Goal: Task Accomplishment & Management: Complete application form

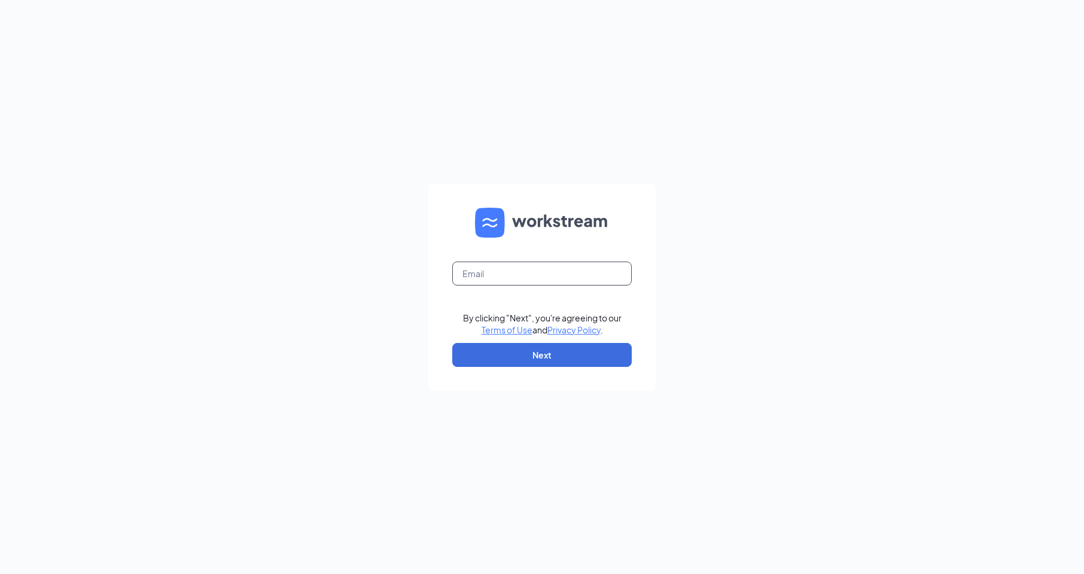
click at [495, 268] on input "text" at bounding box center [541, 273] width 179 height 24
type input "[EMAIL_ADDRESS][DOMAIN_NAME]"
click at [534, 352] on button "Next" at bounding box center [541, 355] width 179 height 24
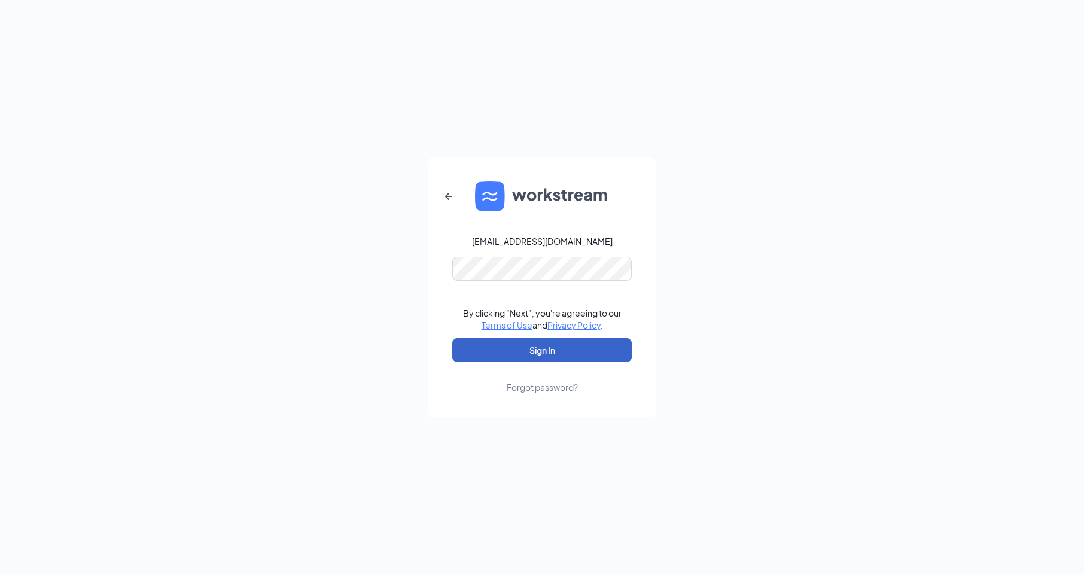
click at [537, 349] on button "Sign In" at bounding box center [541, 350] width 179 height 24
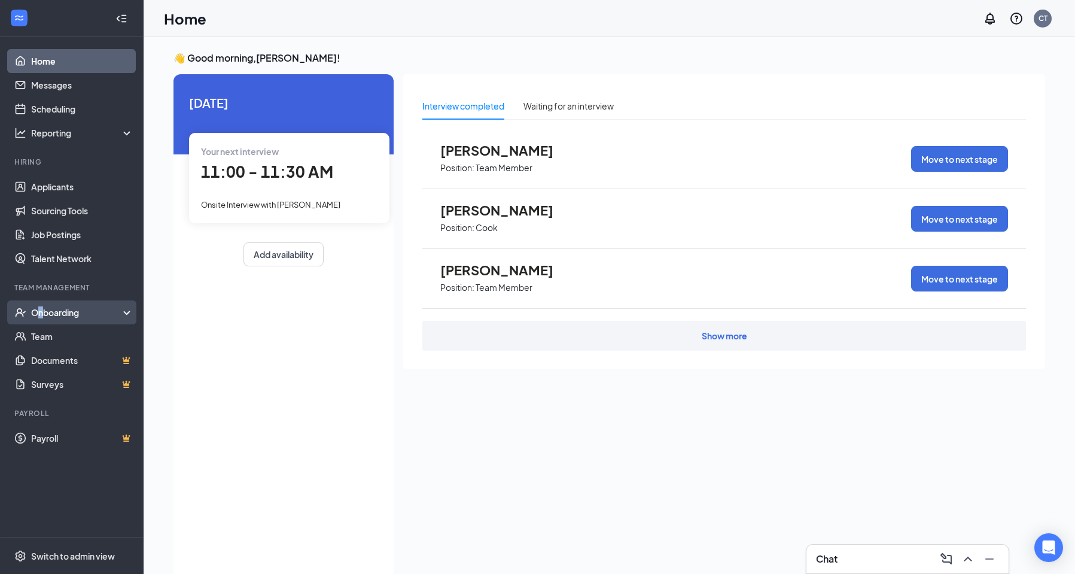
click at [41, 320] on div "Onboarding" at bounding box center [72, 312] width 144 height 24
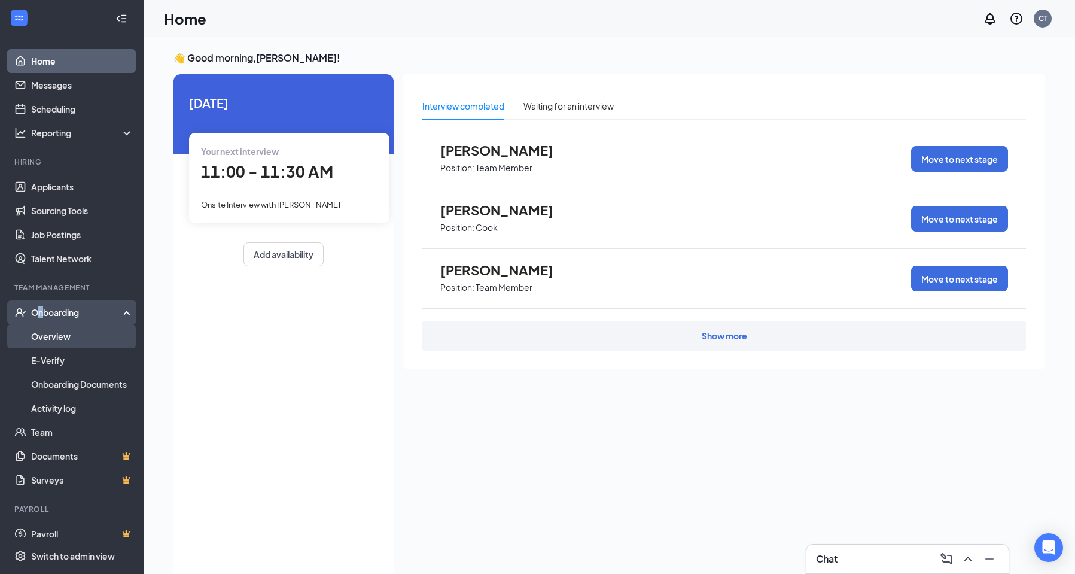
click at [43, 343] on link "Overview" at bounding box center [82, 336] width 102 height 24
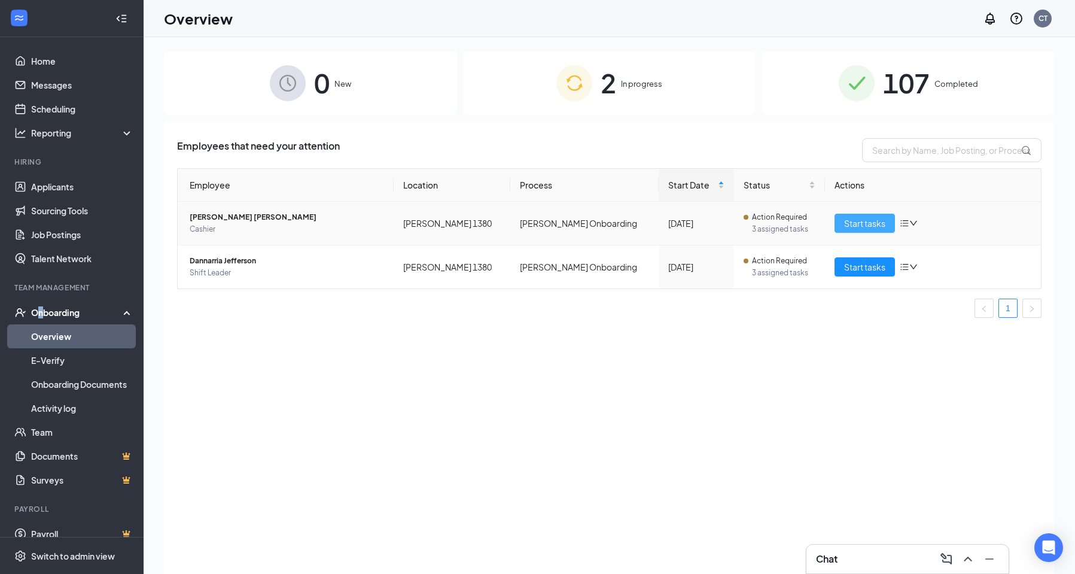
click at [871, 224] on span "Start tasks" at bounding box center [864, 223] width 41 height 13
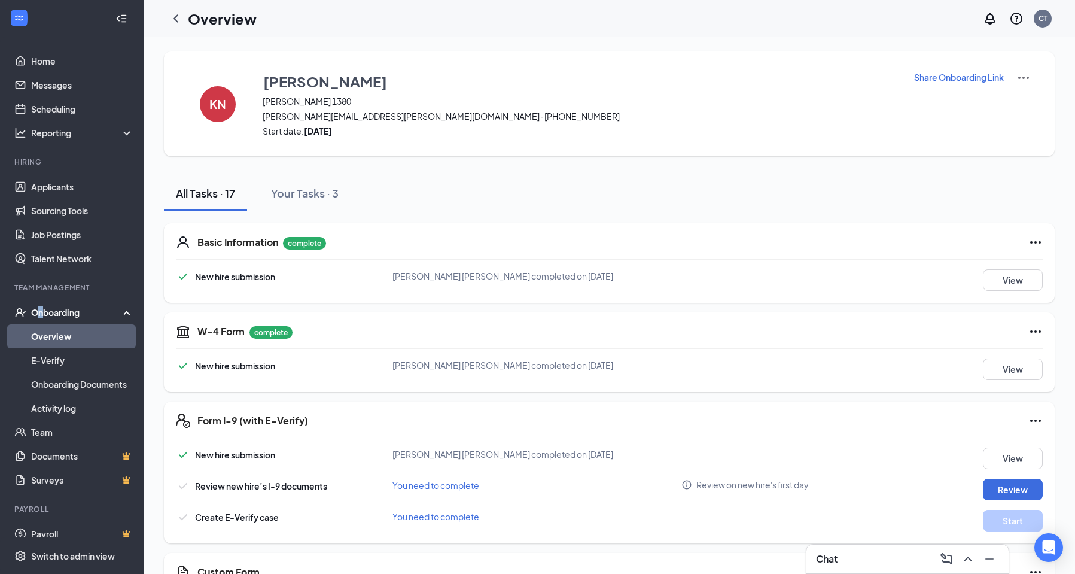
scroll to position [60, 0]
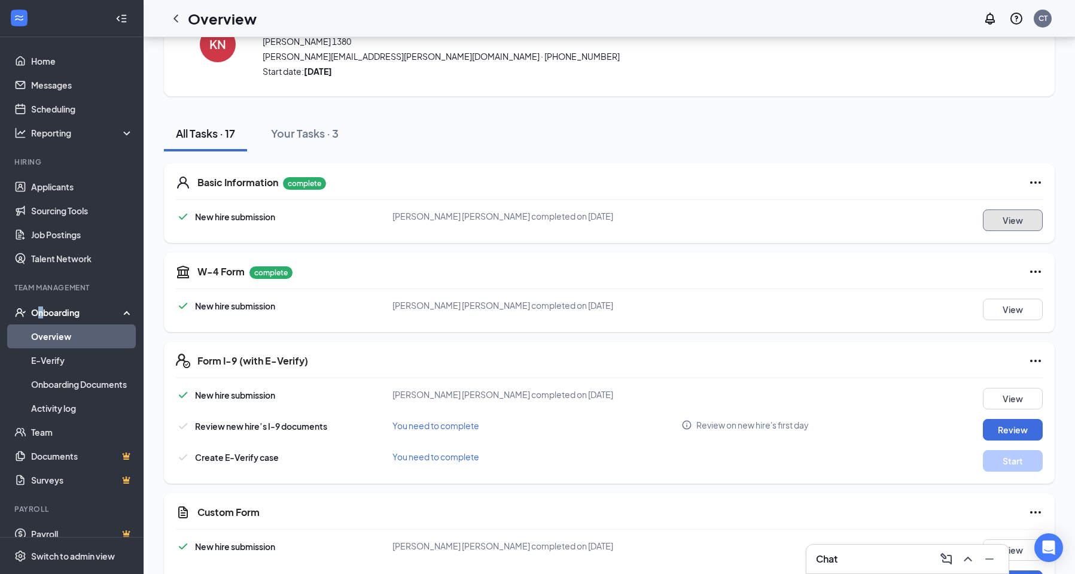
click at [991, 221] on button "View" at bounding box center [1013, 220] width 60 height 22
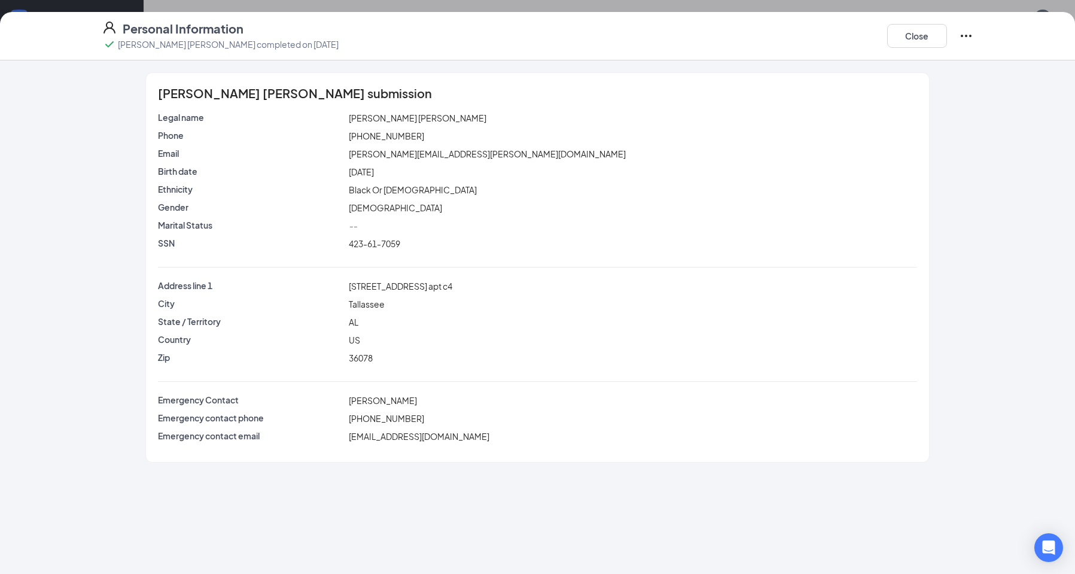
click at [947, 37] on div "Close" at bounding box center [930, 35] width 86 height 31
click at [918, 39] on button "Close" at bounding box center [917, 36] width 60 height 24
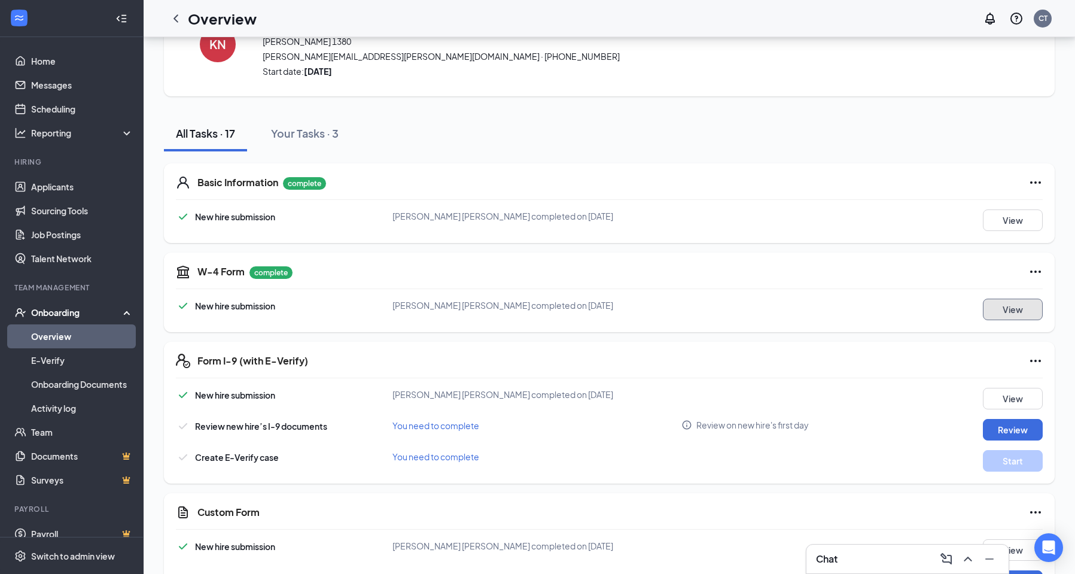
click at [1031, 307] on button "View" at bounding box center [1013, 309] width 60 height 22
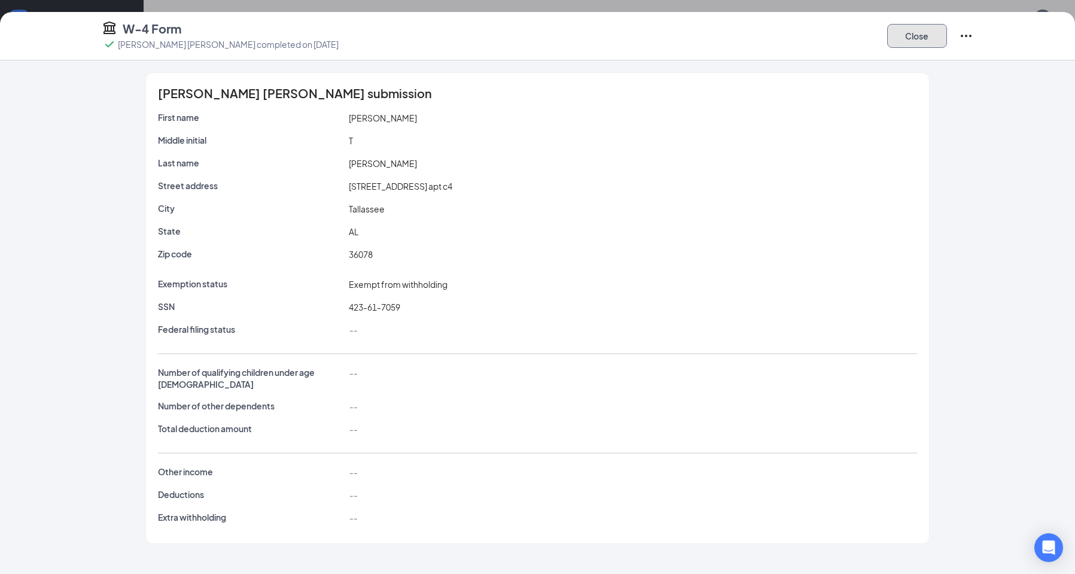
click at [928, 34] on button "Close" at bounding box center [917, 36] width 60 height 24
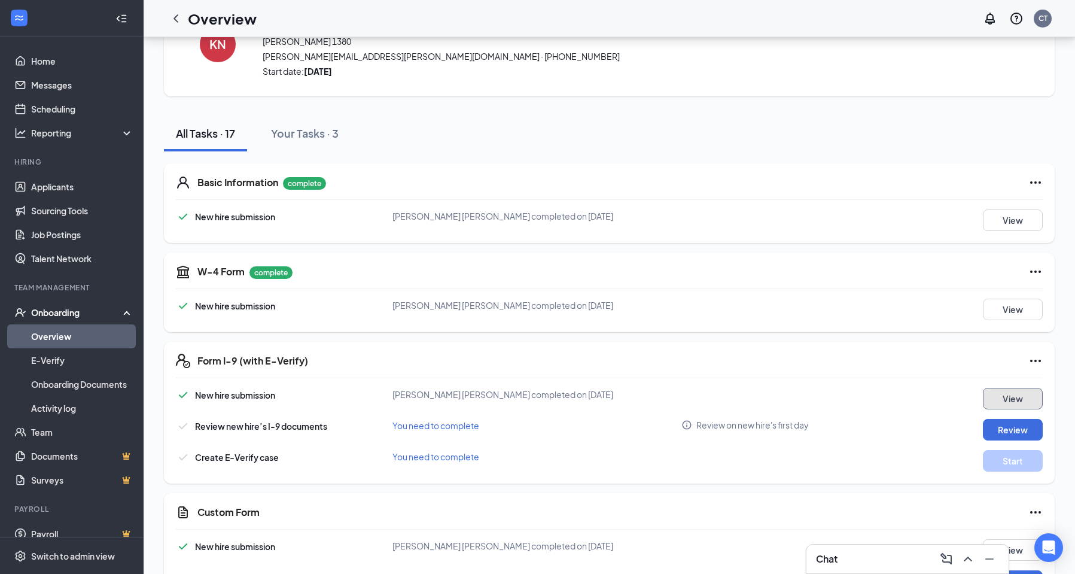
click at [1017, 403] on button "View" at bounding box center [1013, 399] width 60 height 22
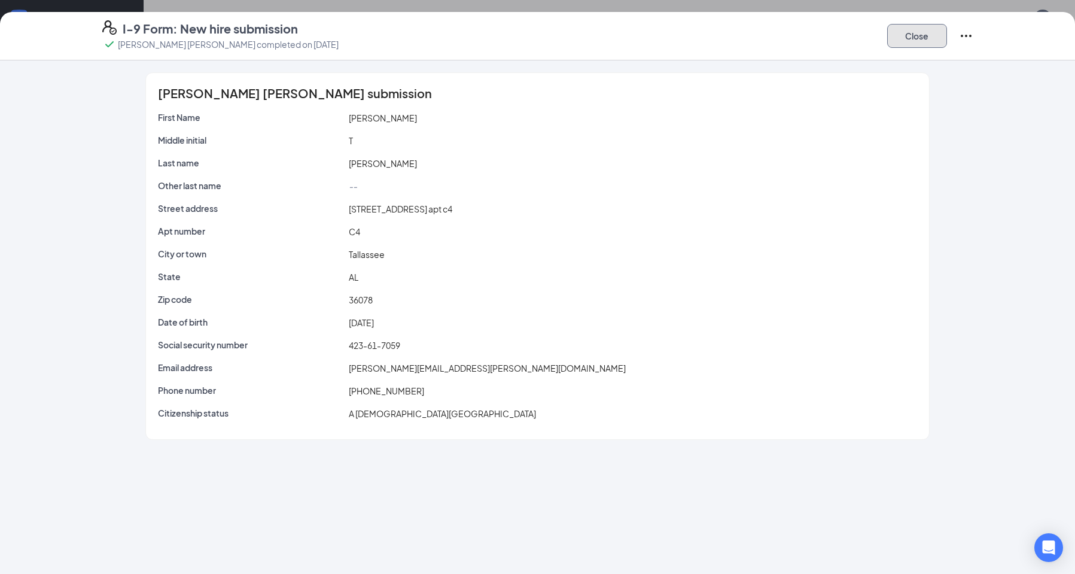
click at [912, 36] on button "Close" at bounding box center [917, 36] width 60 height 24
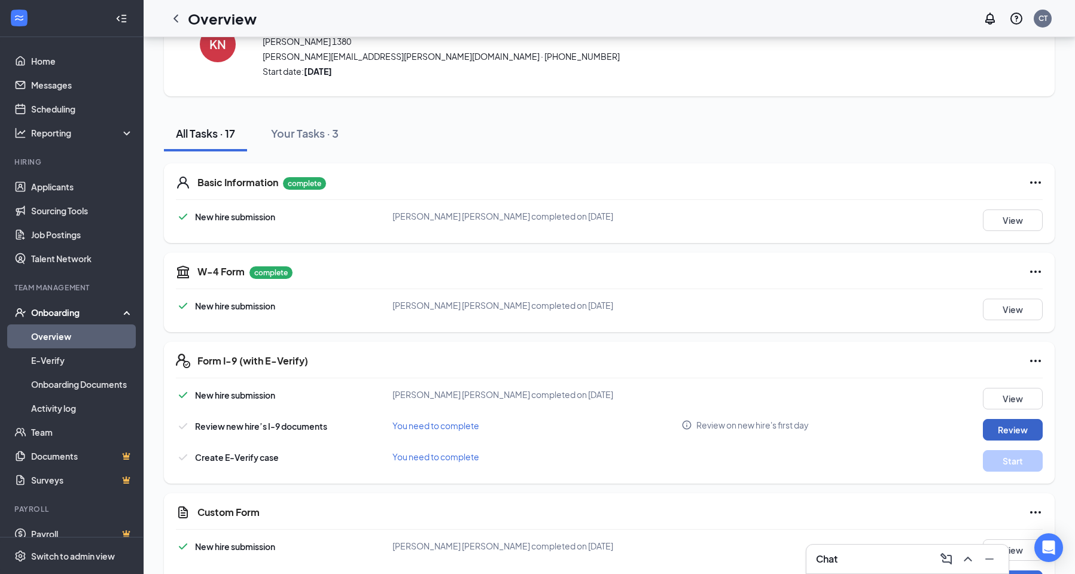
drag, startPoint x: 1016, startPoint y: 432, endPoint x: 991, endPoint y: 413, distance: 30.7
click at [603, 415] on div "New hire submission [PERSON_NAME] [PERSON_NAME] completed on [DATE] View Review…" at bounding box center [609, 430] width 867 height 84
click at [1001, 407] on button "View" at bounding box center [1013, 399] width 60 height 22
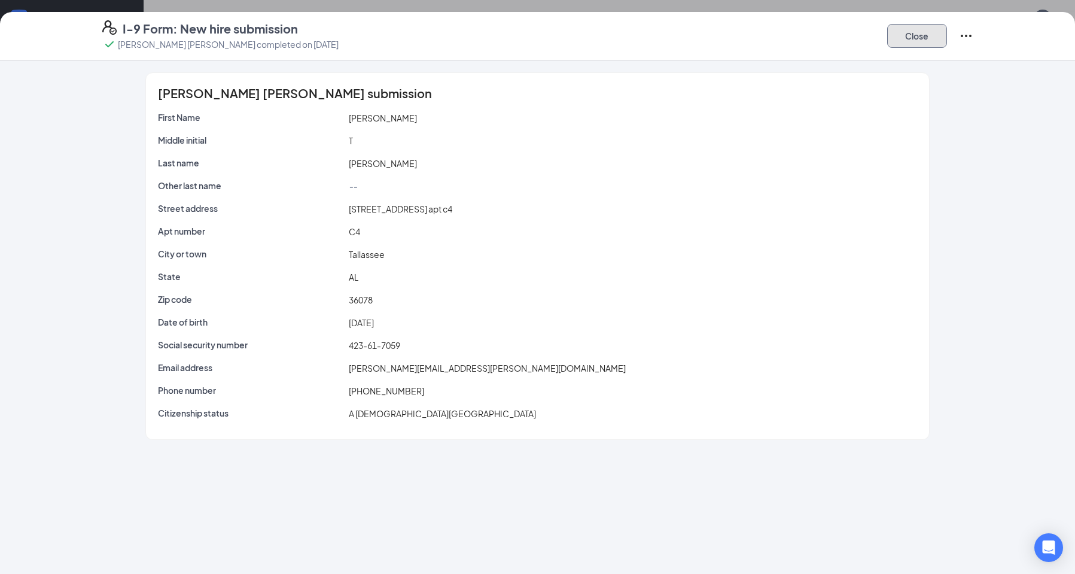
click at [909, 45] on button "Close" at bounding box center [917, 36] width 60 height 24
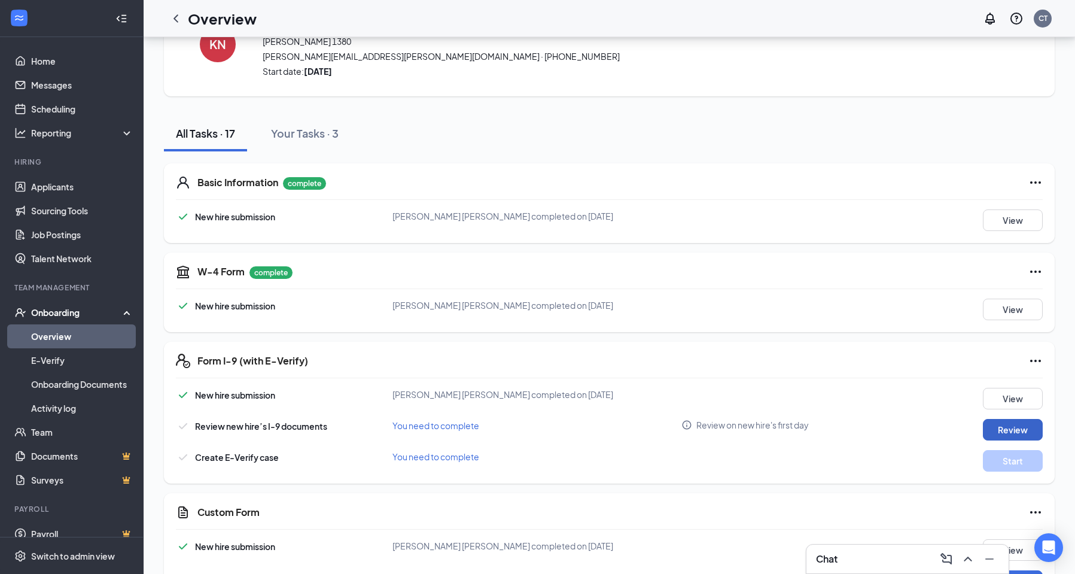
click at [987, 423] on button "Review" at bounding box center [1013, 430] width 60 height 22
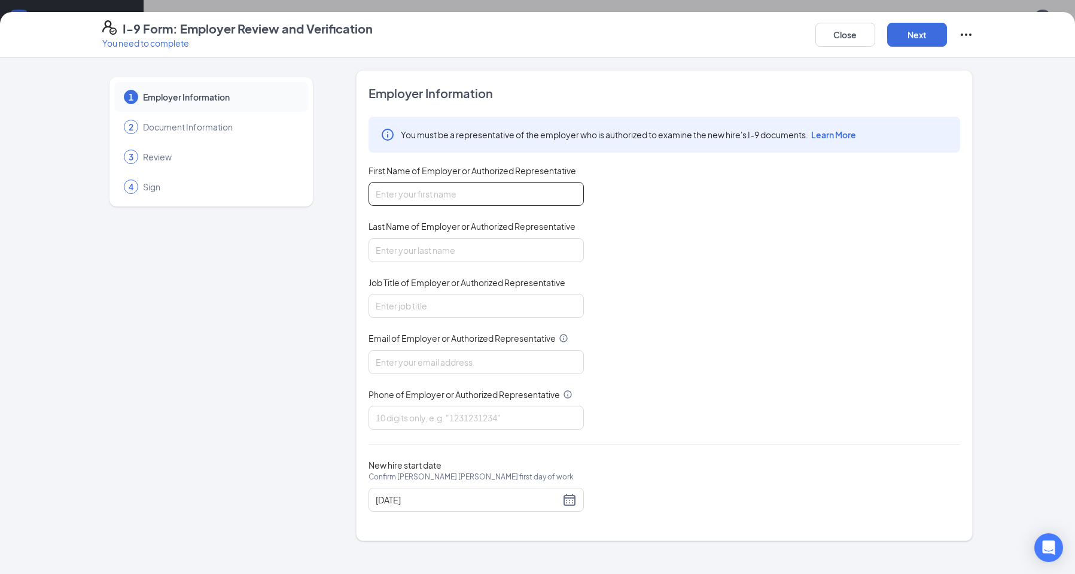
click at [421, 195] on input "First Name of Employer or Authorized Representative" at bounding box center [475, 194] width 215 height 24
click at [468, 193] on input "First Name of Employer or Authorized Representative" at bounding box center [475, 194] width 215 height 24
type input "Crystal"
click at [450, 246] on input "Last Name of Employer or Authorized Representative" at bounding box center [475, 250] width 215 height 24
type input "[PERSON_NAME]"
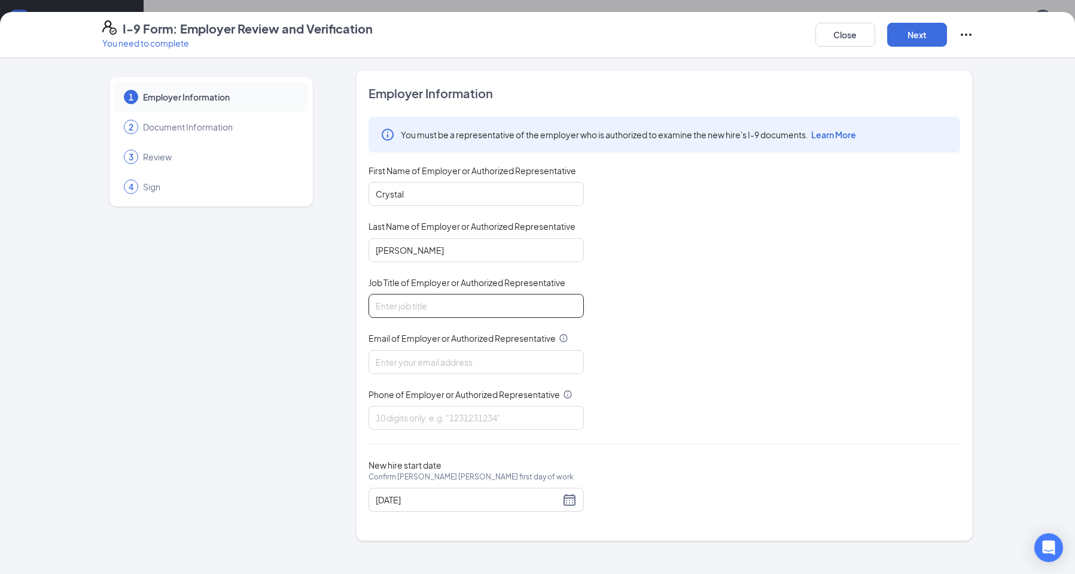
click at [450, 310] on input "Job Title of Employer or Authorized Representative" at bounding box center [475, 306] width 215 height 24
type input "General Manager"
click at [448, 358] on input "Email of Employer or Authorized Representative" at bounding box center [475, 362] width 215 height 24
type input "[EMAIL_ADDRESS][DOMAIN_NAME]"
click at [450, 413] on input "Phone of Employer or Authorized Representative" at bounding box center [475, 418] width 215 height 24
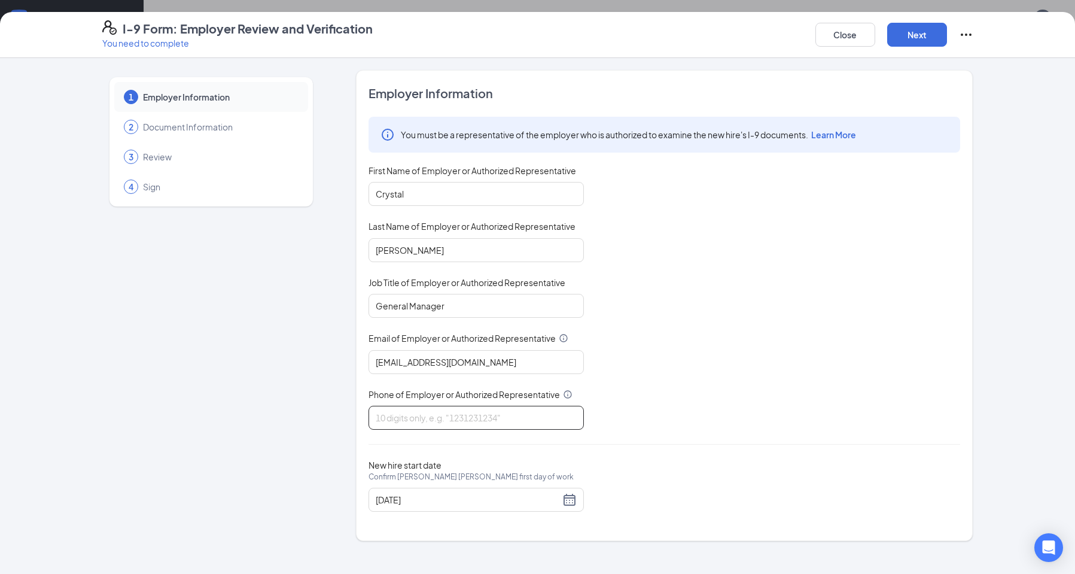
type input "3342834635"
click at [925, 38] on button "Next" at bounding box center [917, 35] width 60 height 24
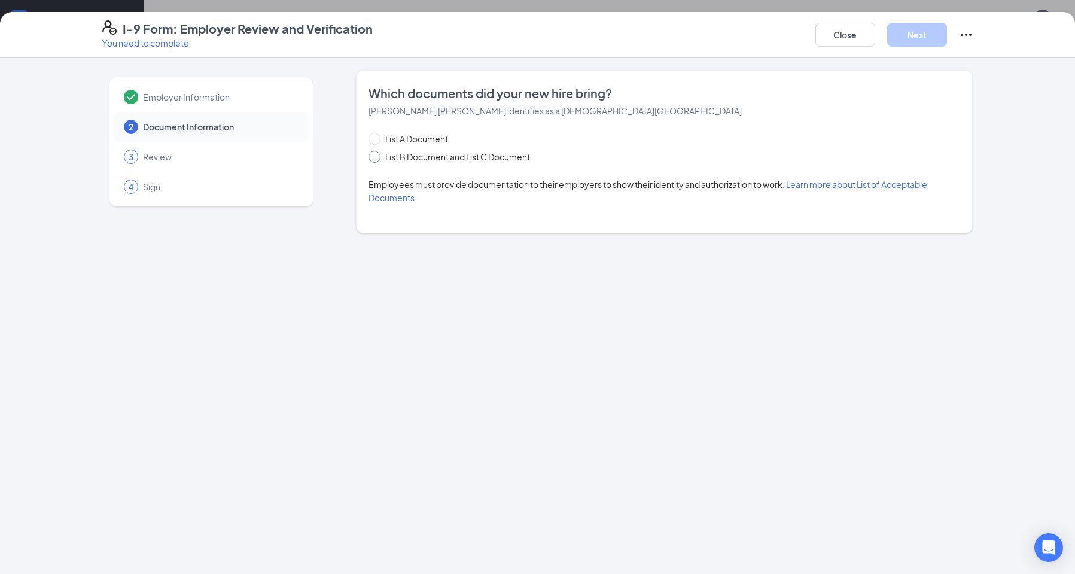
click at [387, 153] on span "List B Document and List C Document" at bounding box center [457, 156] width 154 height 13
click at [377, 153] on input "List B Document and List C Document" at bounding box center [372, 155] width 8 height 8
radio input "true"
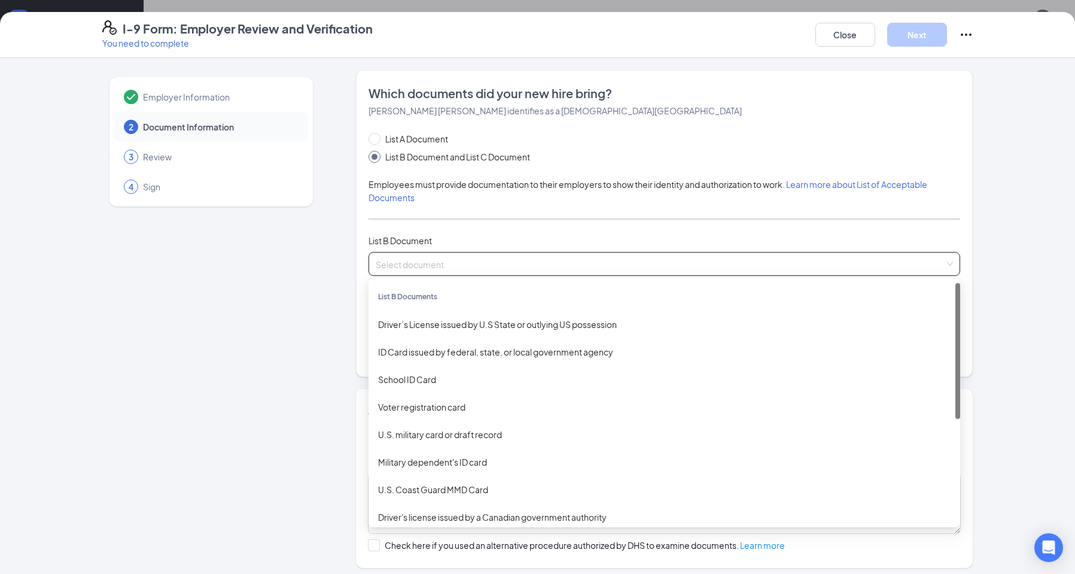
click at [458, 260] on input "search" at bounding box center [660, 261] width 569 height 18
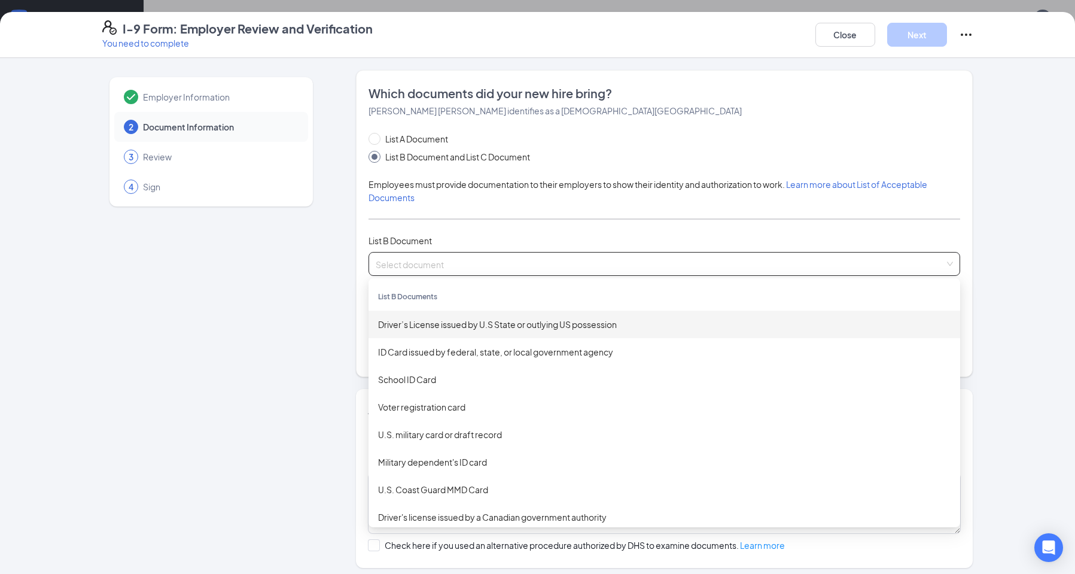
click at [459, 327] on div "Driver’s License issued by U.S State or outlying US possession" at bounding box center [664, 324] width 572 height 13
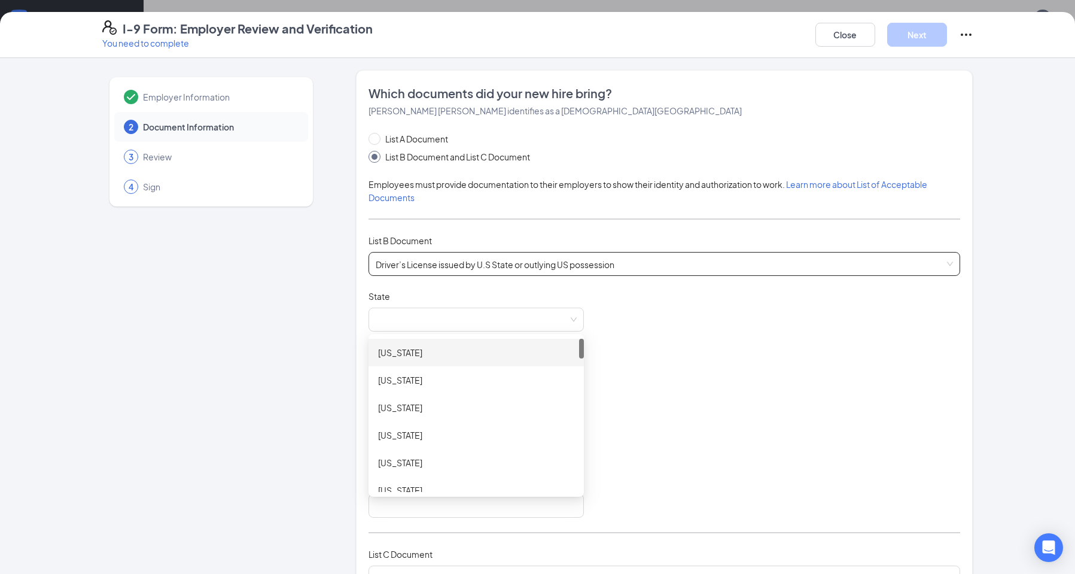
click at [459, 327] on span at bounding box center [476, 319] width 201 height 23
click at [450, 358] on div "[US_STATE]" at bounding box center [476, 352] width 196 height 13
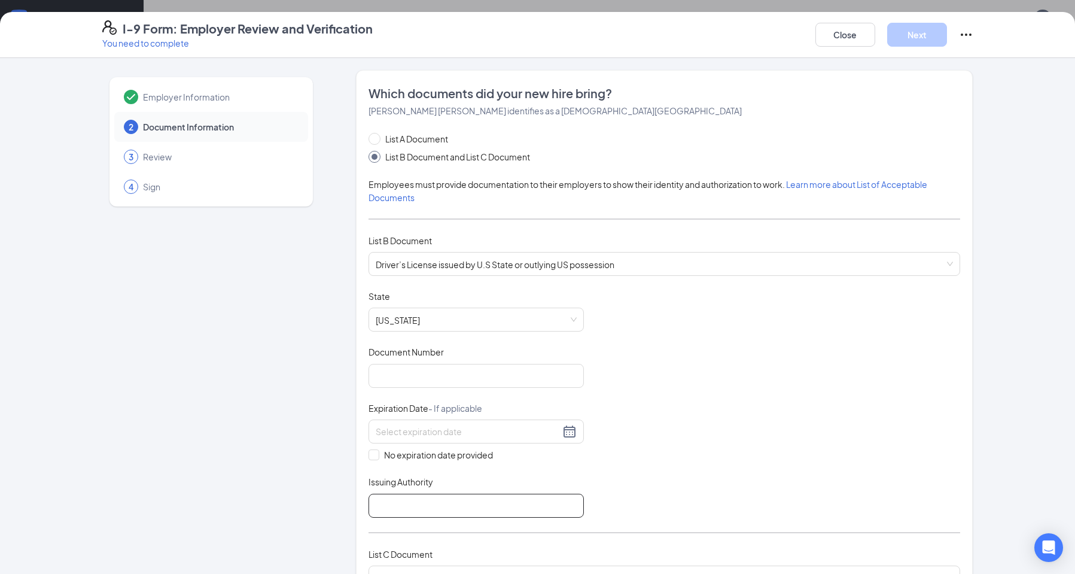
click at [521, 508] on input "Issuing Authority" at bounding box center [475, 505] width 215 height 24
type input "drivers license"
click at [578, 442] on div at bounding box center [475, 431] width 215 height 24
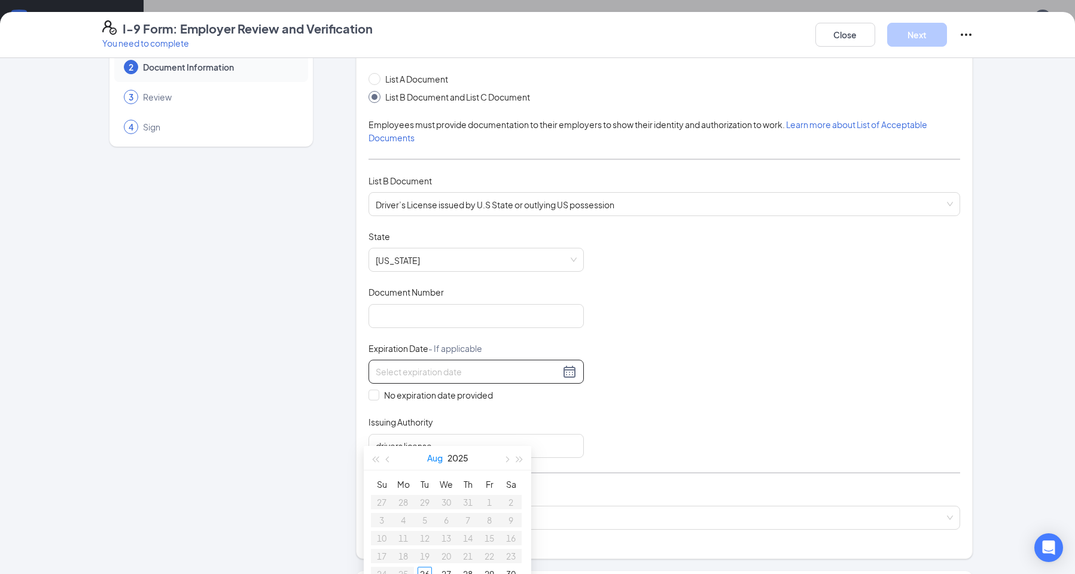
click at [428, 454] on button "Aug" at bounding box center [435, 458] width 16 height 24
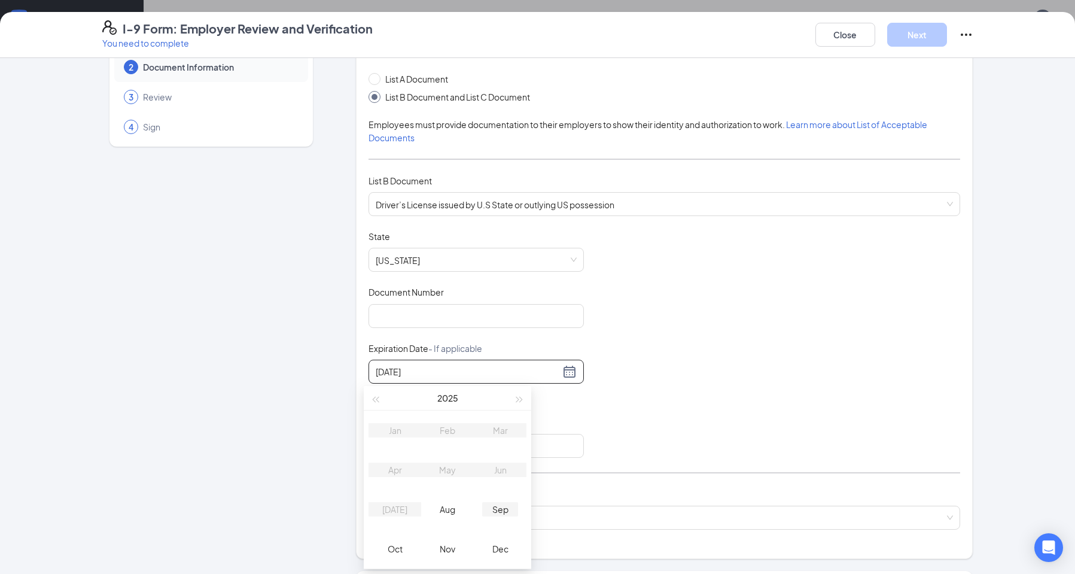
type input "[DATE]"
click at [456, 400] on button "2025" at bounding box center [447, 398] width 21 height 24
click at [400, 546] on div "2028" at bounding box center [395, 548] width 36 height 14
type input "[DATE]"
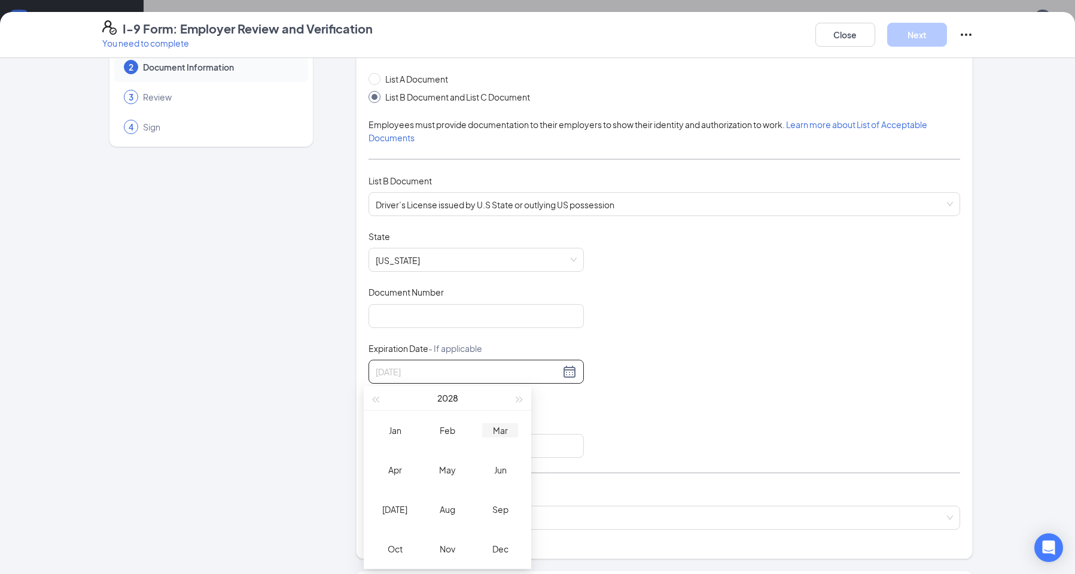
click at [497, 430] on div "Mar" at bounding box center [500, 430] width 36 height 14
type input "[DATE]"
click at [427, 476] on div "14" at bounding box center [425, 478] width 14 height 14
click at [528, 516] on input "search" at bounding box center [660, 515] width 569 height 18
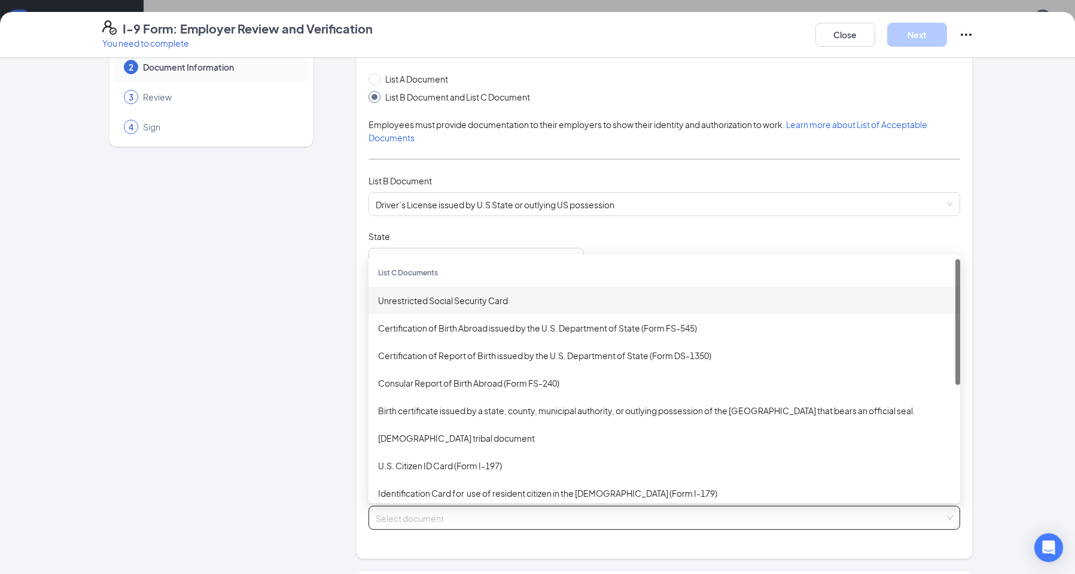
click at [467, 300] on div "Unrestricted Social Security Card" at bounding box center [664, 300] width 572 height 13
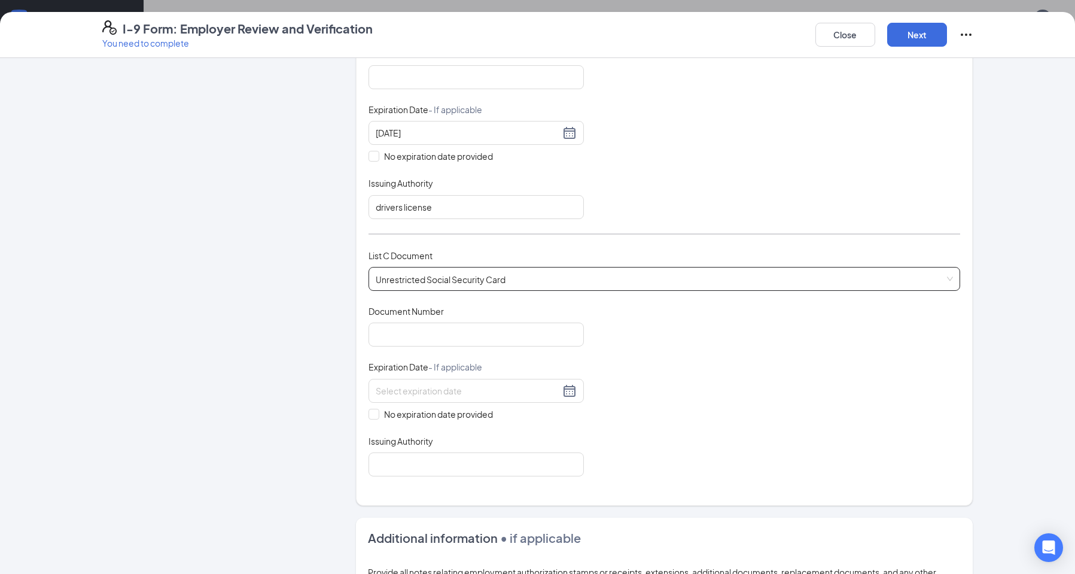
scroll to position [299, 0]
click at [508, 467] on input "Issuing Authority" at bounding box center [475, 464] width 215 height 24
type input "Social Security"
click at [443, 336] on input "Document Number" at bounding box center [475, 334] width 215 height 24
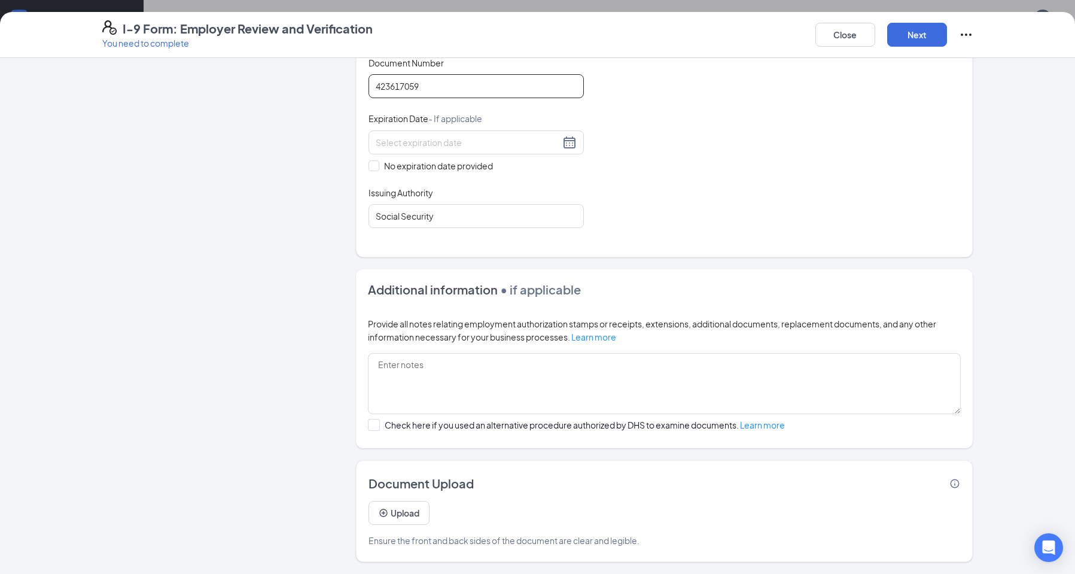
scroll to position [179, 0]
type input "423617059"
click at [927, 33] on button "Next" at bounding box center [917, 35] width 60 height 24
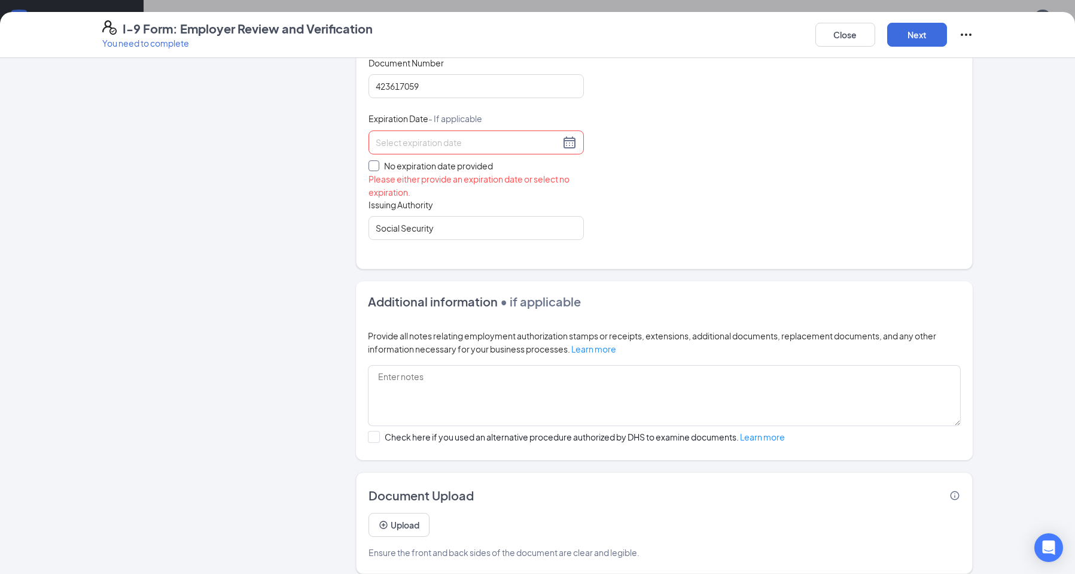
click at [475, 165] on span "No expiration date provided" at bounding box center [438, 165] width 118 height 13
click at [377, 165] on input "No expiration date provided" at bounding box center [372, 164] width 8 height 8
checkbox input "true"
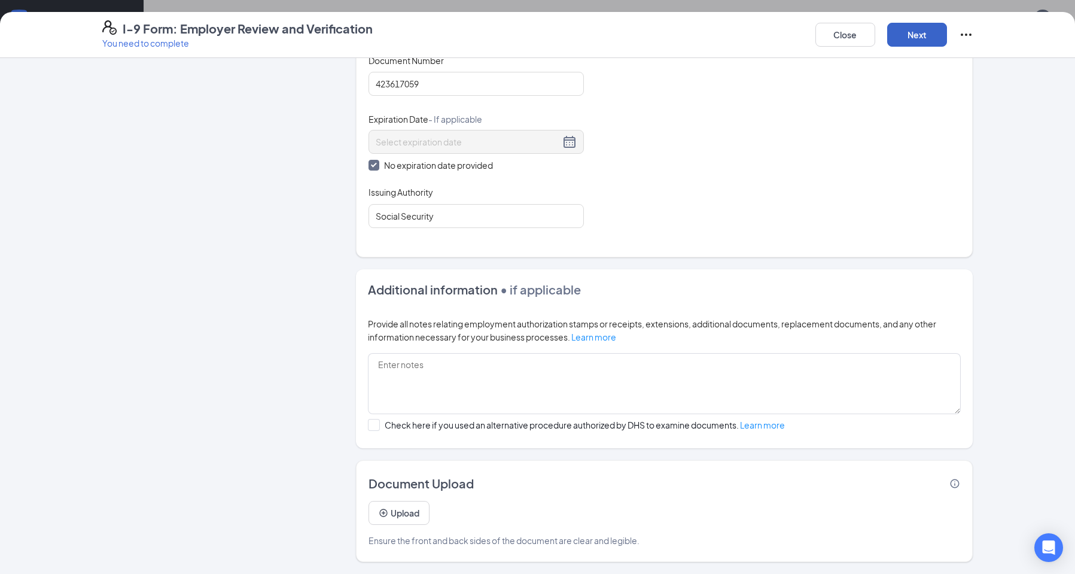
click at [927, 33] on button "Next" at bounding box center [917, 35] width 60 height 24
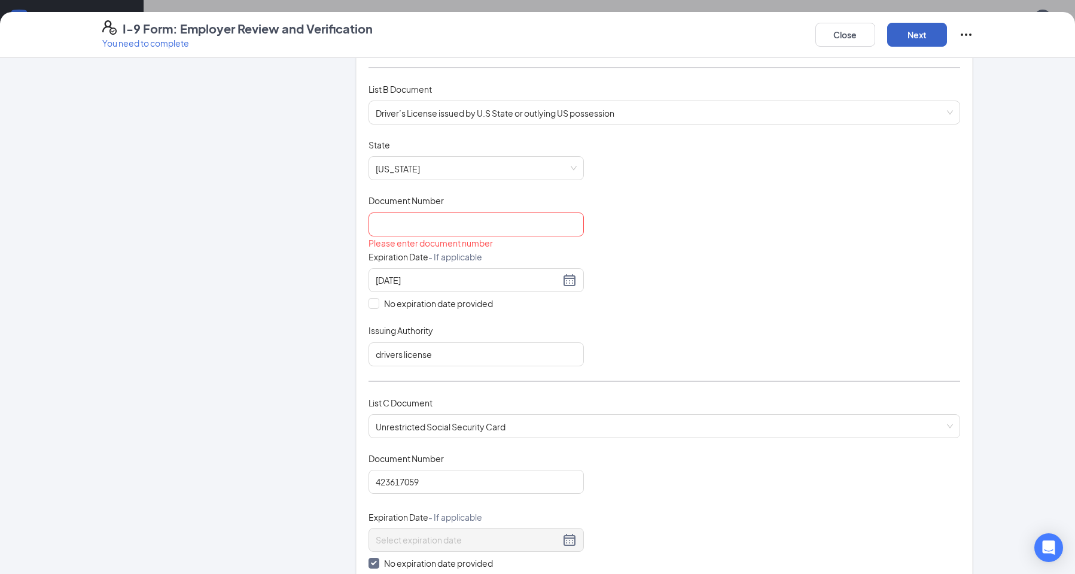
scroll to position [130, 0]
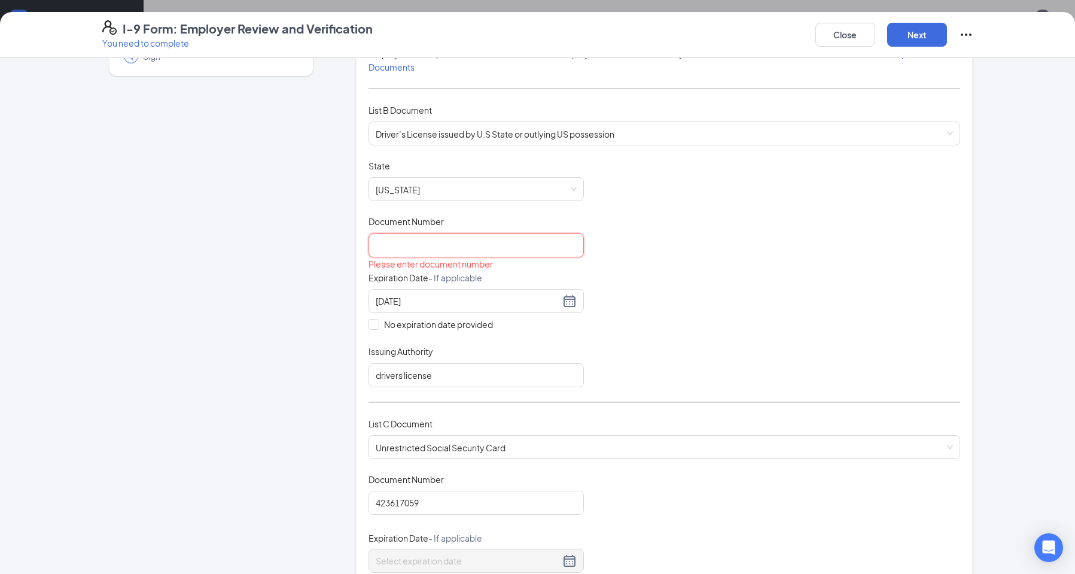
click at [499, 242] on input "Document Number" at bounding box center [475, 245] width 215 height 24
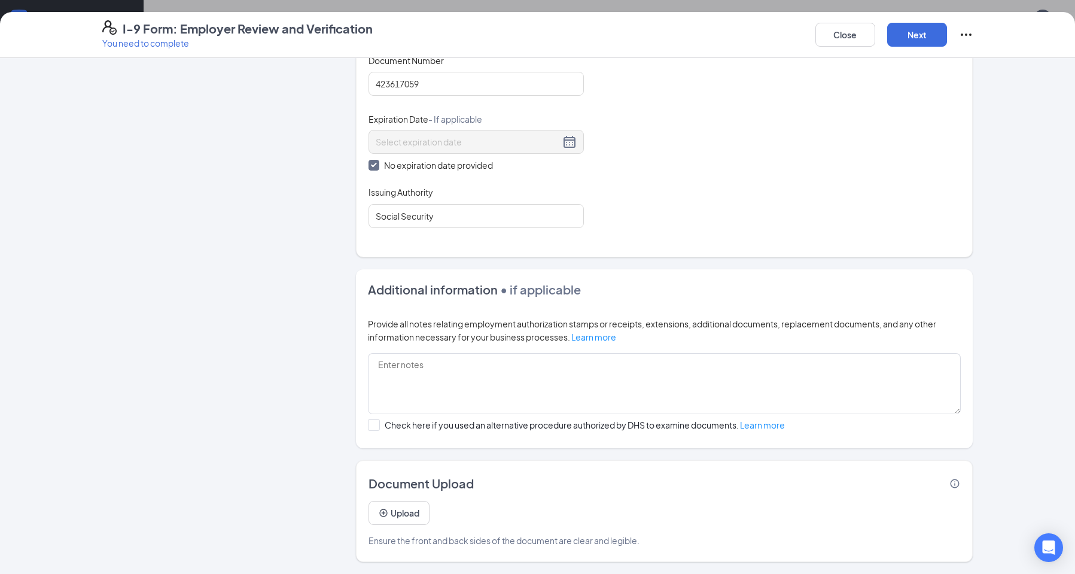
scroll to position [546, 0]
type input "10777534"
click at [917, 32] on button "Next" at bounding box center [917, 35] width 60 height 24
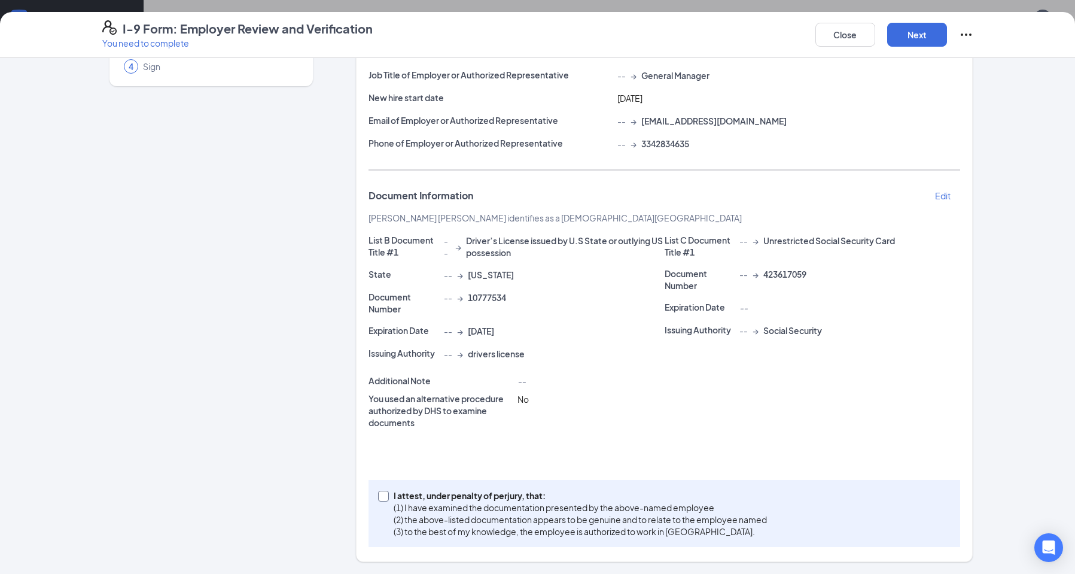
click at [384, 493] on span at bounding box center [383, 495] width 11 height 11
click at [384, 493] on input "I attest, under penalty of [PERSON_NAME], that: (1) I have examined the documen…" at bounding box center [382, 494] width 8 height 8
checkbox input "true"
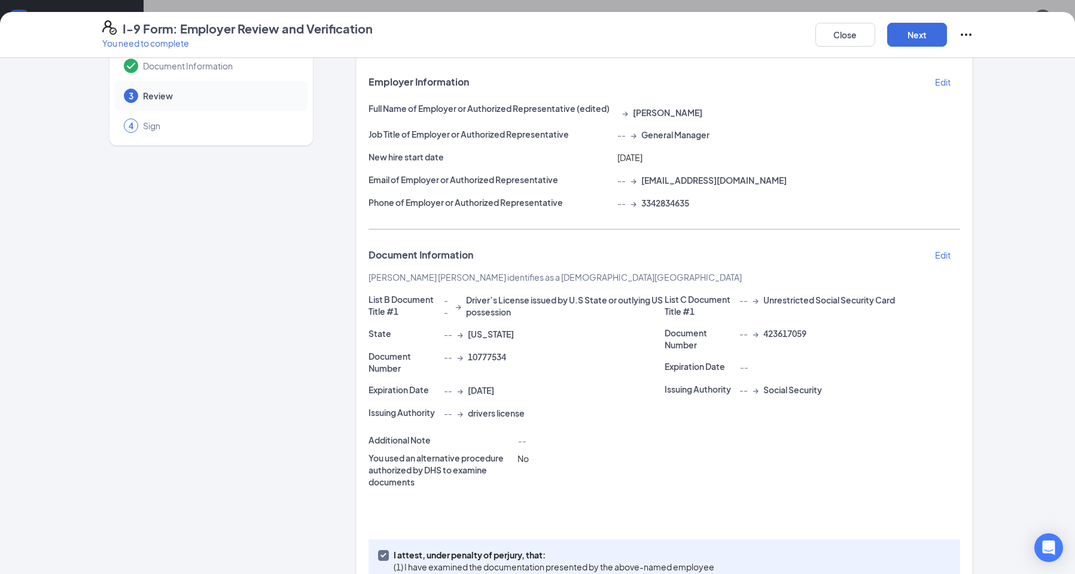
scroll to position [60, 0]
click at [906, 38] on button "Next" at bounding box center [917, 35] width 60 height 24
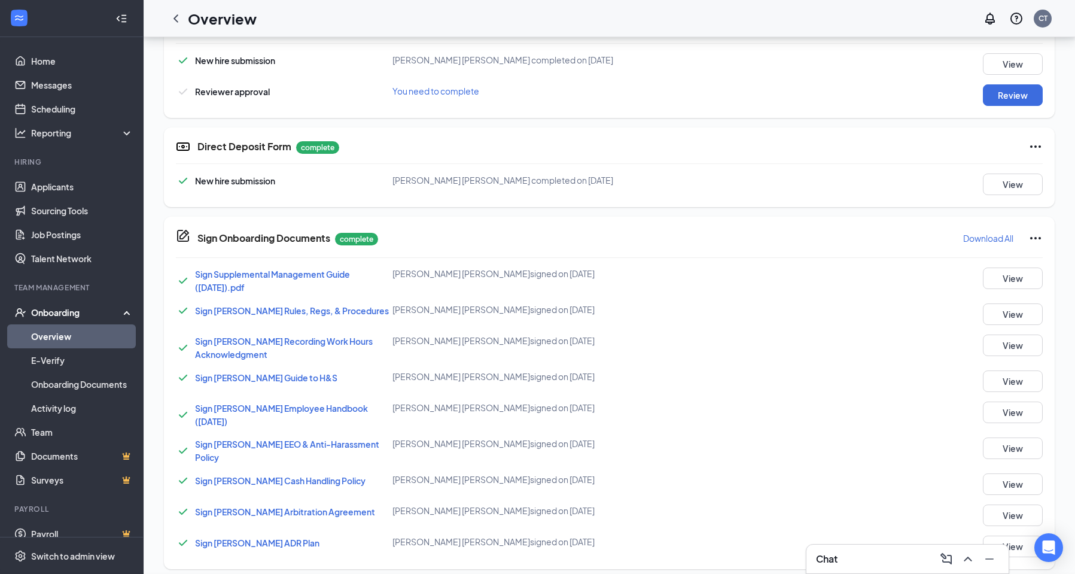
scroll to position [203, 0]
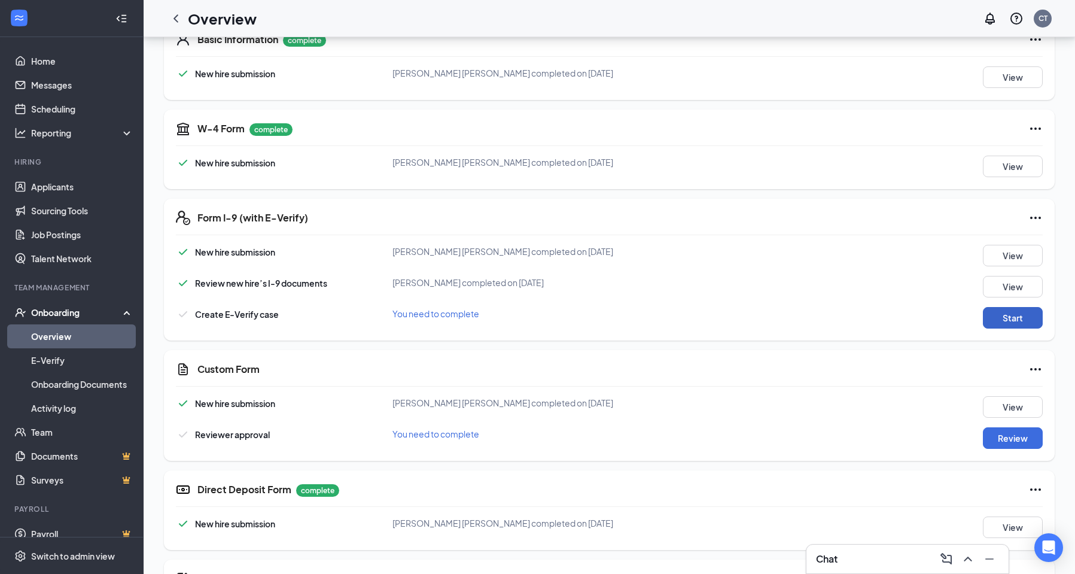
click at [1013, 324] on button "Start" at bounding box center [1013, 318] width 60 height 22
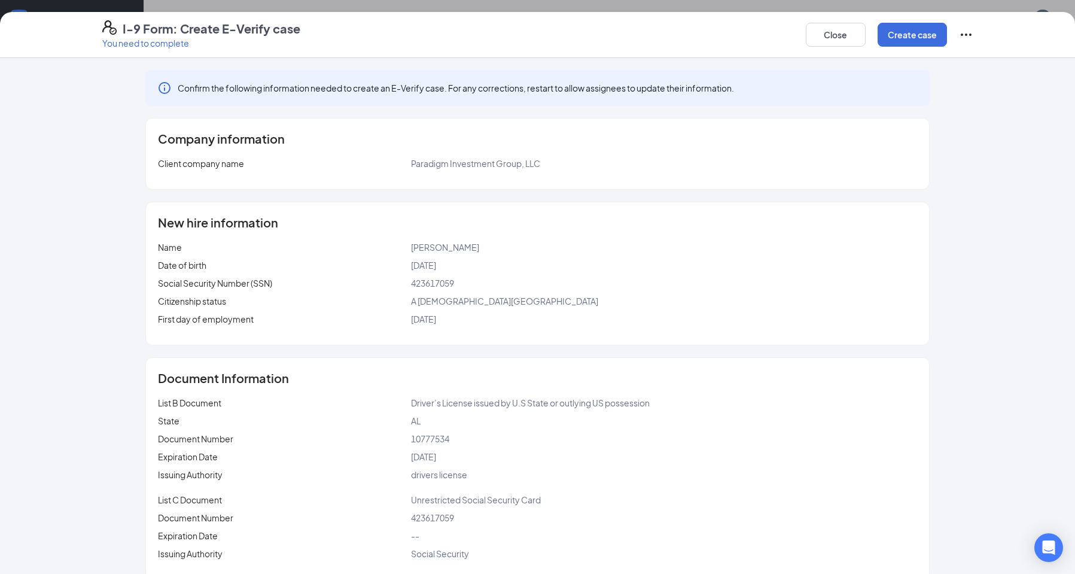
scroll to position [18, 0]
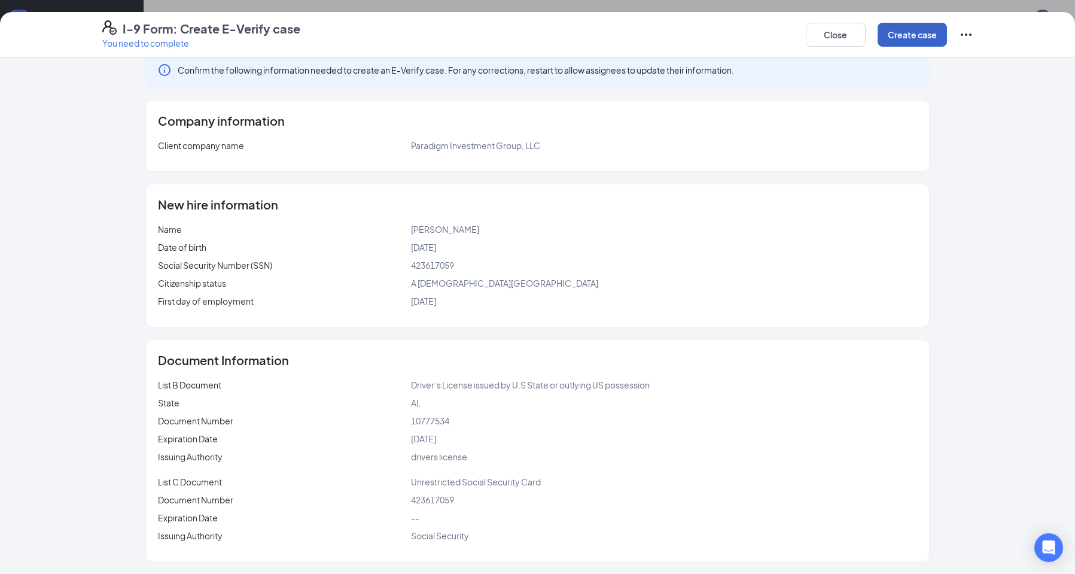
click at [906, 36] on button "Create case" at bounding box center [911, 35] width 69 height 24
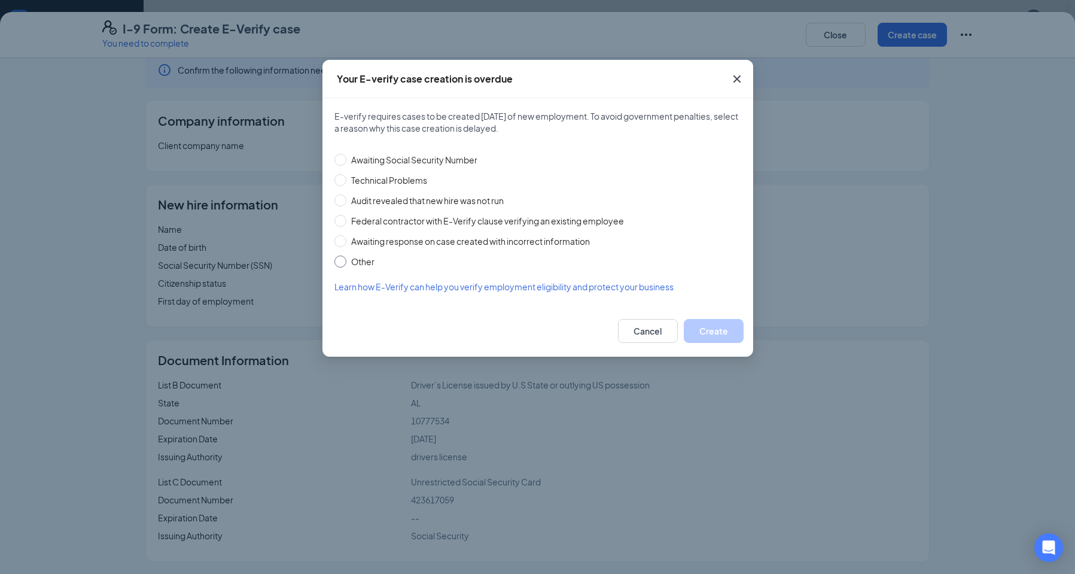
click at [341, 267] on label "Other" at bounding box center [535, 261] width 402 height 13
click at [341, 267] on input "Other" at bounding box center [340, 261] width 12 height 12
radio input "true"
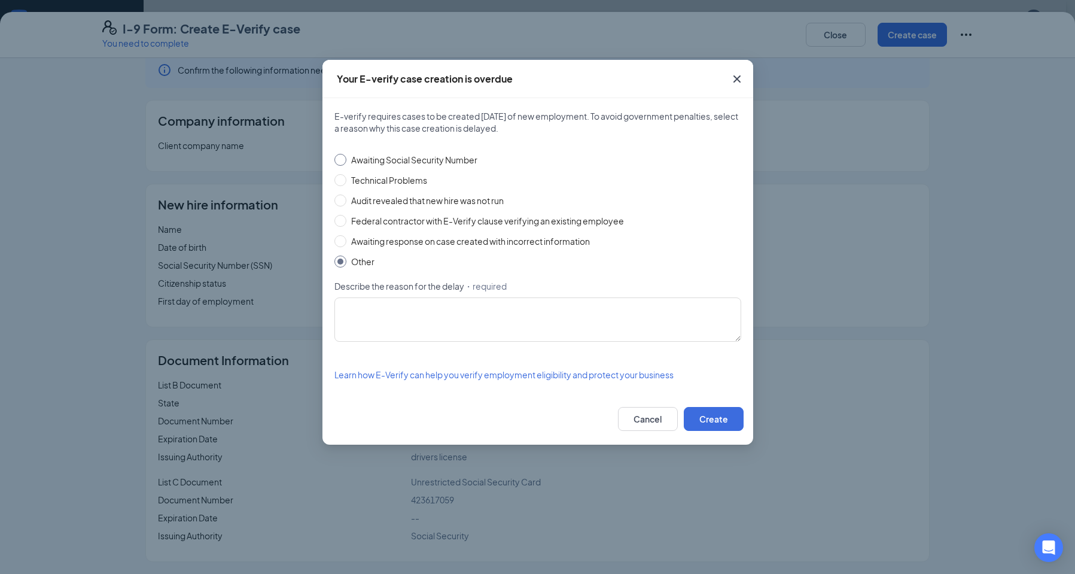
click at [342, 158] on input "Awaiting Social Security Number" at bounding box center [340, 160] width 12 height 12
radio input "true"
radio input "false"
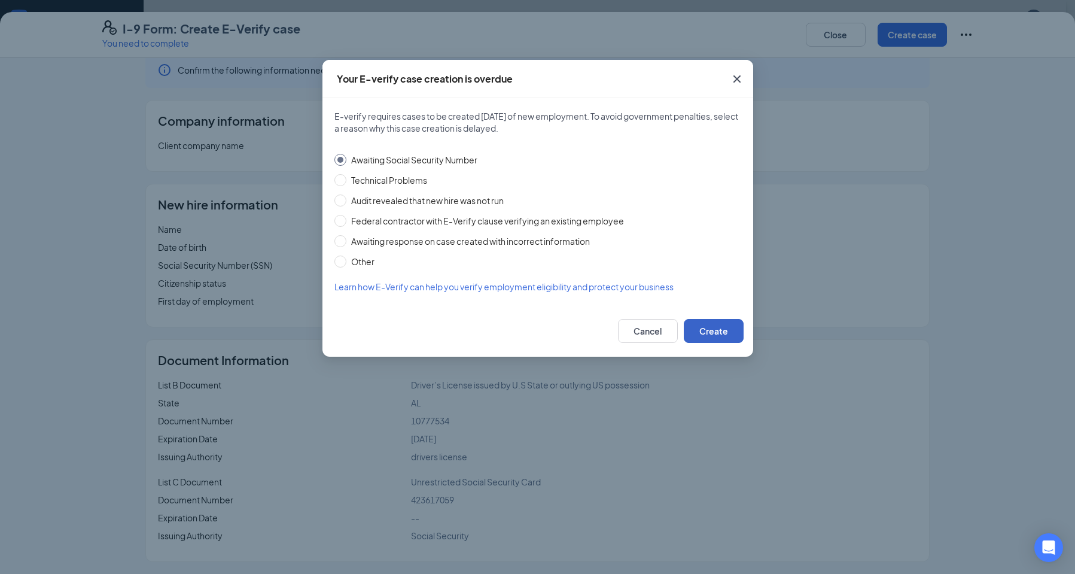
click at [718, 331] on button "Create" at bounding box center [714, 331] width 60 height 24
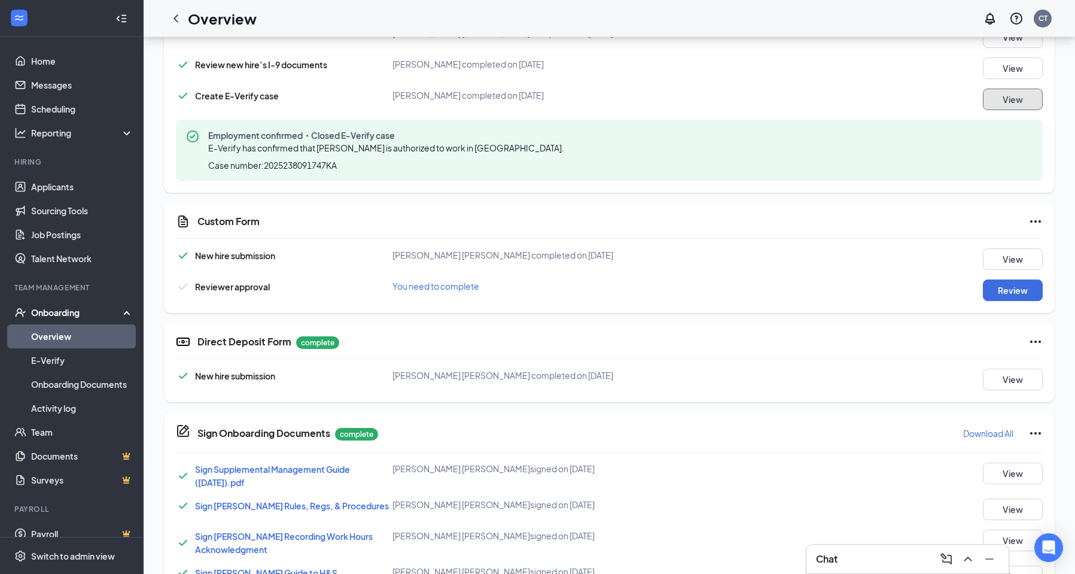
scroll to position [442, 0]
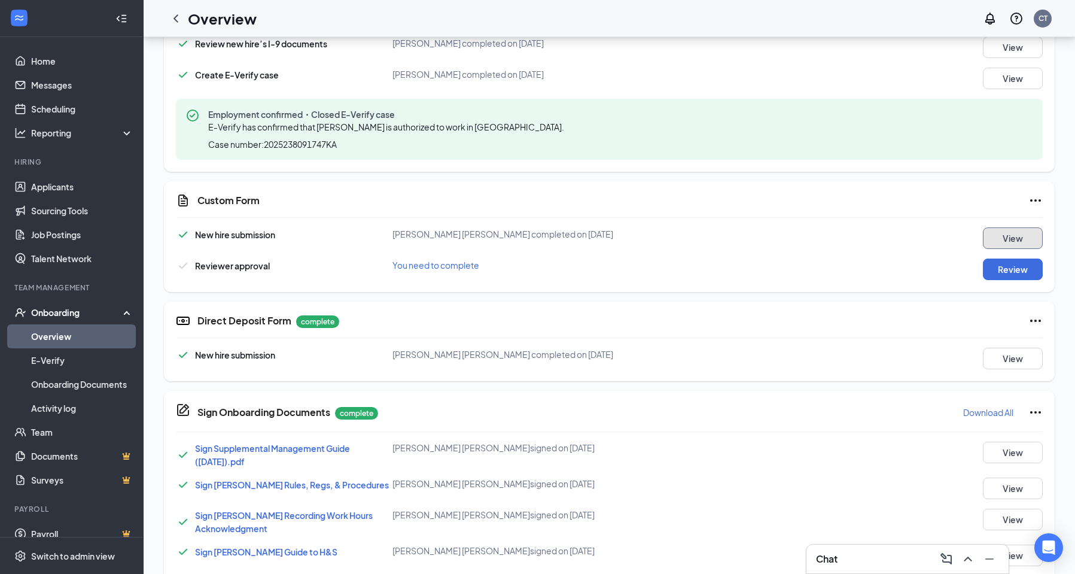
click at [1025, 242] on button "View" at bounding box center [1013, 238] width 60 height 22
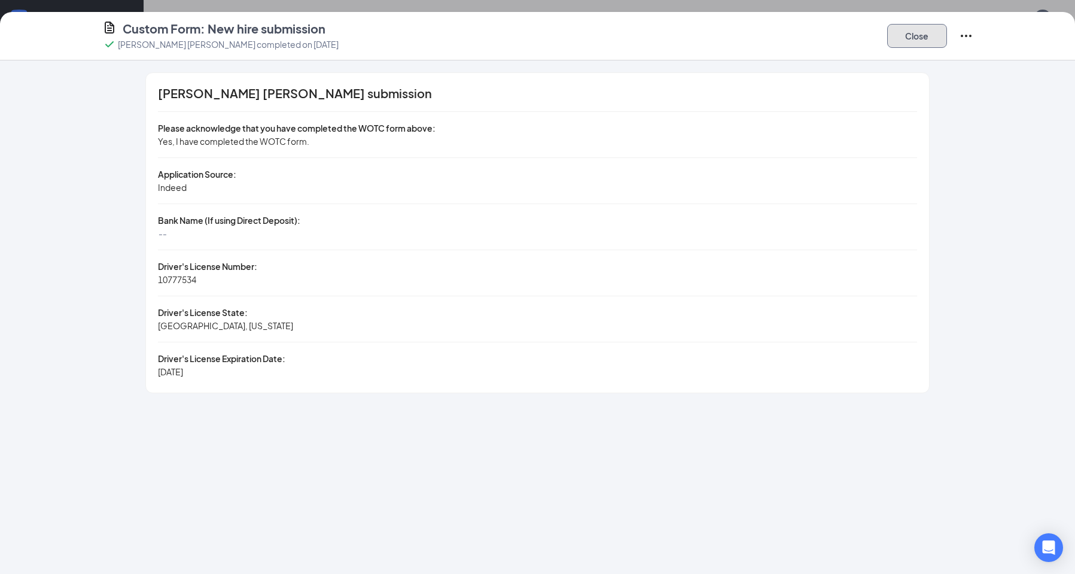
click at [913, 37] on button "Close" at bounding box center [917, 36] width 60 height 24
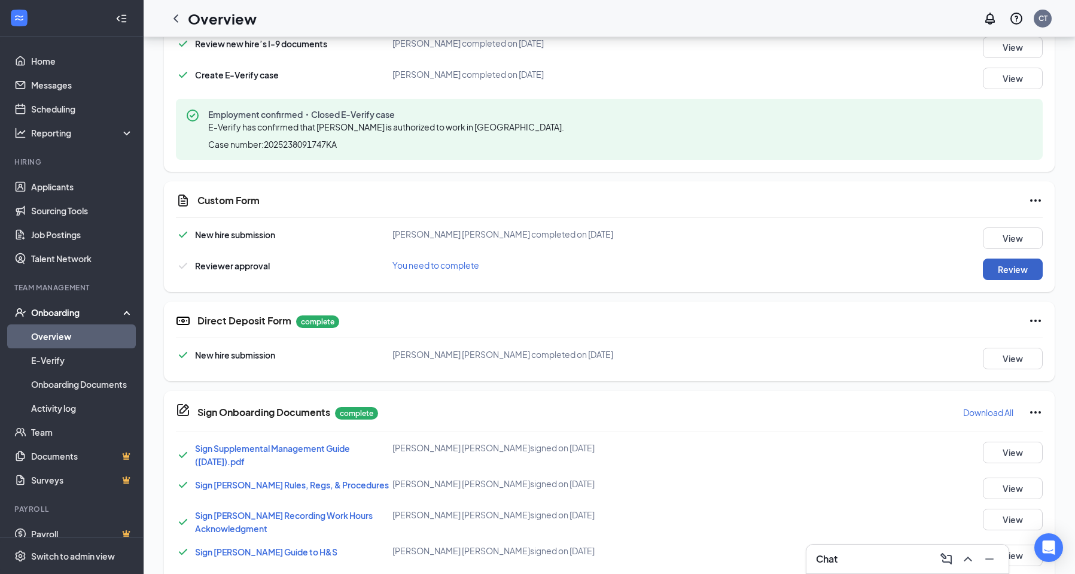
click at [1011, 272] on button "Review" at bounding box center [1013, 269] width 60 height 22
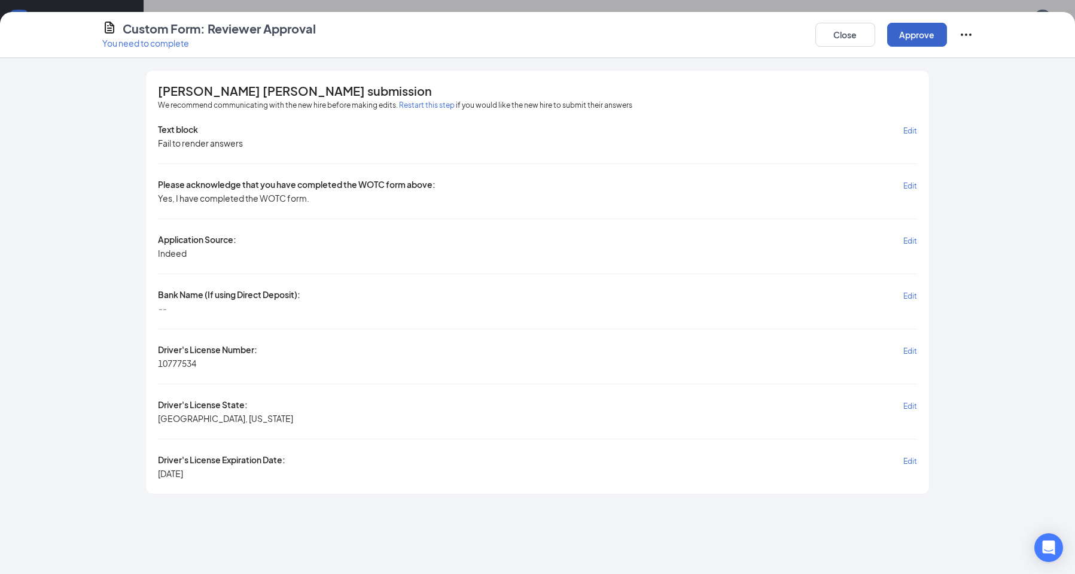
click at [921, 33] on button "Approve" at bounding box center [917, 35] width 60 height 24
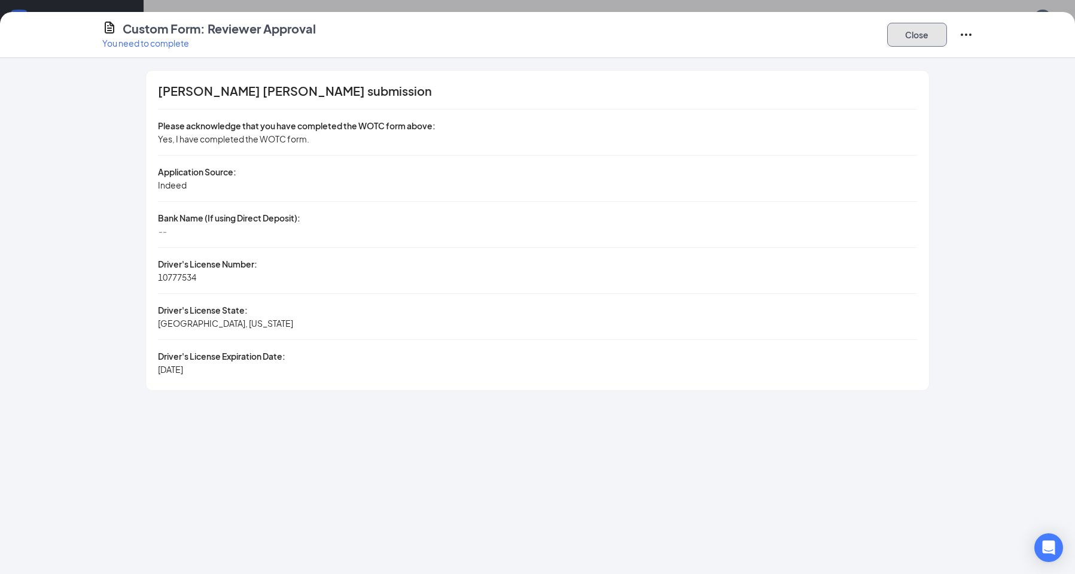
click at [918, 33] on button "Close" at bounding box center [917, 35] width 60 height 24
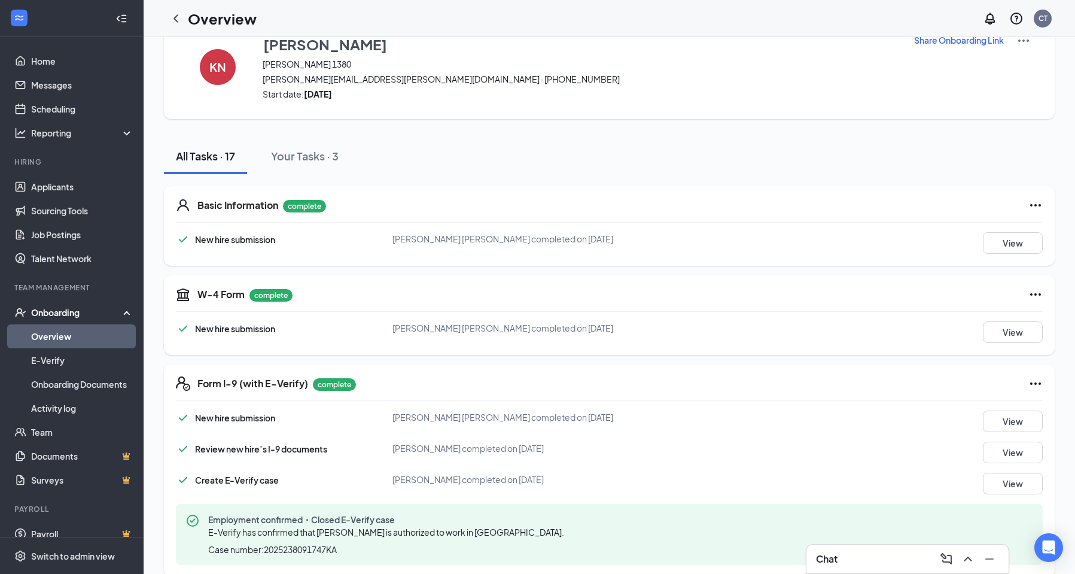
scroll to position [0, 0]
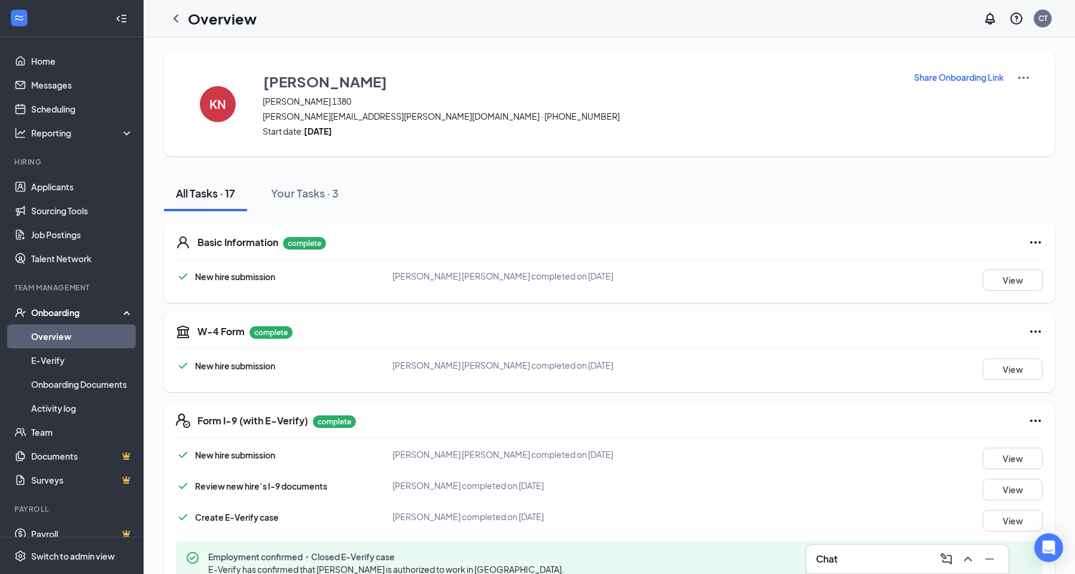
click at [54, 336] on link "Overview" at bounding box center [82, 336] width 102 height 24
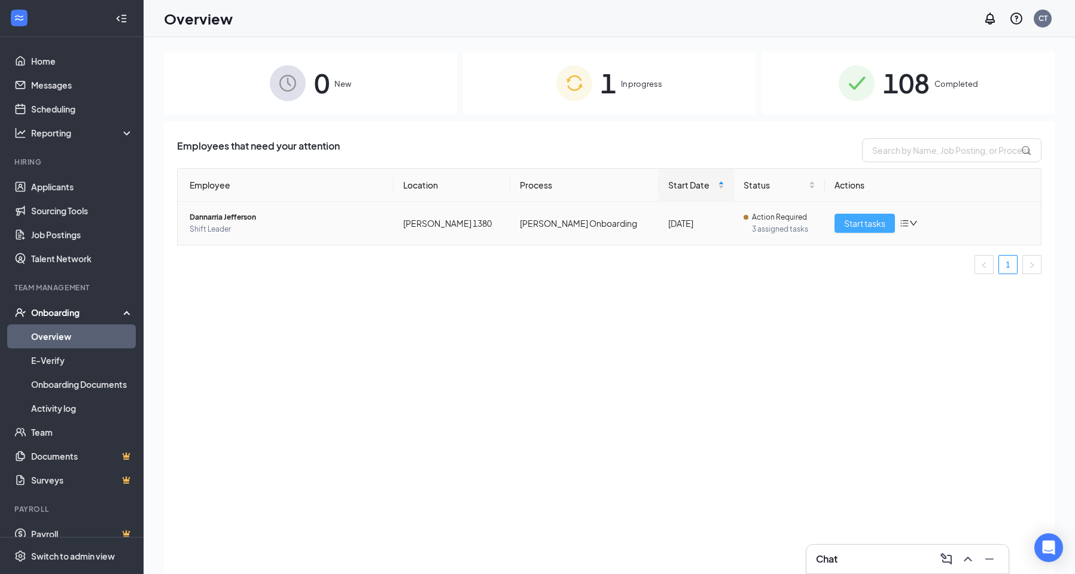
click at [857, 220] on span "Start tasks" at bounding box center [864, 223] width 41 height 13
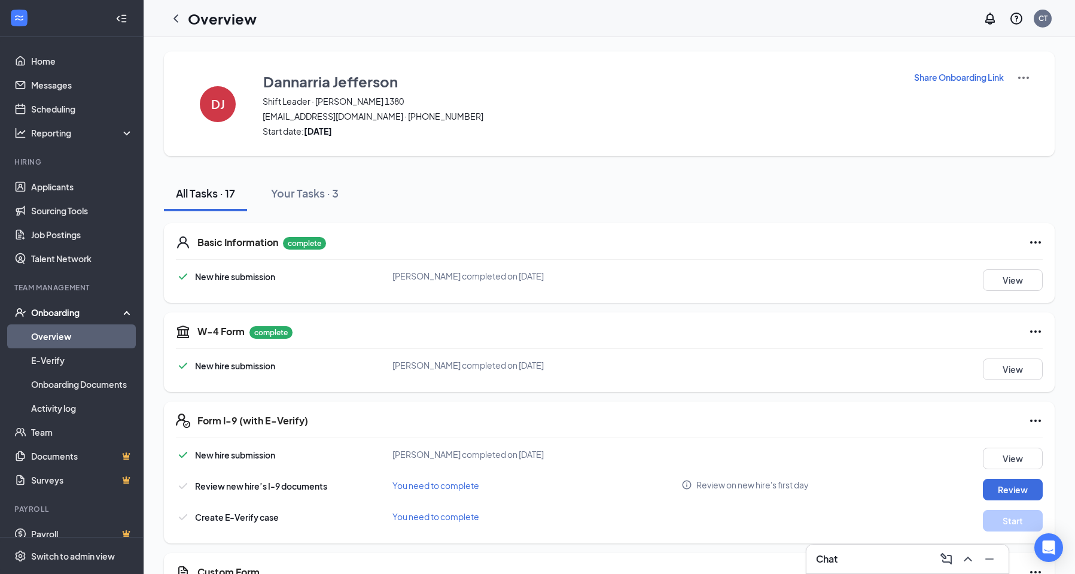
click at [59, 311] on div "Onboarding" at bounding box center [77, 312] width 92 height 12
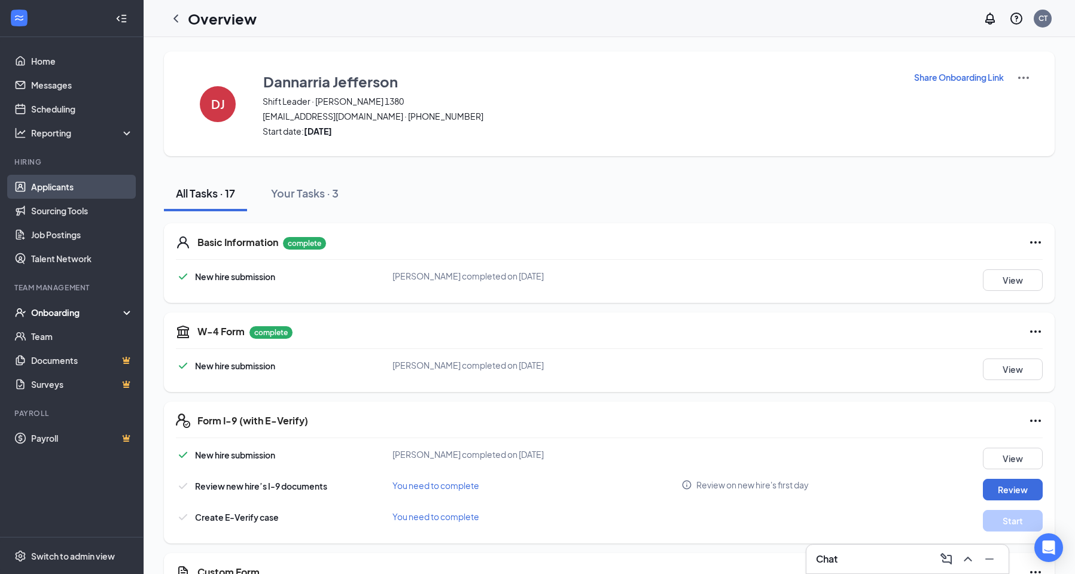
click at [65, 186] on link "Applicants" at bounding box center [82, 187] width 102 height 24
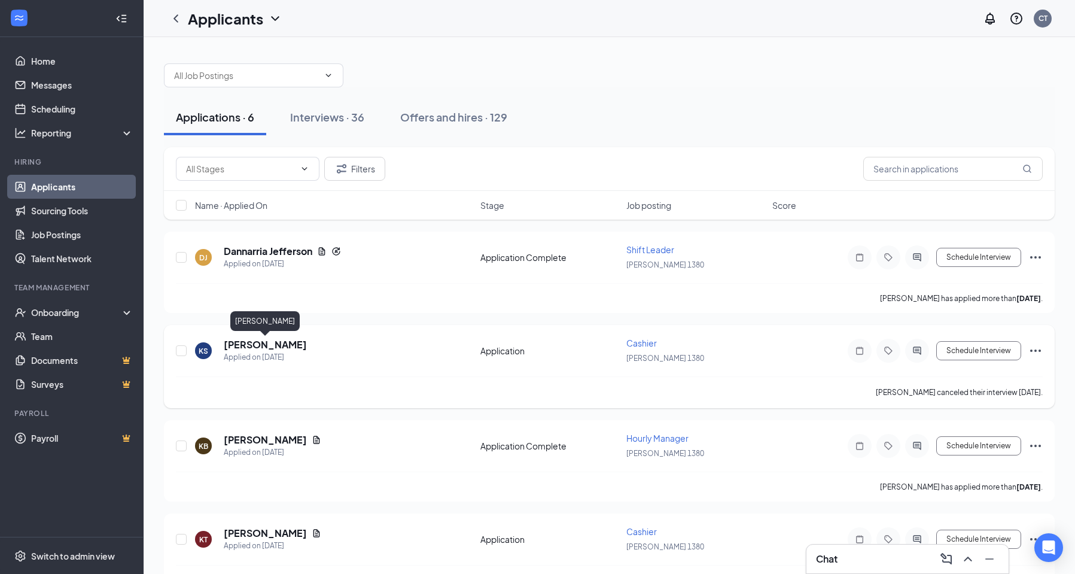
click at [297, 348] on h5 "[PERSON_NAME]" at bounding box center [265, 344] width 83 height 13
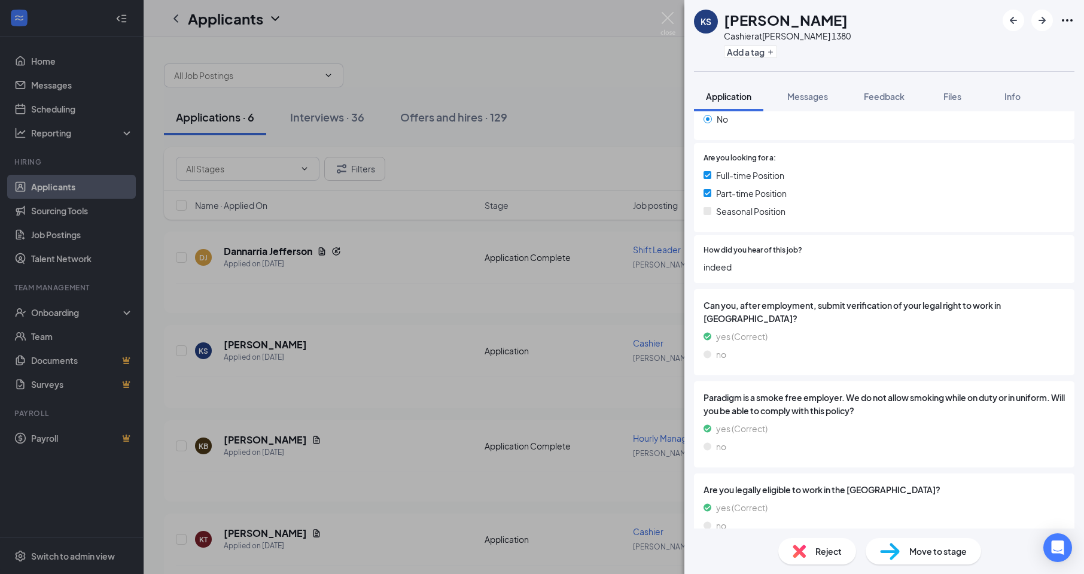
scroll to position [559, 0]
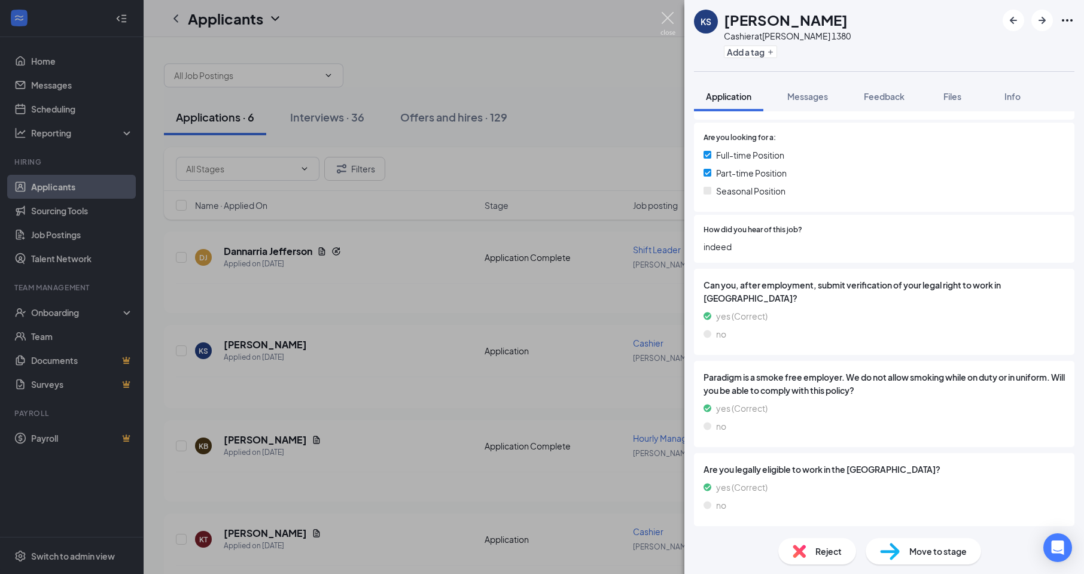
click at [668, 20] on img at bounding box center [667, 23] width 15 height 23
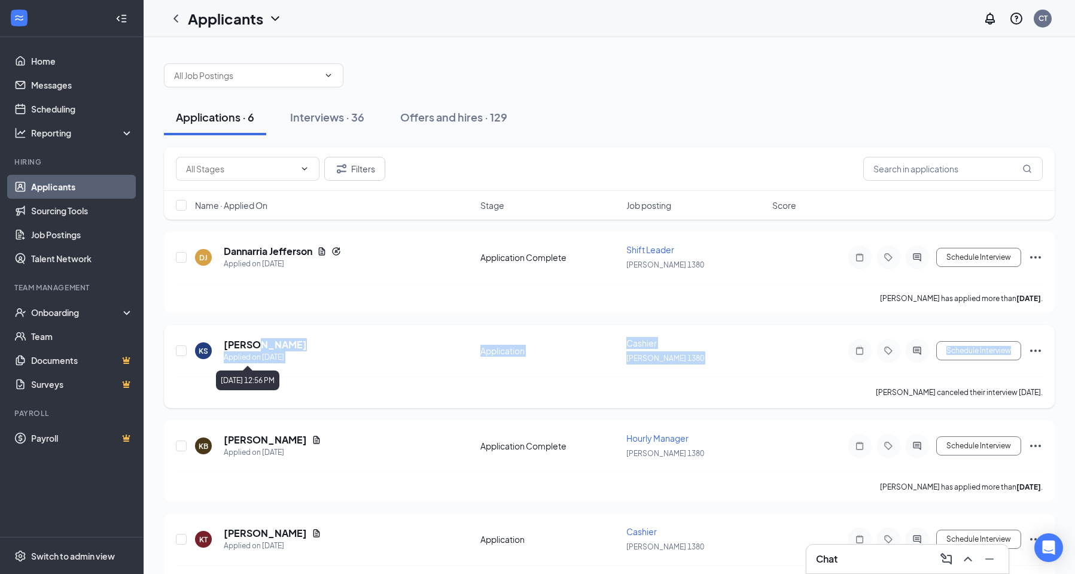
drag, startPoint x: 252, startPoint y: 343, endPoint x: 312, endPoint y: 377, distance: 69.7
click at [312, 377] on div "KS [PERSON_NAME] Applied on [DATE] Application Cashier [PERSON_NAME] 1380 Sched…" at bounding box center [609, 366] width 891 height 83
click at [348, 377] on div "[PERSON_NAME] canceled their interview [DATE]." at bounding box center [609, 392] width 867 height 32
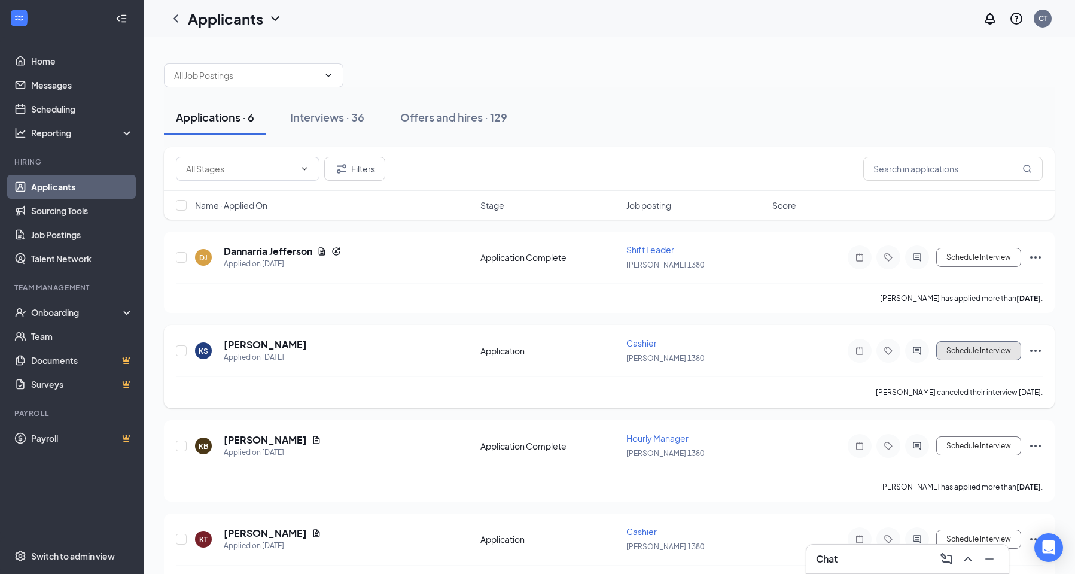
click at [964, 353] on button "Schedule Interview" at bounding box center [978, 350] width 85 height 19
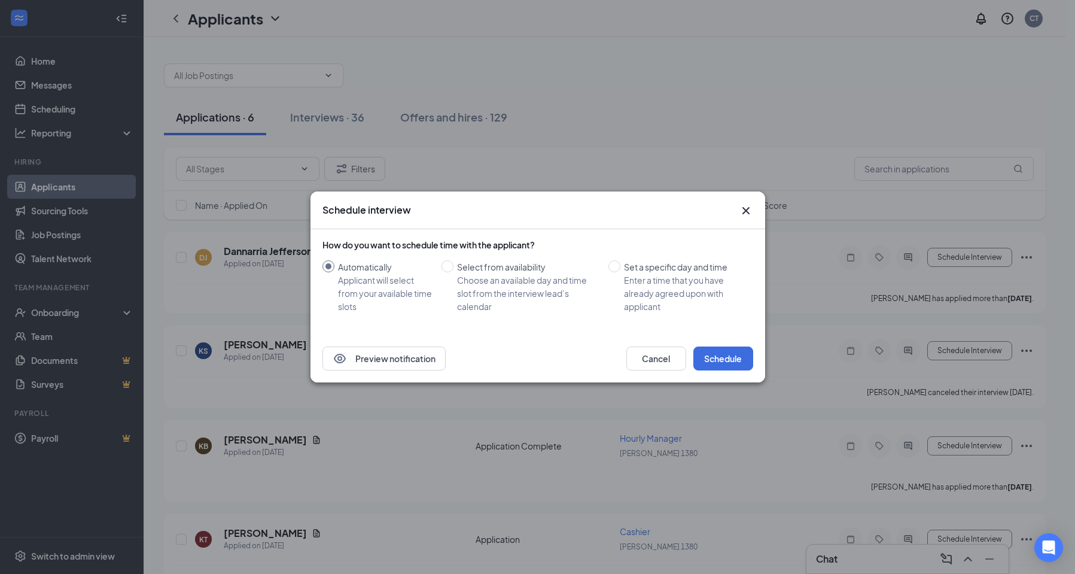
click at [750, 209] on icon "Cross" at bounding box center [746, 210] width 14 height 14
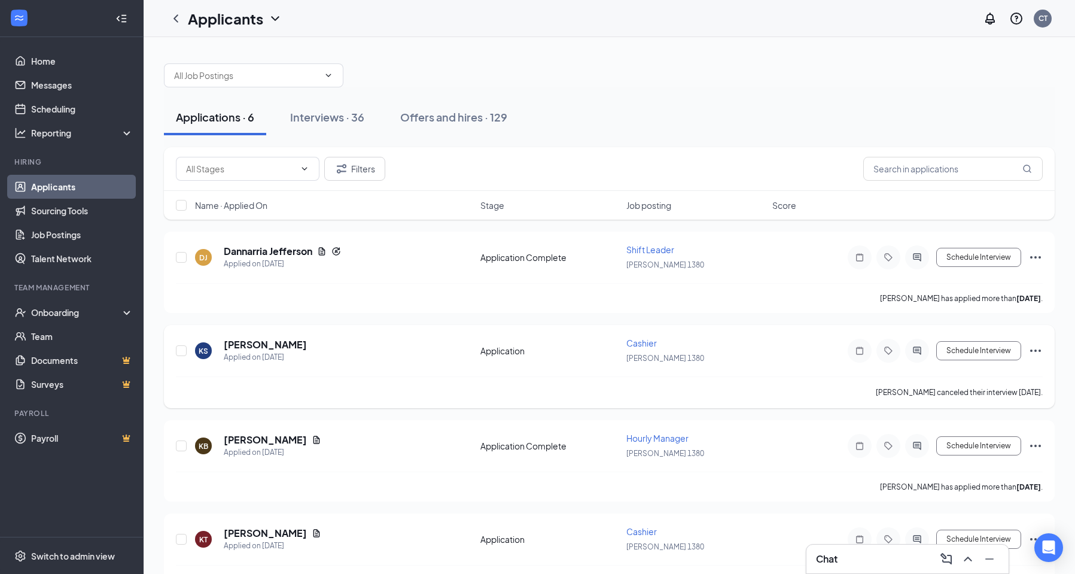
click at [921, 356] on div at bounding box center [917, 351] width 24 height 24
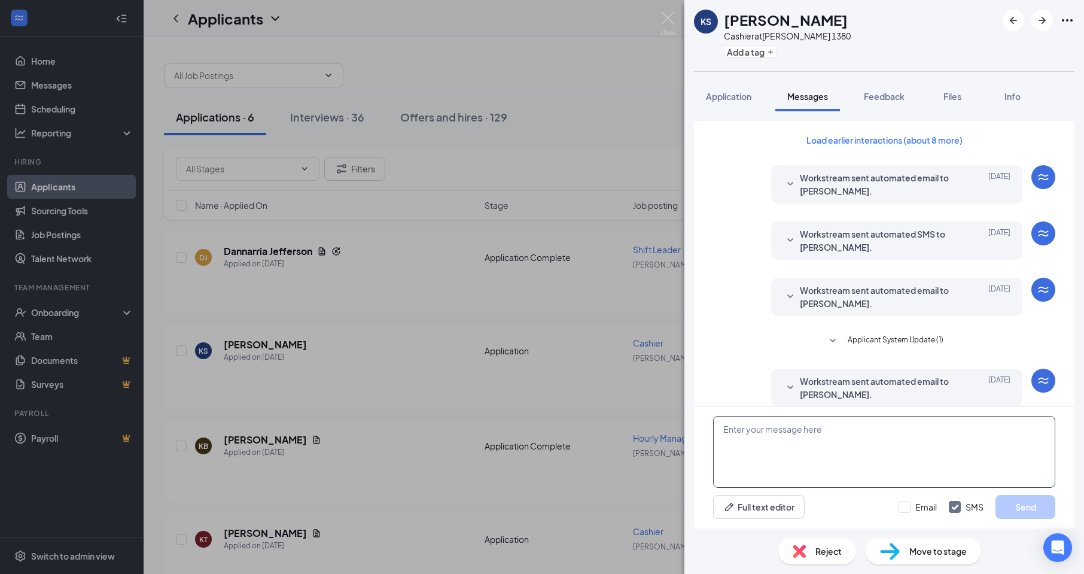
click at [860, 455] on textarea at bounding box center [884, 452] width 342 height 72
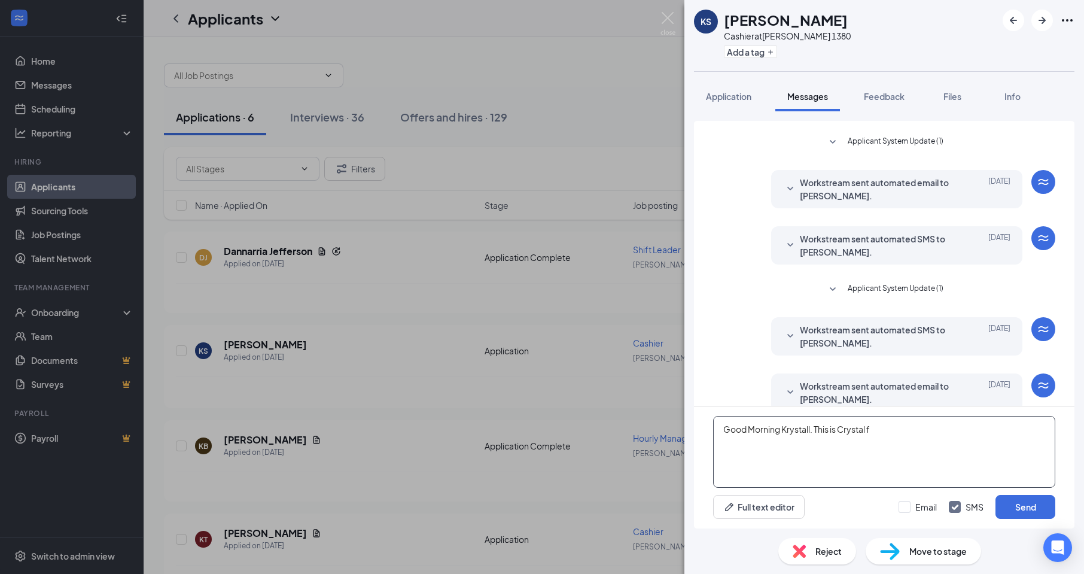
scroll to position [251, 0]
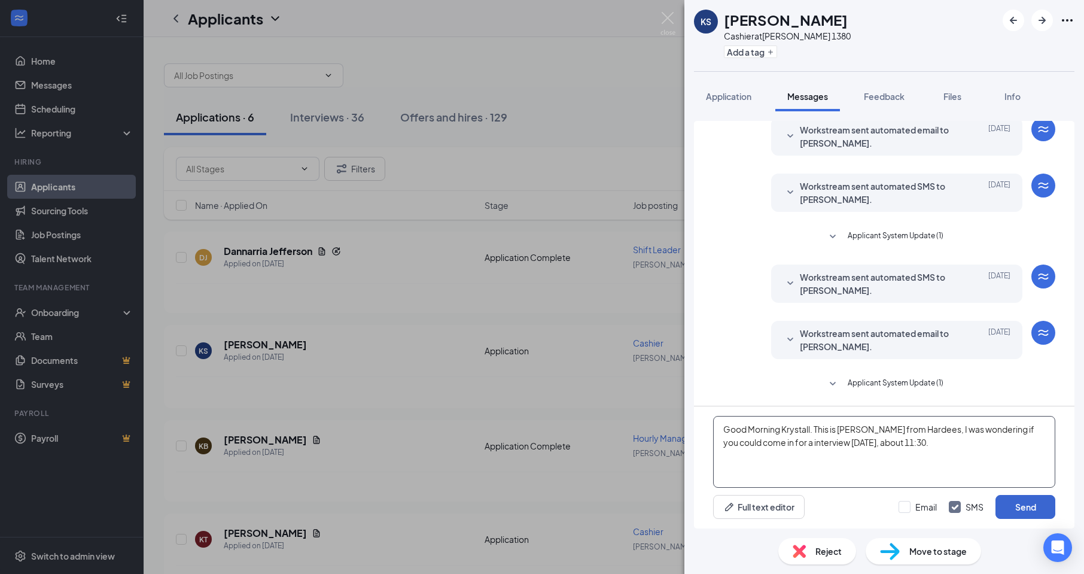
type textarea "Good Morning Krystall. This is [PERSON_NAME] from Hardees, I was wondering if y…"
click at [1025, 504] on button "Send" at bounding box center [1025, 507] width 60 height 24
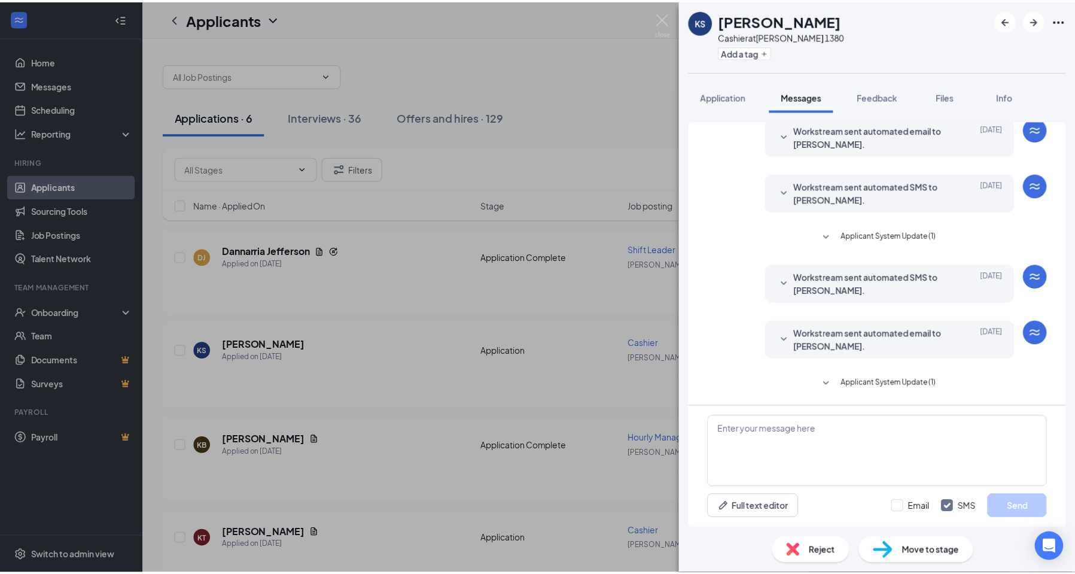
scroll to position [354, 0]
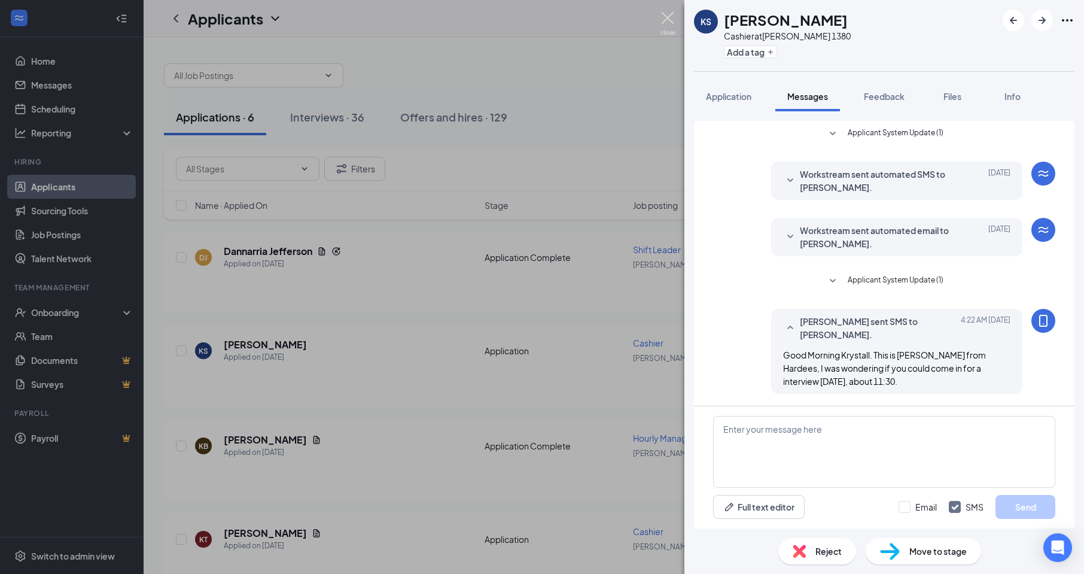
click at [666, 13] on img at bounding box center [667, 23] width 15 height 23
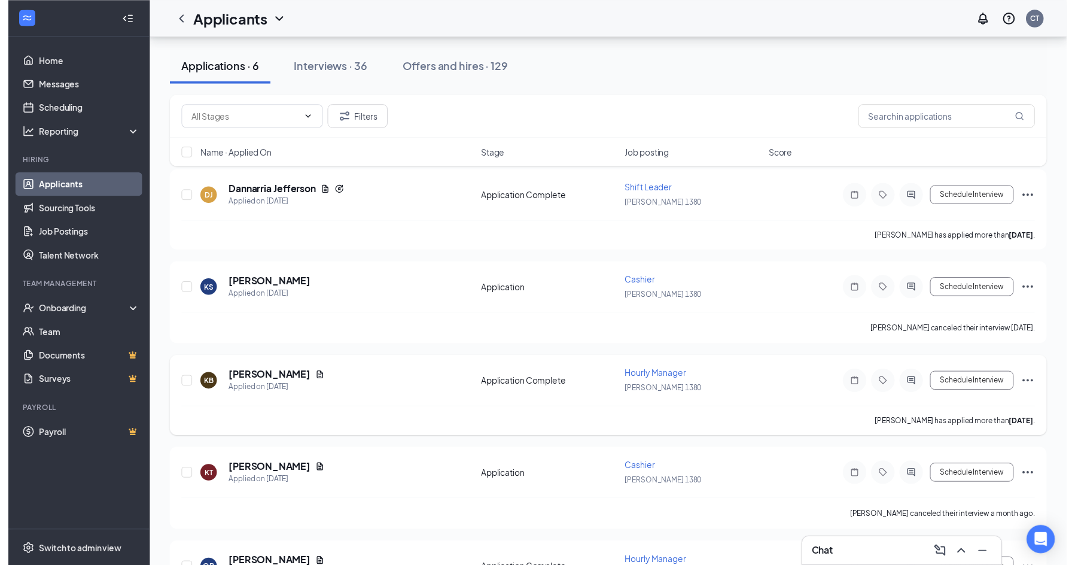
scroll to position [120, 0]
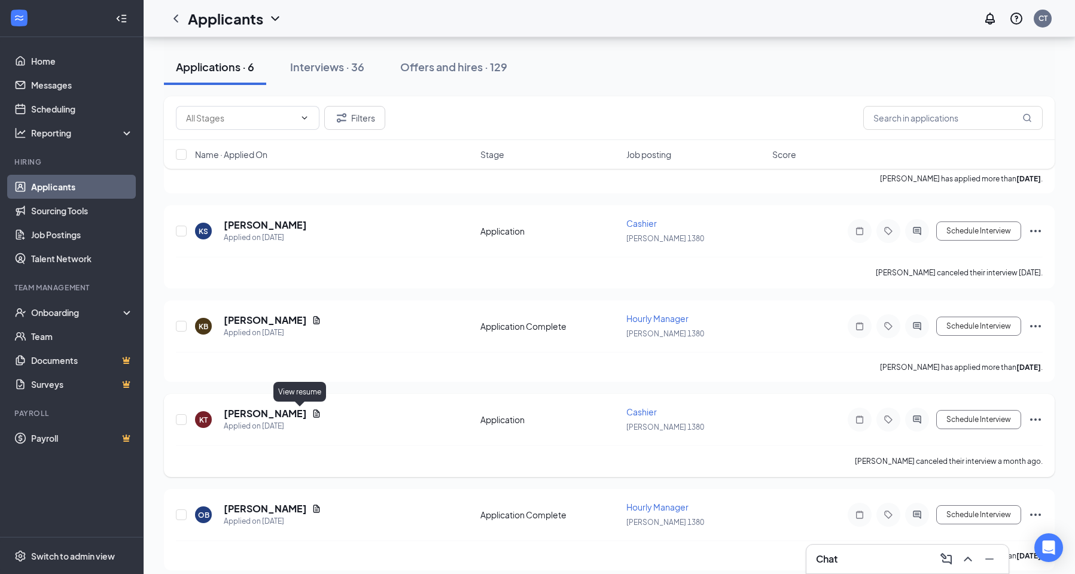
click at [312, 410] on icon "Document" at bounding box center [317, 414] width 10 height 10
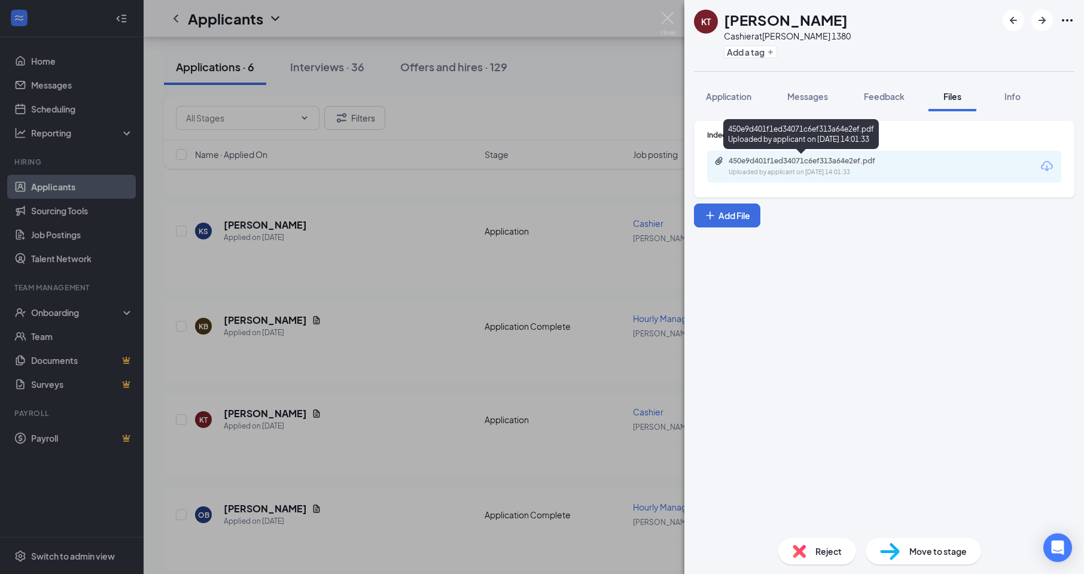
click at [785, 165] on div "450e9d401f1ed34071c6ef313a64e2ef.pdf" at bounding box center [812, 161] width 167 height 10
click at [673, 22] on img at bounding box center [667, 23] width 15 height 23
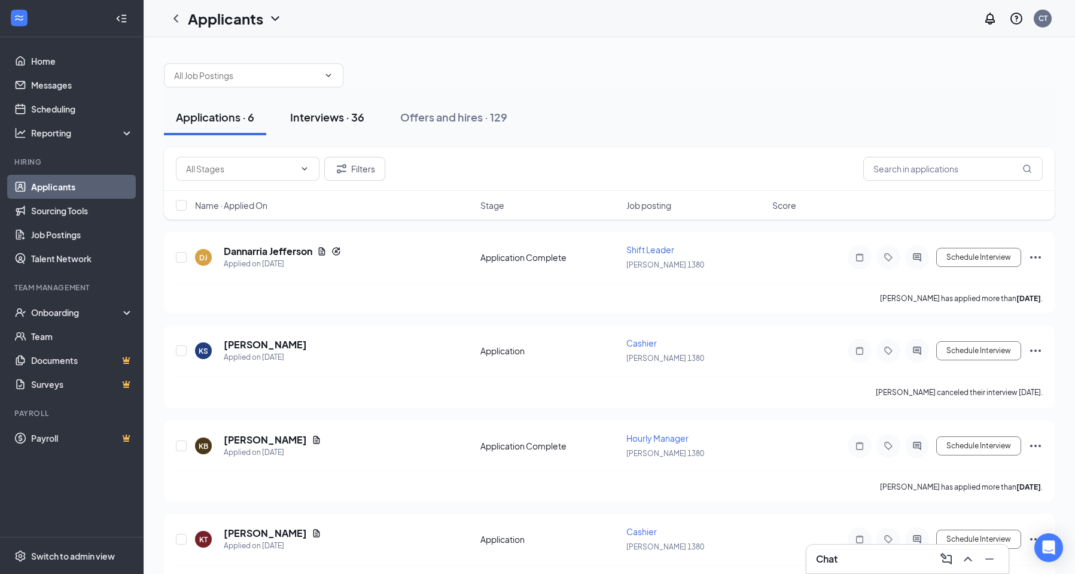
click at [313, 117] on div "Interviews · 36" at bounding box center [327, 116] width 74 height 15
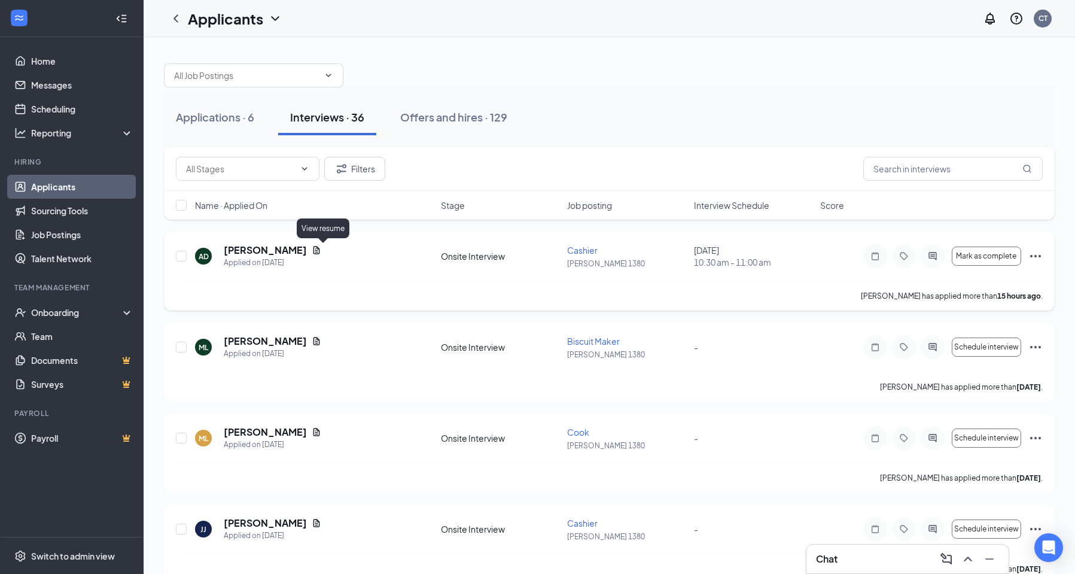
click at [321, 252] on icon "Document" at bounding box center [317, 250] width 10 height 10
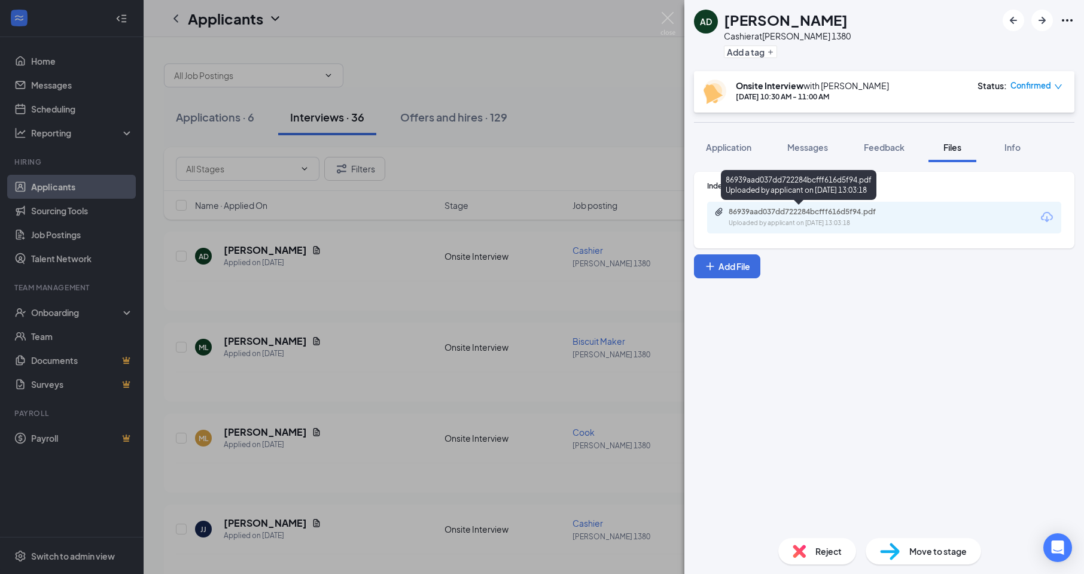
click at [787, 221] on div "Uploaded by applicant on [DATE] 13:03:18" at bounding box center [818, 223] width 179 height 10
click at [671, 20] on img at bounding box center [667, 23] width 15 height 23
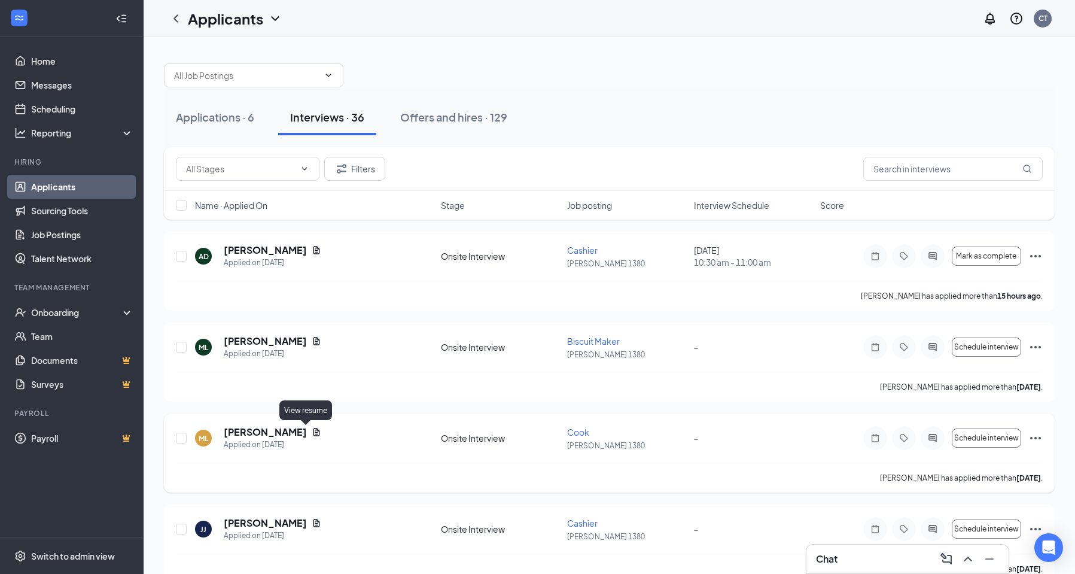
click at [312, 428] on icon "Document" at bounding box center [317, 432] width 10 height 10
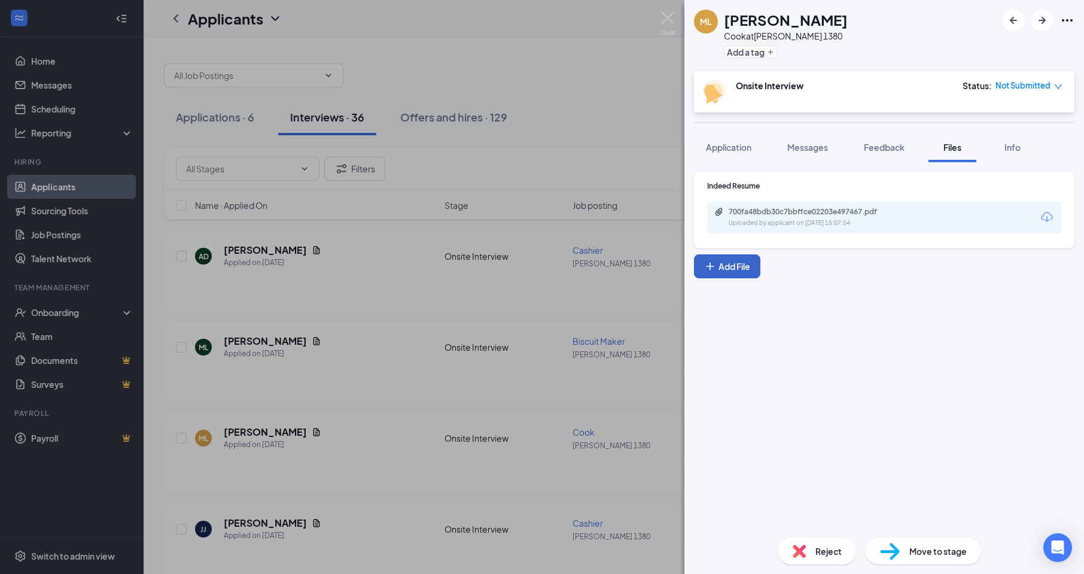
click at [752, 264] on button "Add File" at bounding box center [727, 266] width 66 height 24
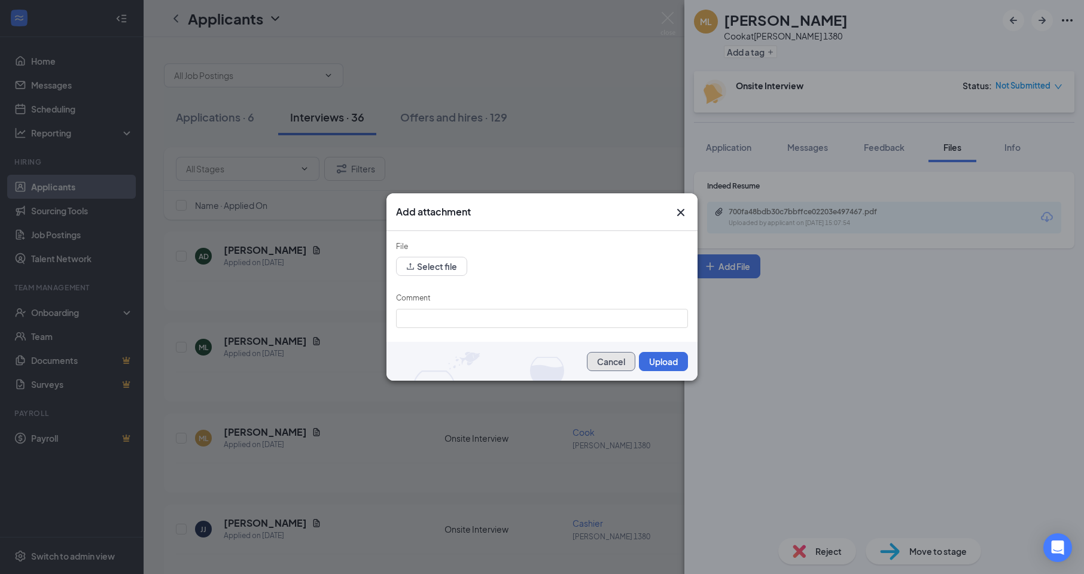
click at [600, 363] on button "Cancel" at bounding box center [611, 361] width 48 height 19
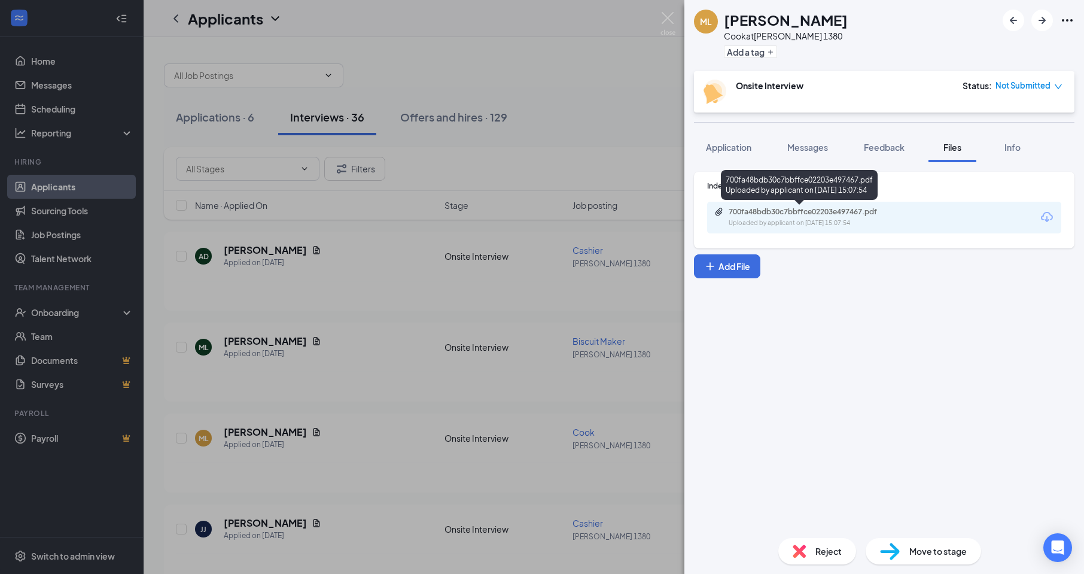
click at [823, 218] on div "700fa48bdb30c7bbffce02203e497467.pdf Uploaded by applicant on [DATE] 15:07:54" at bounding box center [811, 217] width 194 height 21
click at [669, 16] on img at bounding box center [667, 23] width 15 height 23
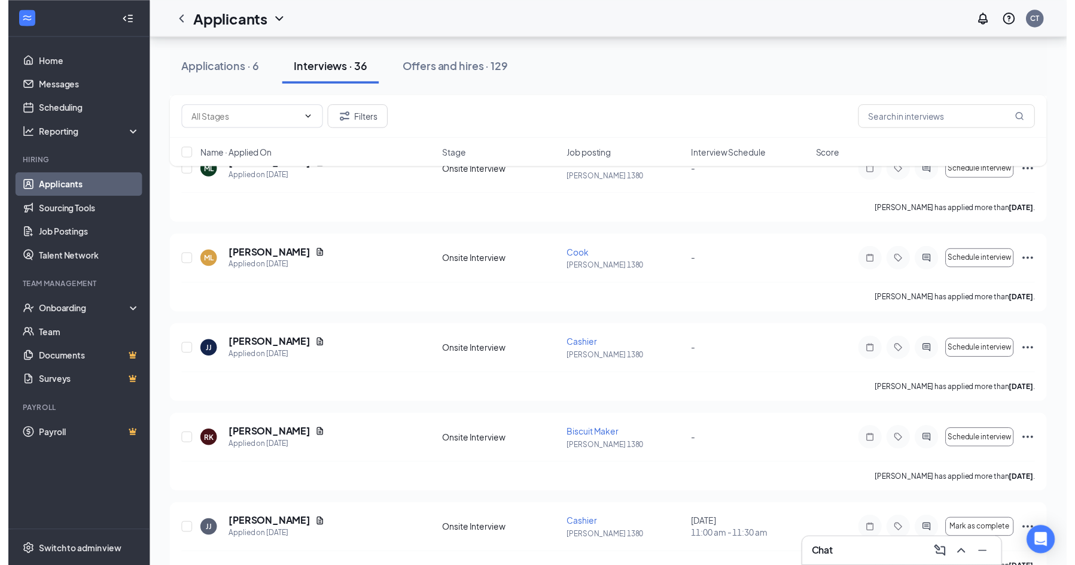
scroll to position [179, 0]
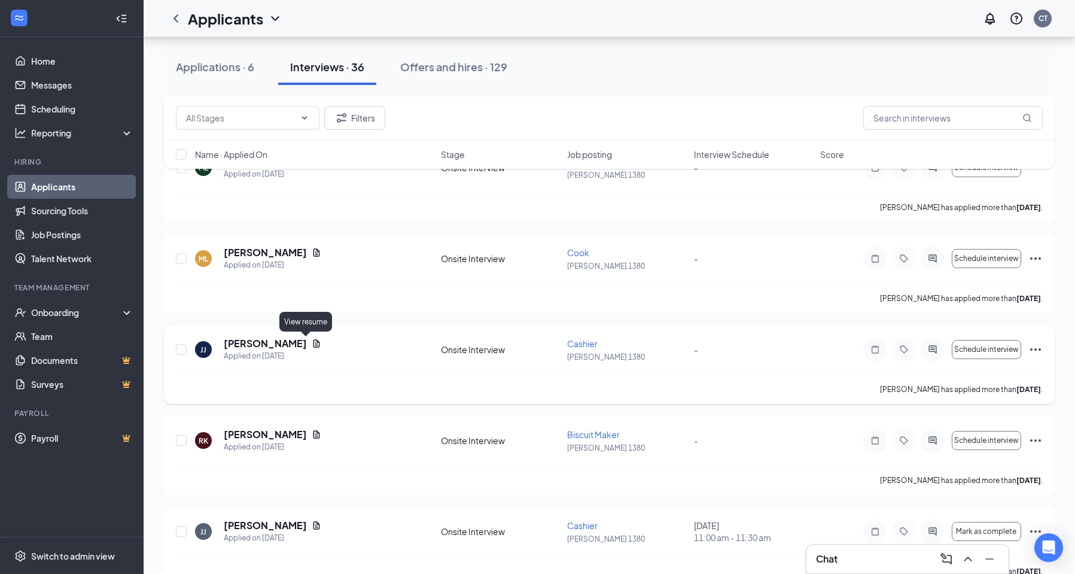
click at [312, 342] on icon "Document" at bounding box center [317, 344] width 10 height 10
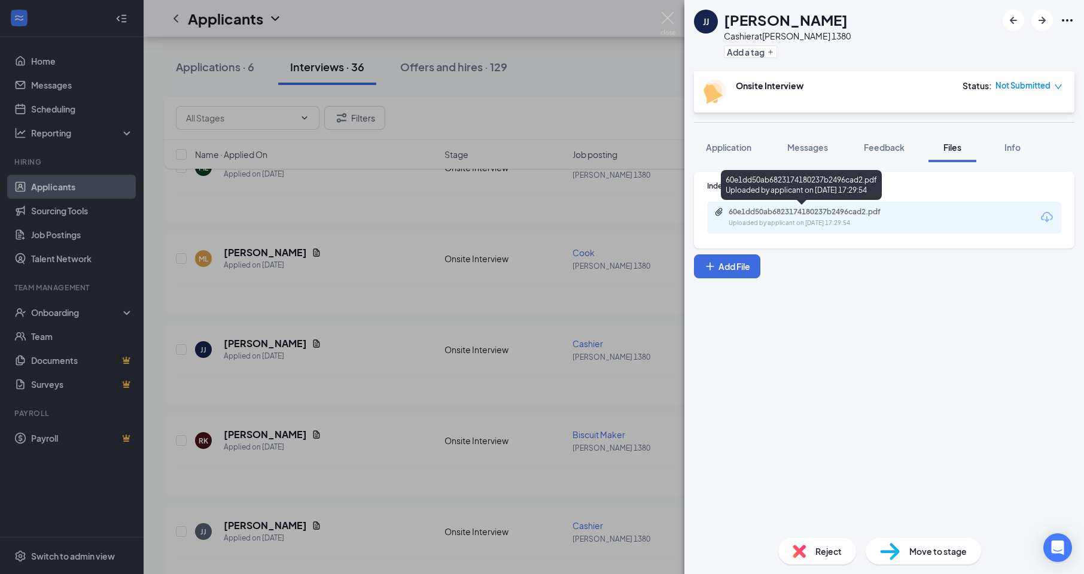
click at [813, 208] on div "60e1dd50ab6823174180237b2496cad2.pdf" at bounding box center [812, 212] width 167 height 10
click at [666, 23] on img at bounding box center [667, 23] width 15 height 23
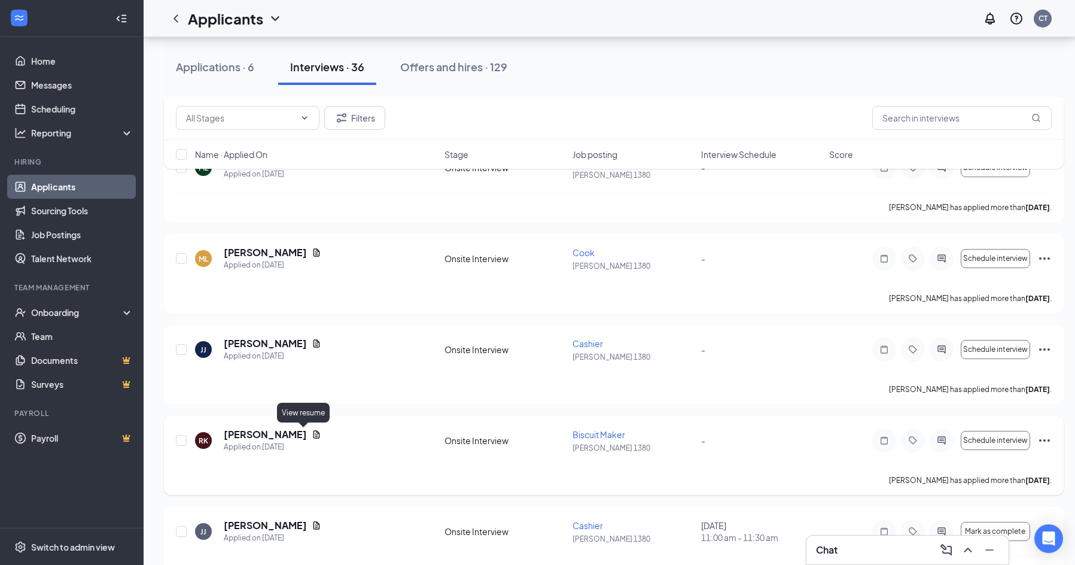
click at [313, 435] on icon "Document" at bounding box center [316, 434] width 7 height 8
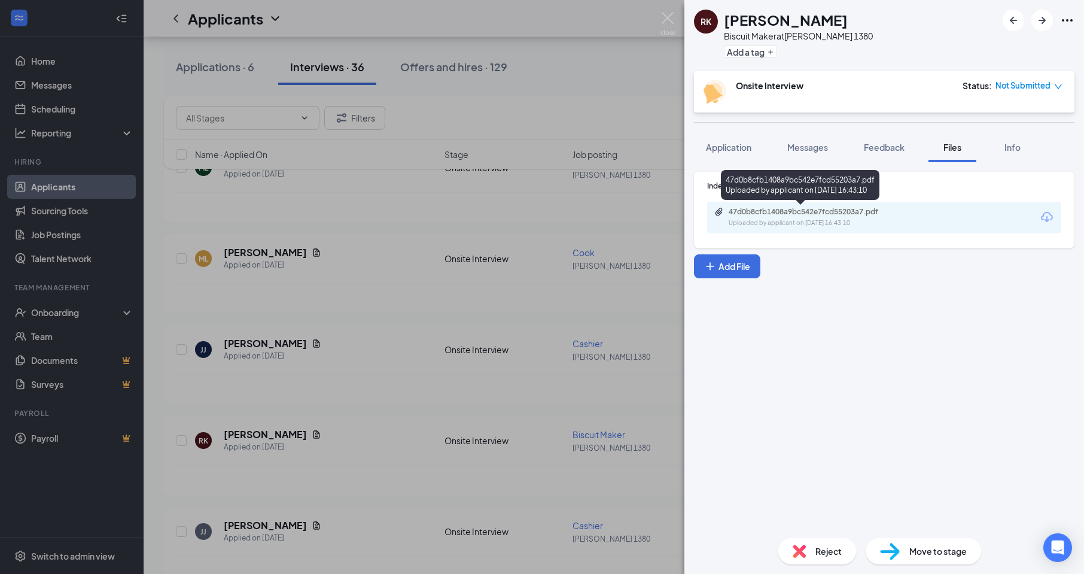
click at [871, 218] on div "47d0b8cfb1408a9bc542e7fcd55203a7.pdf Uploaded by applicant on [DATE] 16:43:10" at bounding box center [811, 217] width 194 height 21
click at [665, 13] on img at bounding box center [667, 23] width 15 height 23
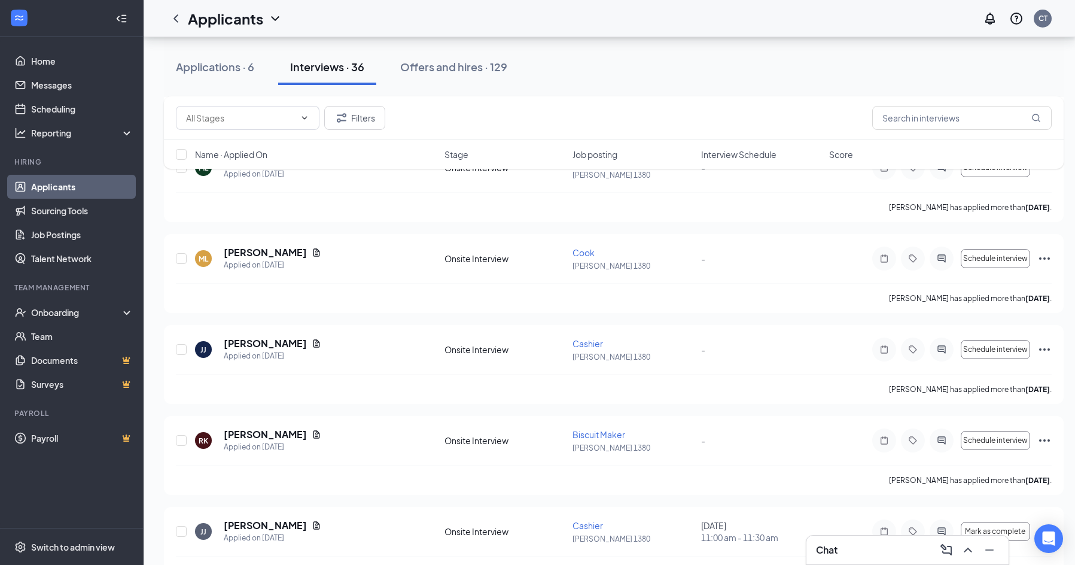
click at [339, 60] on div "Interviews · 36" at bounding box center [327, 66] width 74 height 15
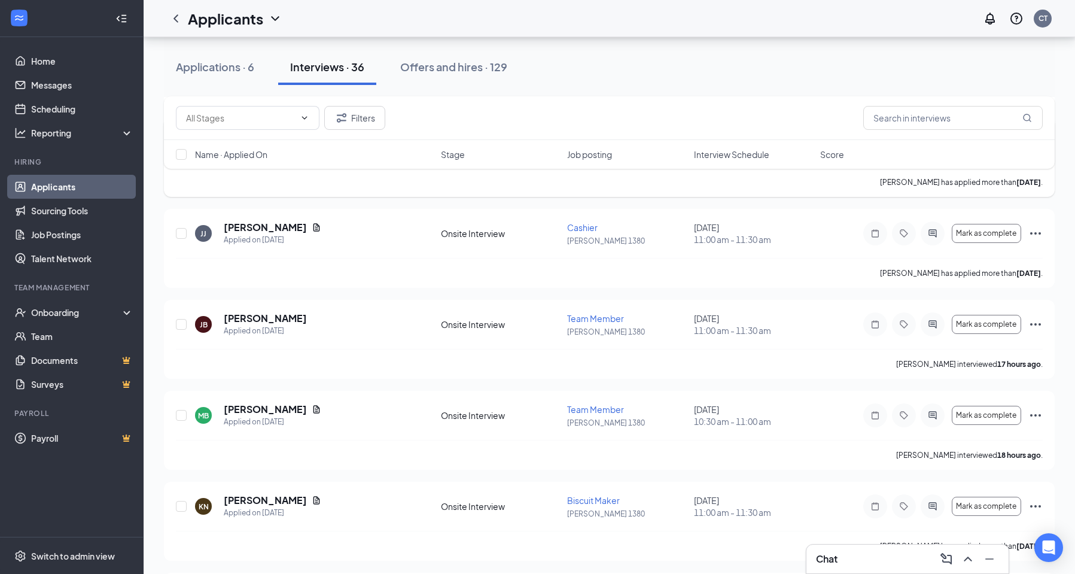
scroll to position [479, 0]
click at [1035, 412] on icon "Ellipses" at bounding box center [1035, 414] width 14 height 14
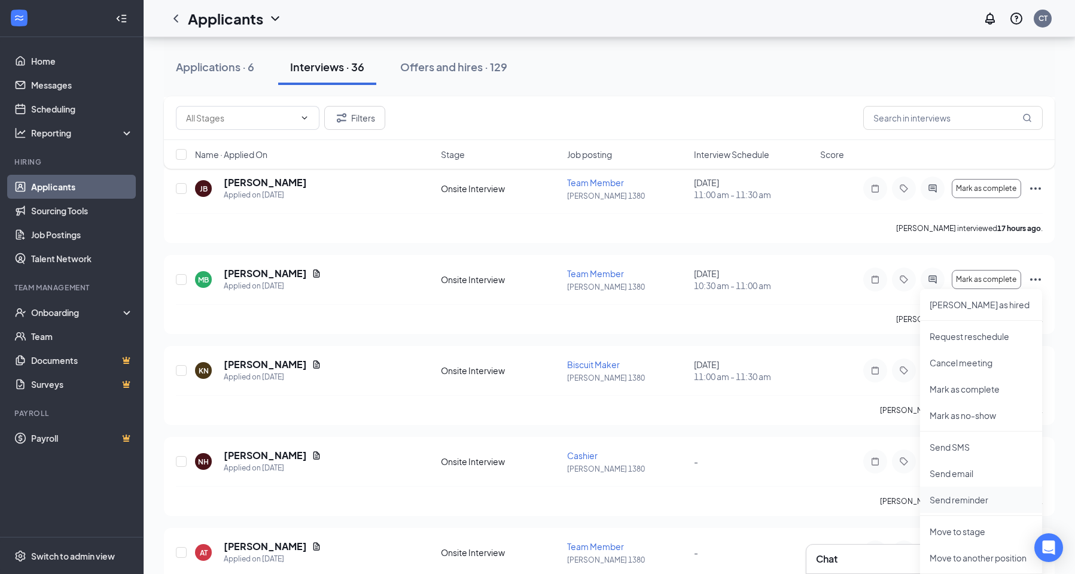
scroll to position [658, 0]
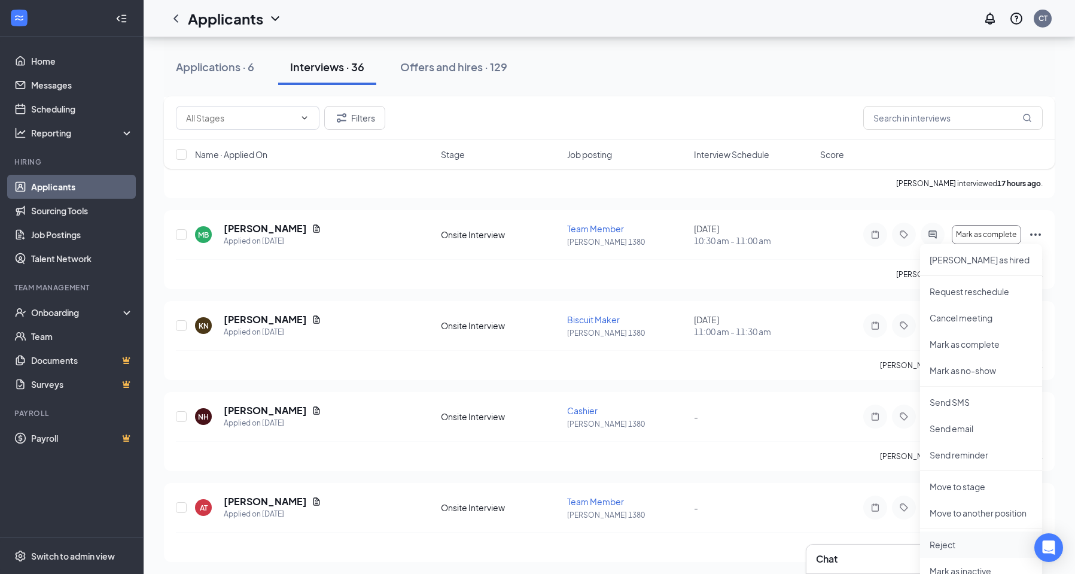
click at [964, 547] on p "Reject" at bounding box center [981, 544] width 103 height 12
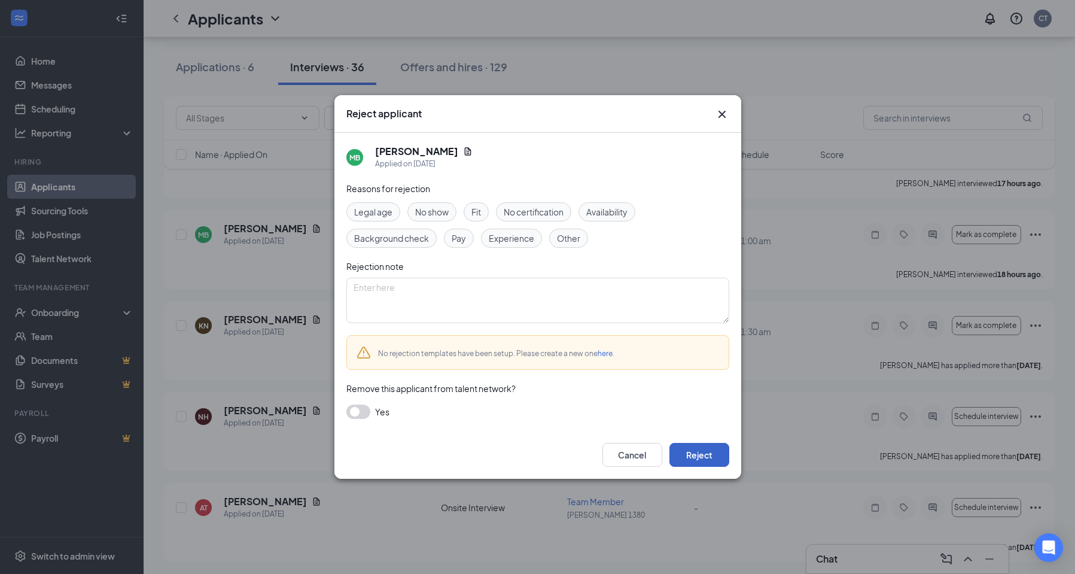
click at [708, 455] on button "Reject" at bounding box center [699, 455] width 60 height 24
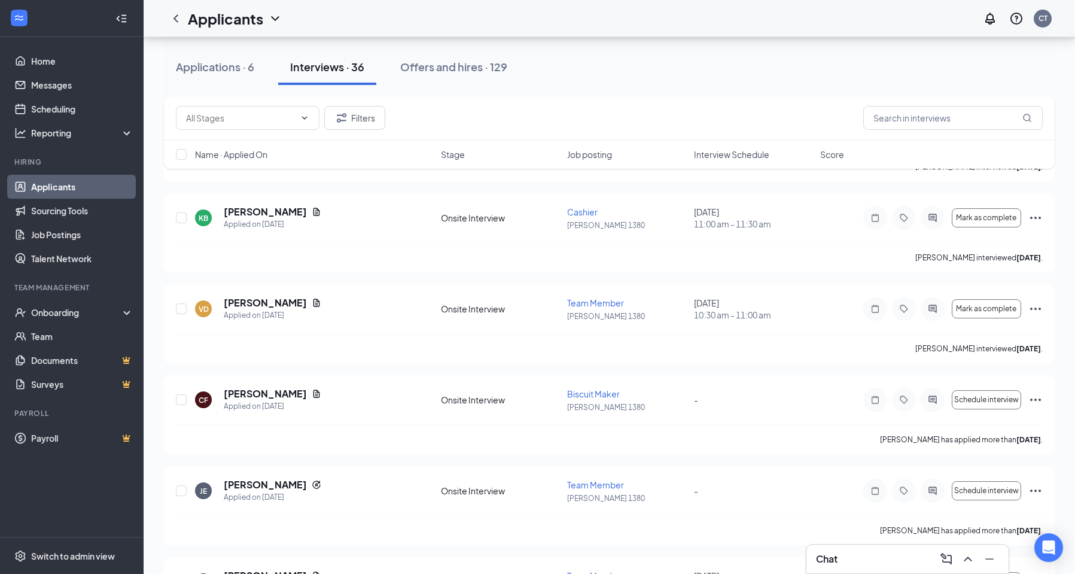
scroll to position [1854, 0]
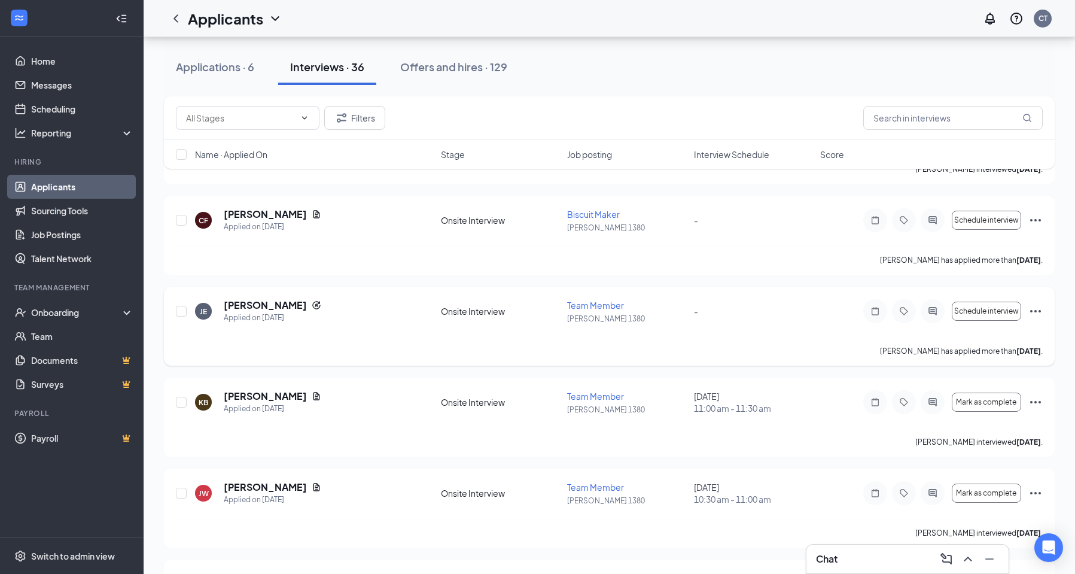
click at [1040, 309] on icon "Ellipses" at bounding box center [1035, 311] width 14 height 14
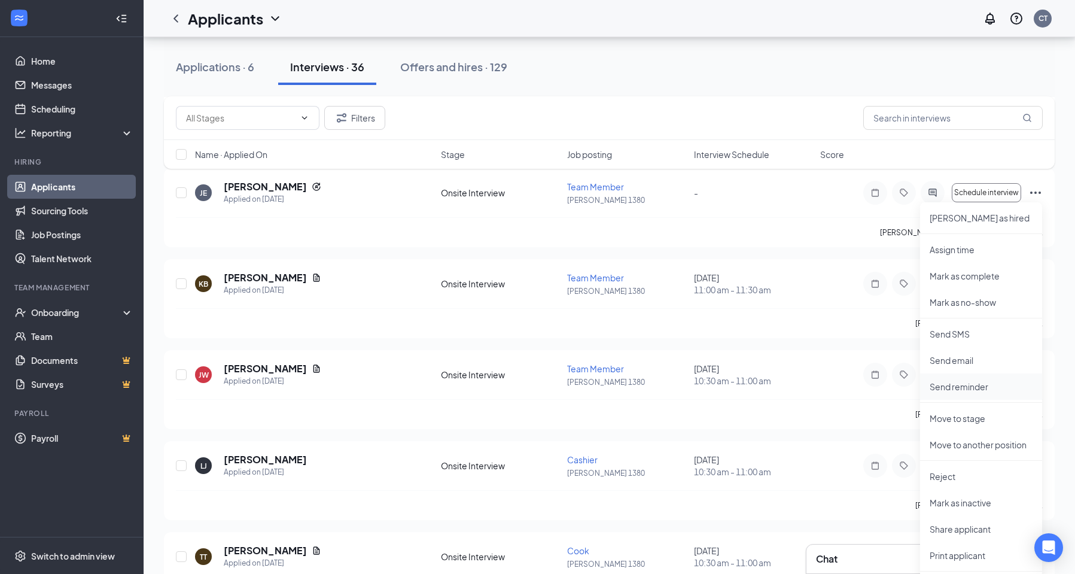
scroll to position [1974, 0]
click at [988, 475] on p "Reject" at bounding box center [981, 475] width 103 height 12
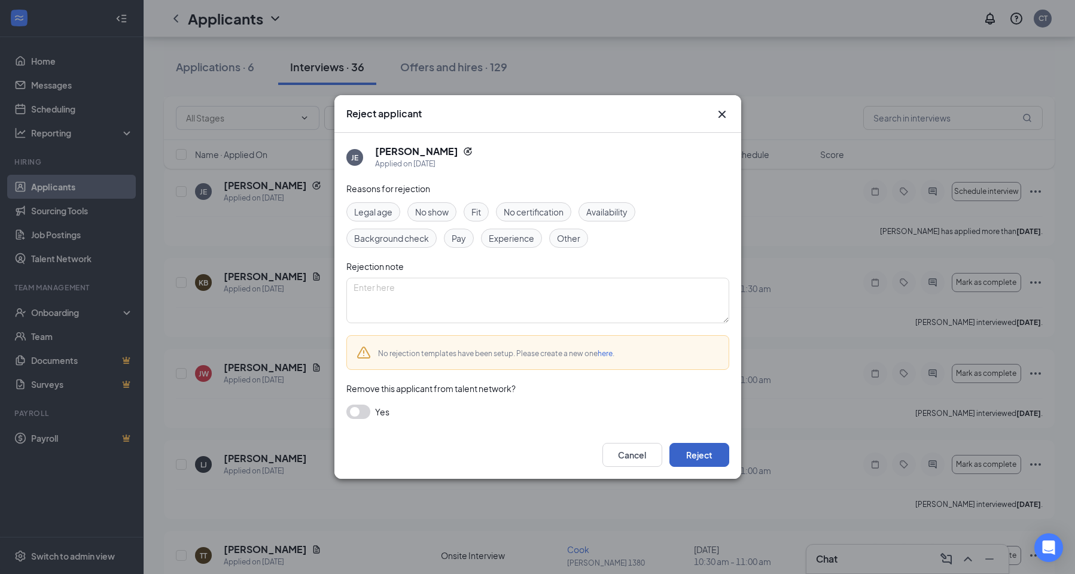
click at [702, 454] on button "Reject" at bounding box center [699, 455] width 60 height 24
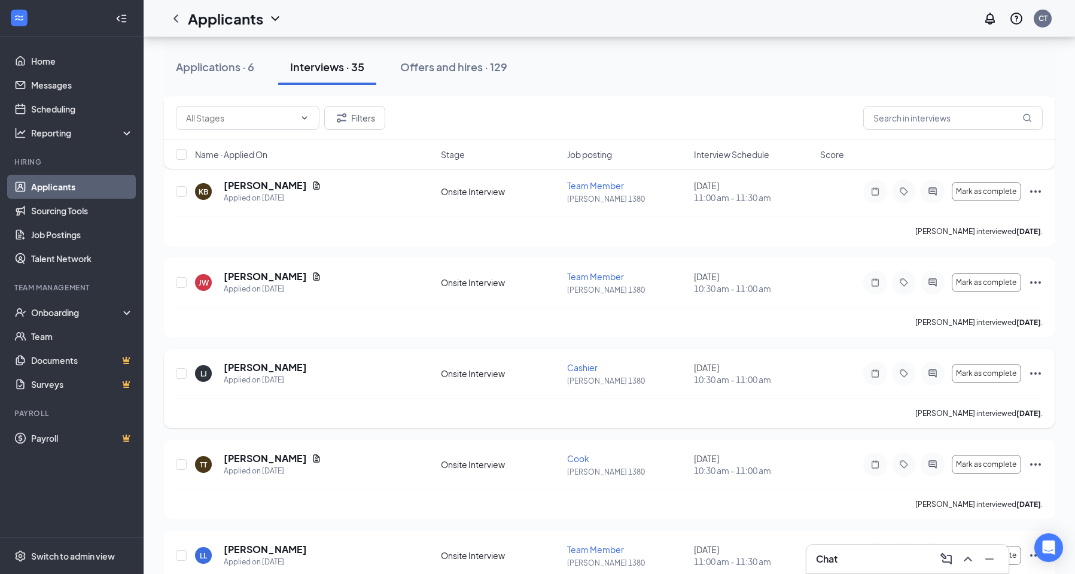
click at [1032, 365] on div "Mark as complete" at bounding box center [952, 373] width 179 height 24
click at [1043, 372] on div "[PERSON_NAME] [PERSON_NAME] Applied on [DATE] Onsite Interview [PERSON_NAME] 13…" at bounding box center [609, 388] width 891 height 79
click at [1032, 372] on icon "Ellipses" at bounding box center [1035, 373] width 14 height 14
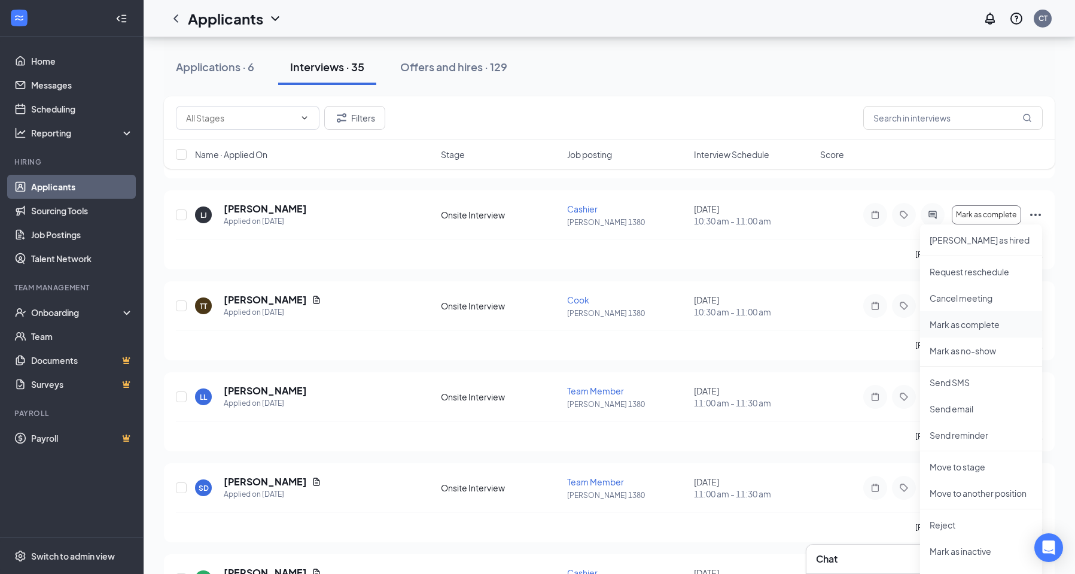
scroll to position [2153, 0]
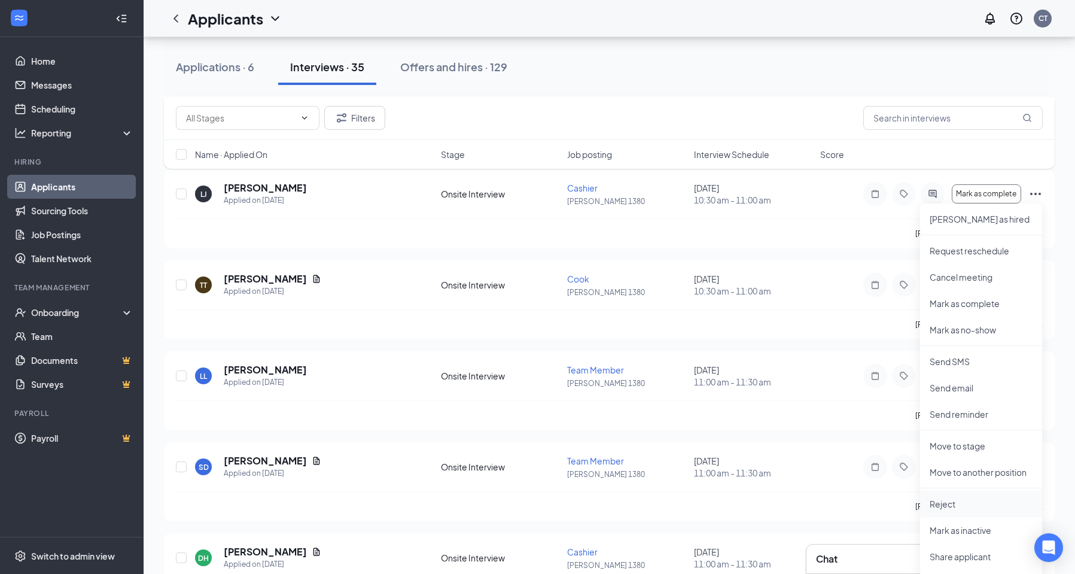
click at [955, 504] on p "Reject" at bounding box center [981, 504] width 103 height 12
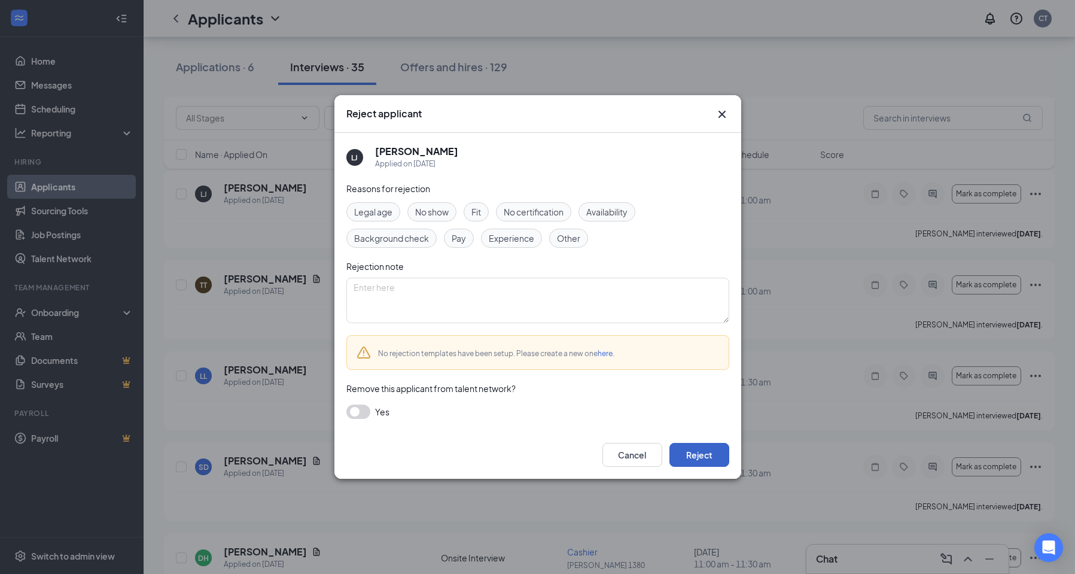
click at [721, 458] on button "Reject" at bounding box center [699, 455] width 60 height 24
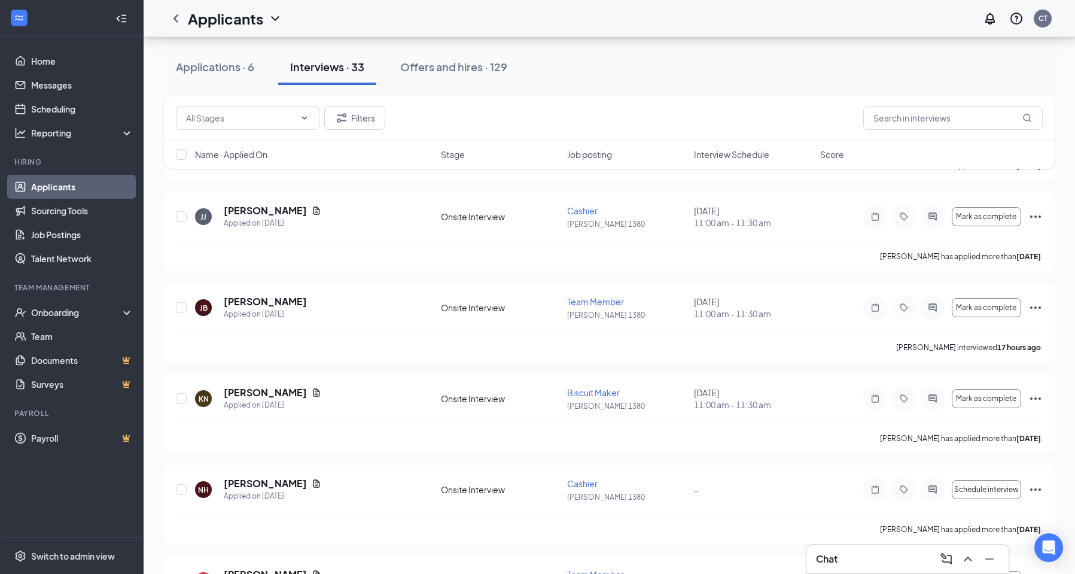
scroll to position [479, 0]
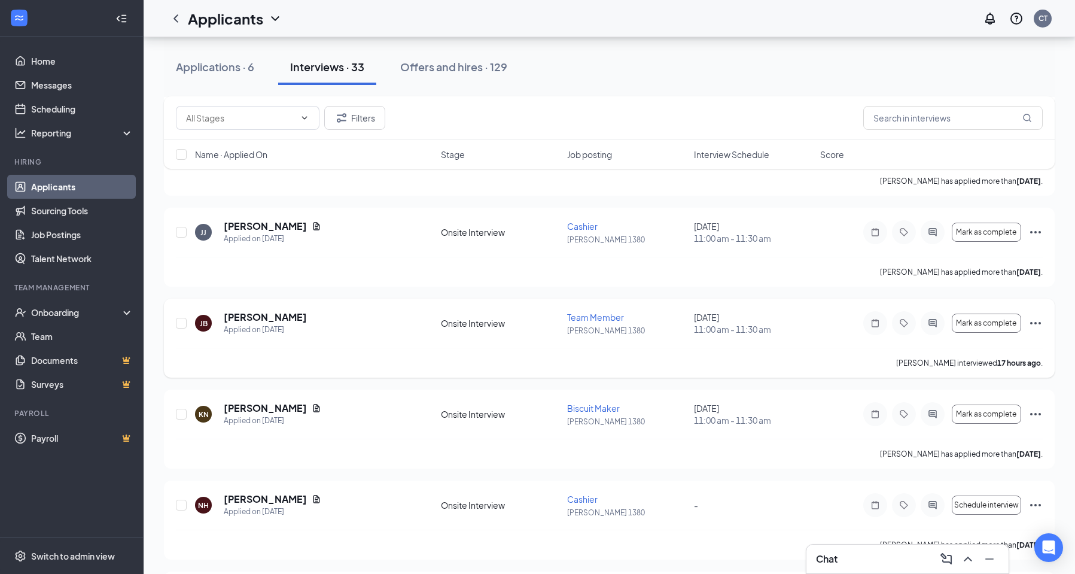
click at [1041, 323] on icon "Ellipses" at bounding box center [1035, 323] width 14 height 14
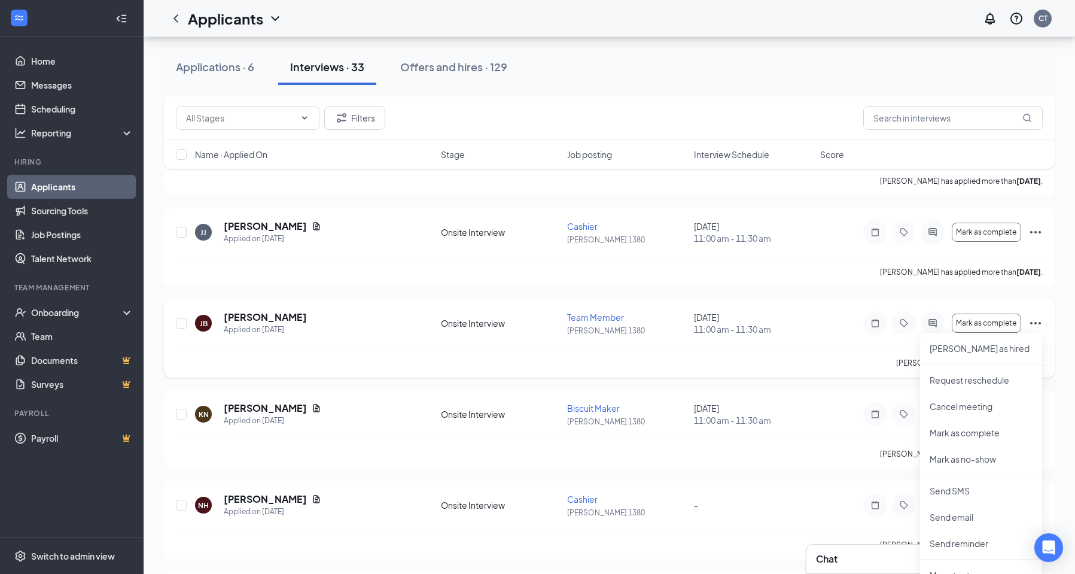
click at [863, 354] on div "[PERSON_NAME] interviewed 17 hours ago ." at bounding box center [609, 363] width 867 height 30
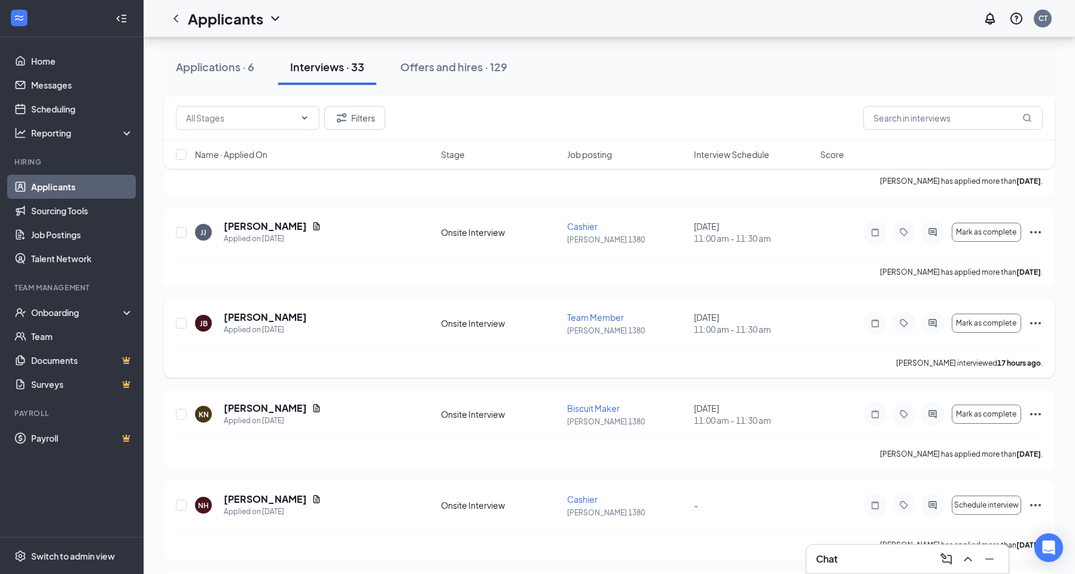
click at [1036, 324] on icon "Ellipses" at bounding box center [1035, 323] width 14 height 14
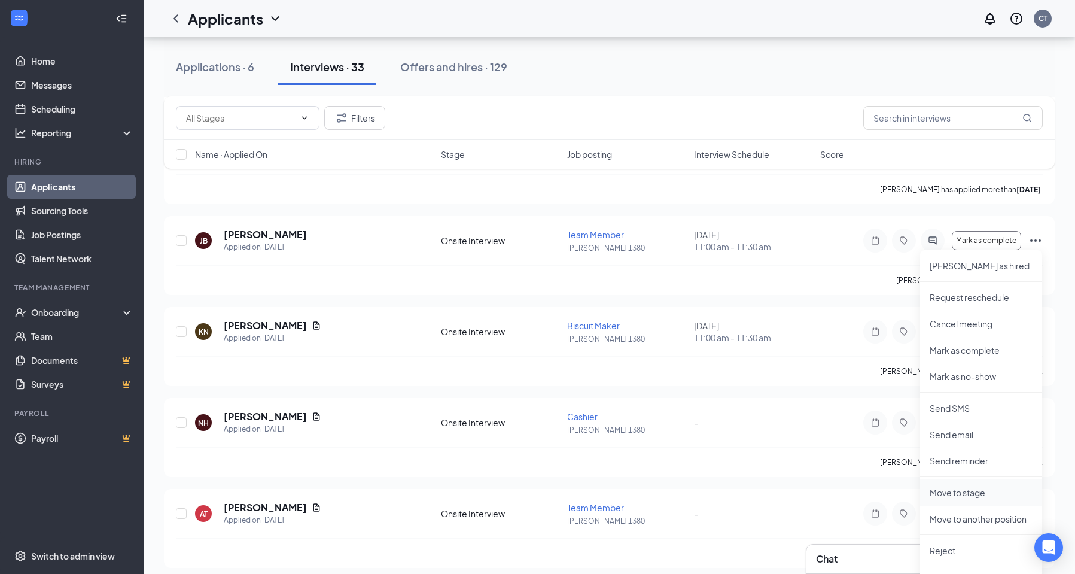
scroll to position [598, 0]
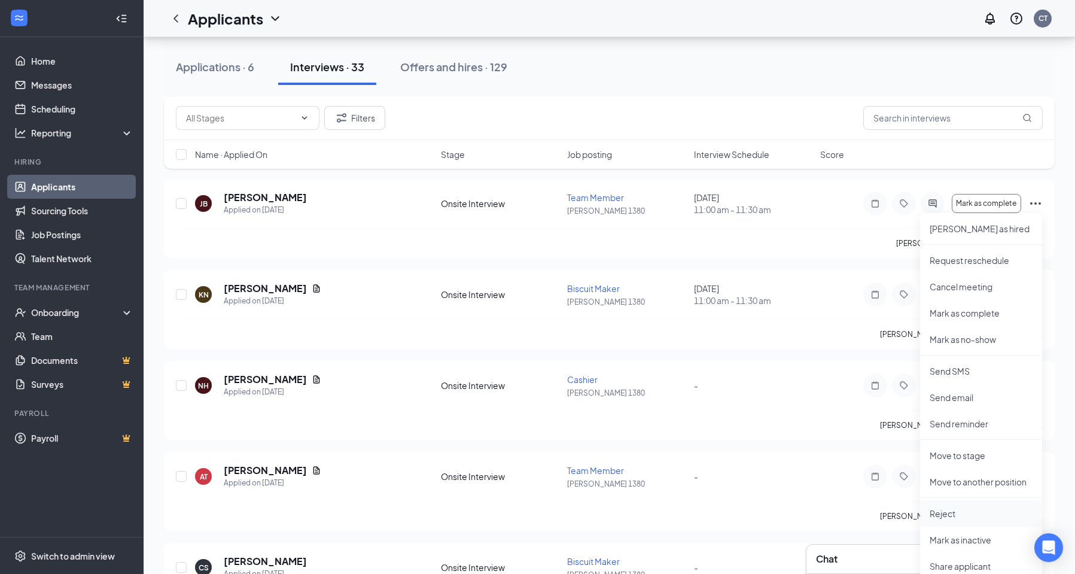
click at [958, 517] on p "Reject" at bounding box center [981, 513] width 103 height 12
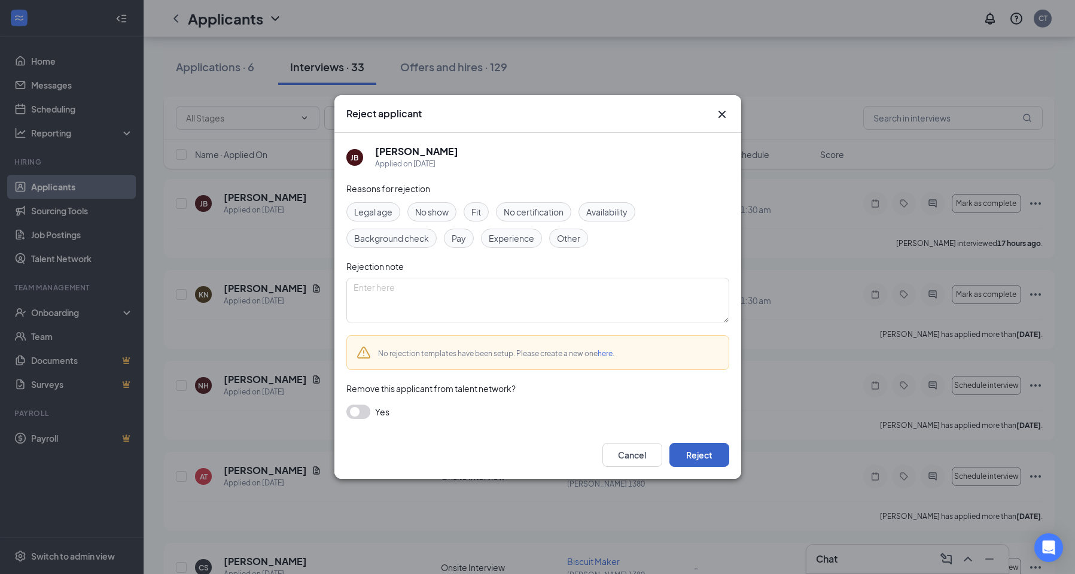
click at [698, 461] on button "Reject" at bounding box center [699, 455] width 60 height 24
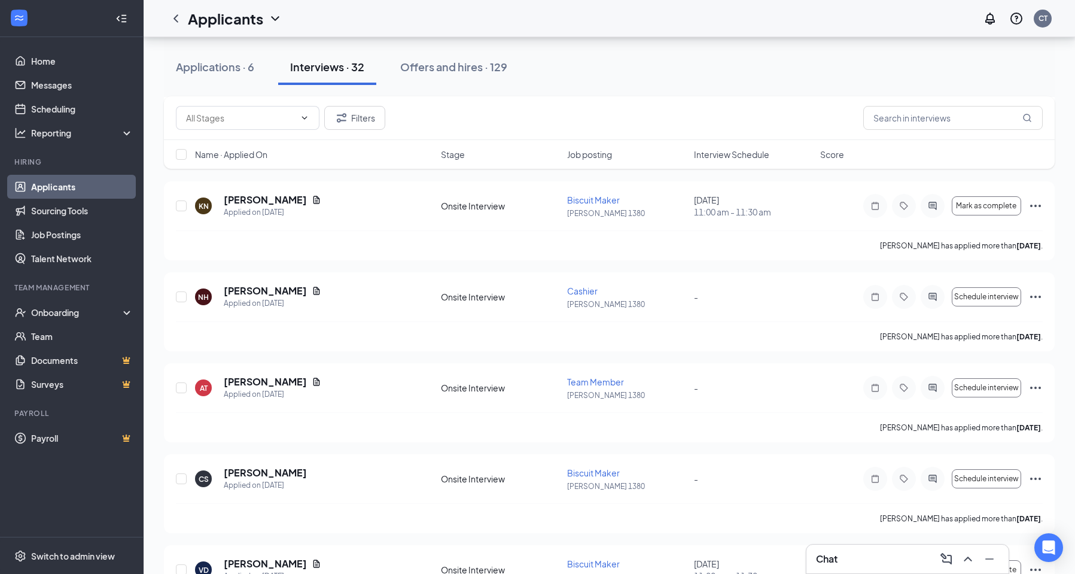
scroll to position [658, 0]
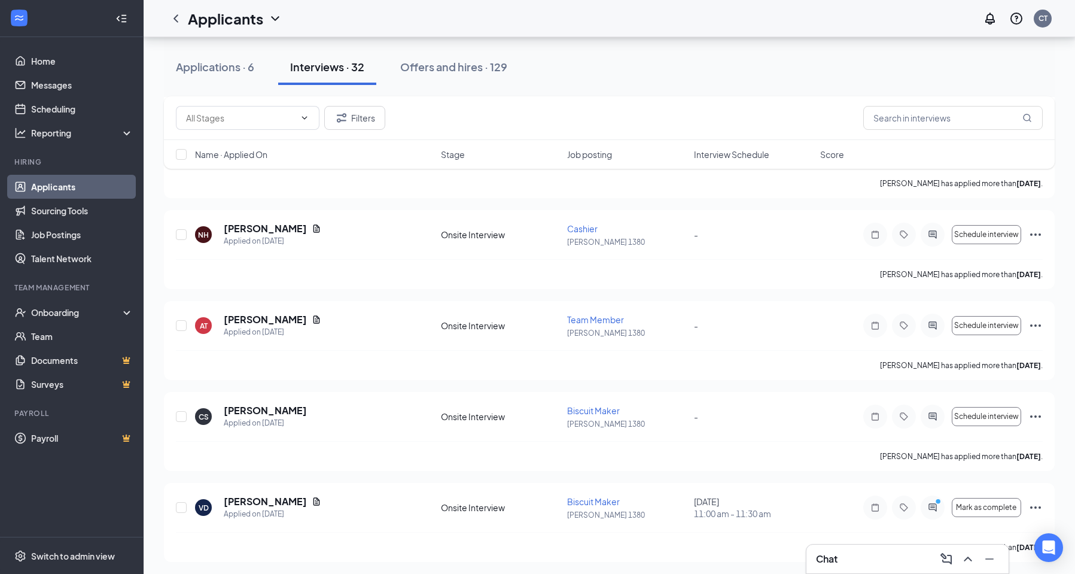
click at [873, 562] on div "Chat" at bounding box center [907, 558] width 183 height 19
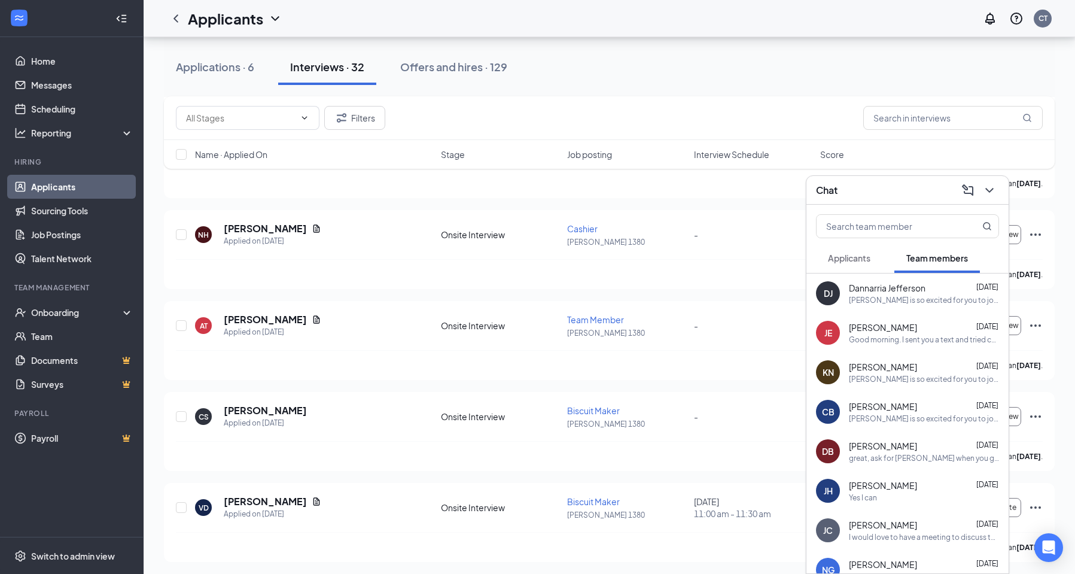
click at [834, 257] on span "Applicants" at bounding box center [849, 257] width 42 height 11
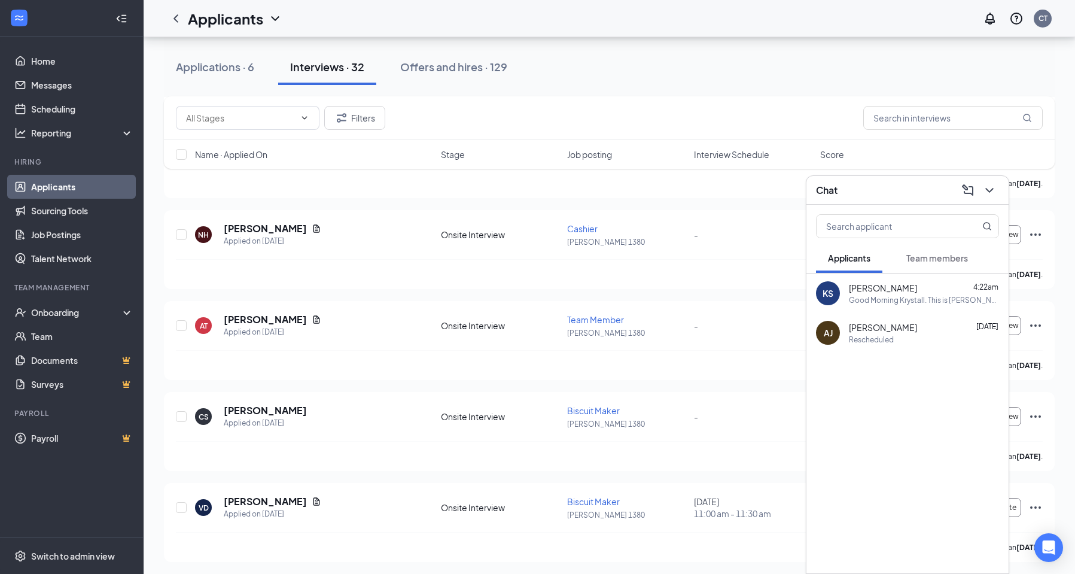
click at [877, 334] on div "Rescheduled" at bounding box center [871, 339] width 45 height 10
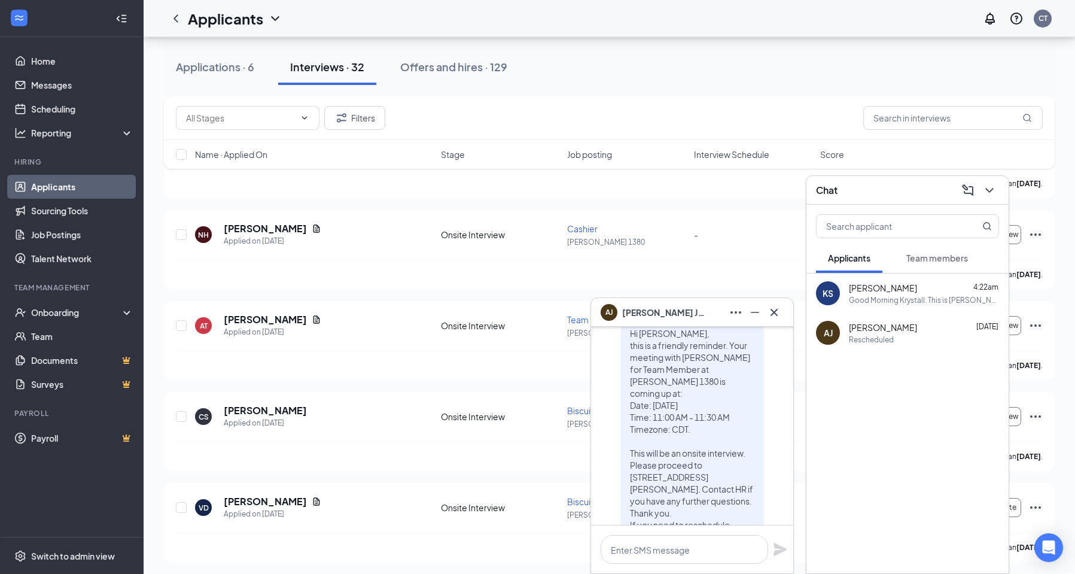
scroll to position [0, 0]
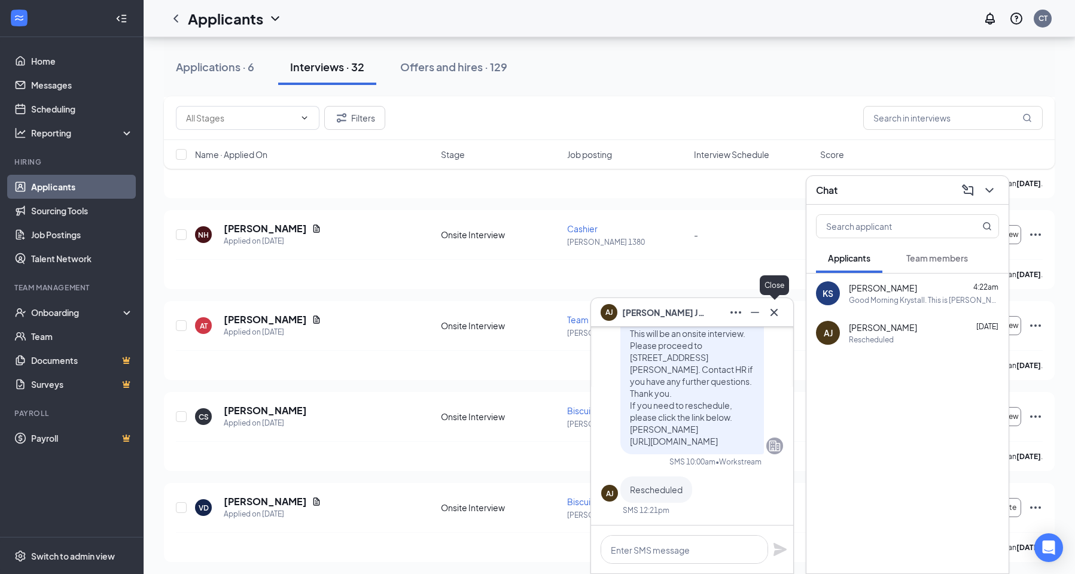
click at [776, 310] on icon "Cross" at bounding box center [773, 311] width 7 height 7
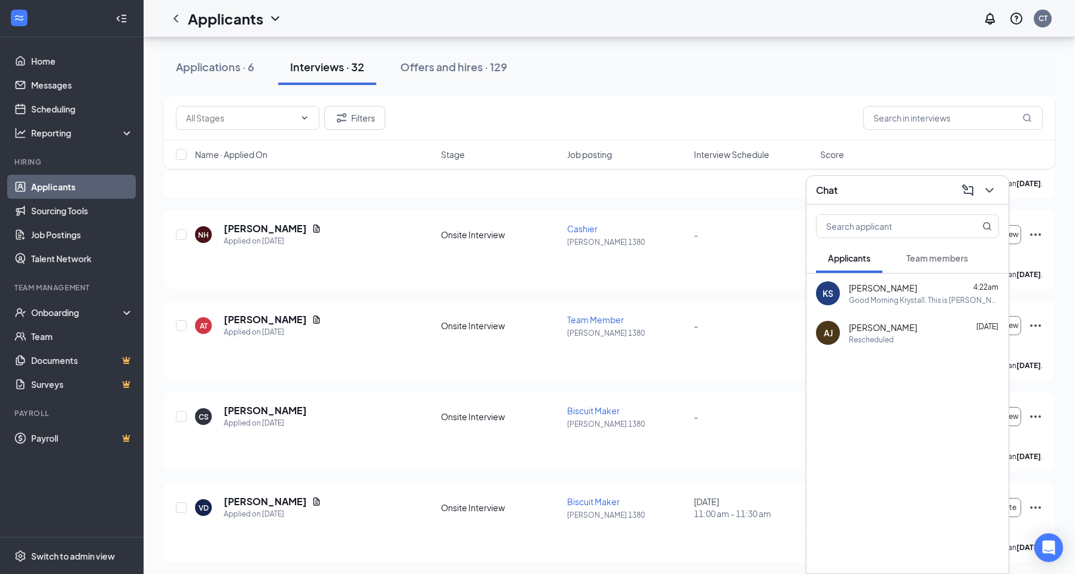
click at [943, 254] on span "Team members" at bounding box center [937, 257] width 62 height 11
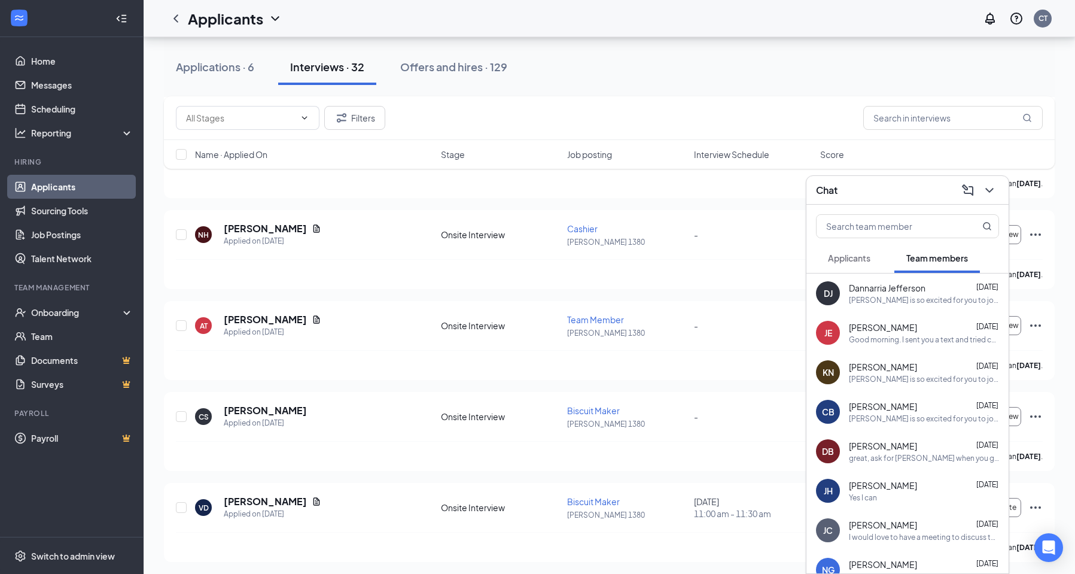
click at [888, 190] on div "Chat" at bounding box center [907, 190] width 183 height 19
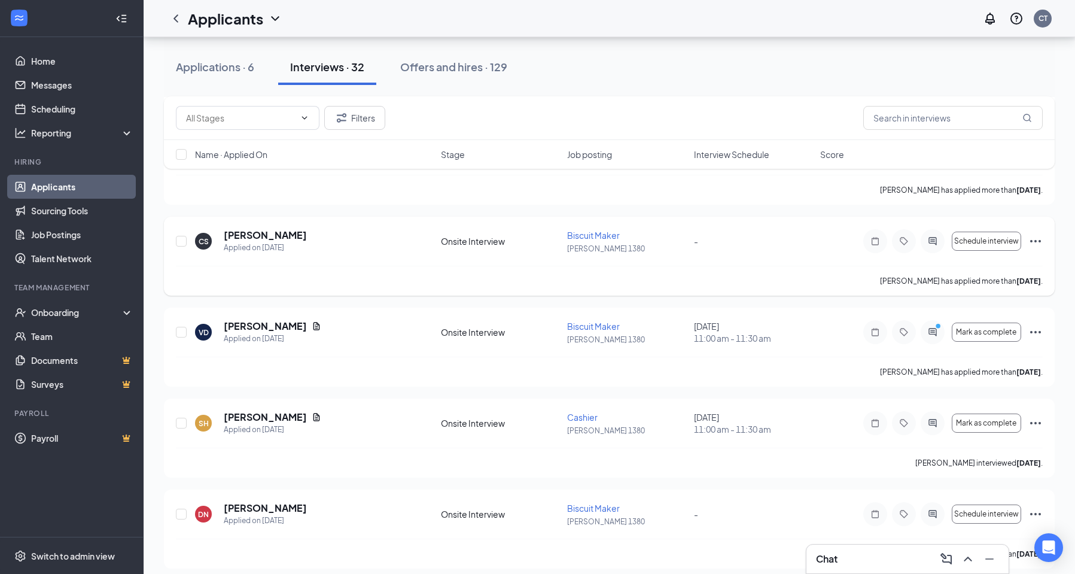
scroll to position [837, 0]
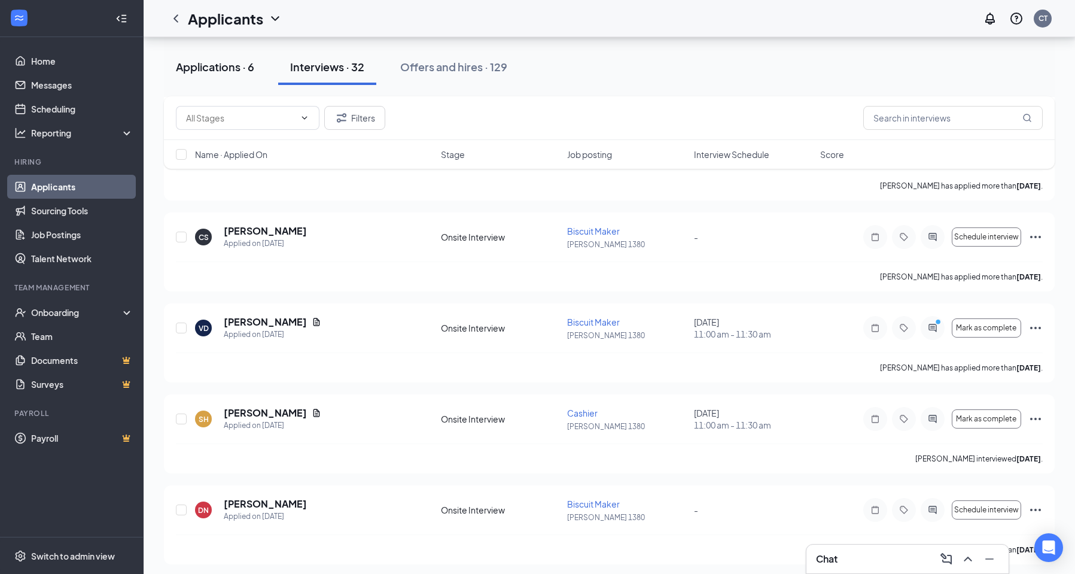
click at [194, 64] on div "Applications · 6" at bounding box center [215, 66] width 78 height 15
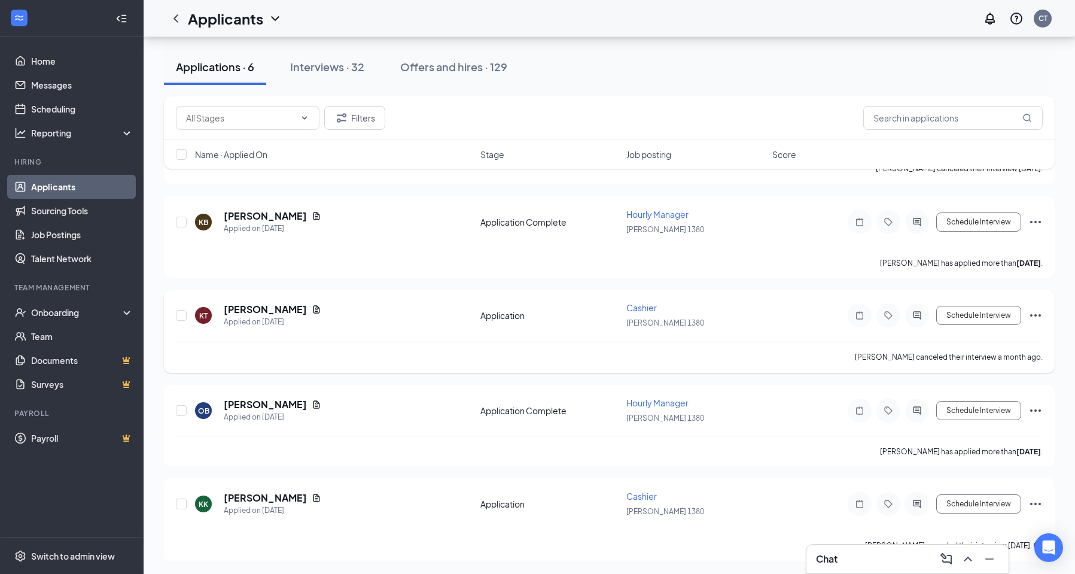
scroll to position [226, 0]
